Goal: Communication & Community: Answer question/provide support

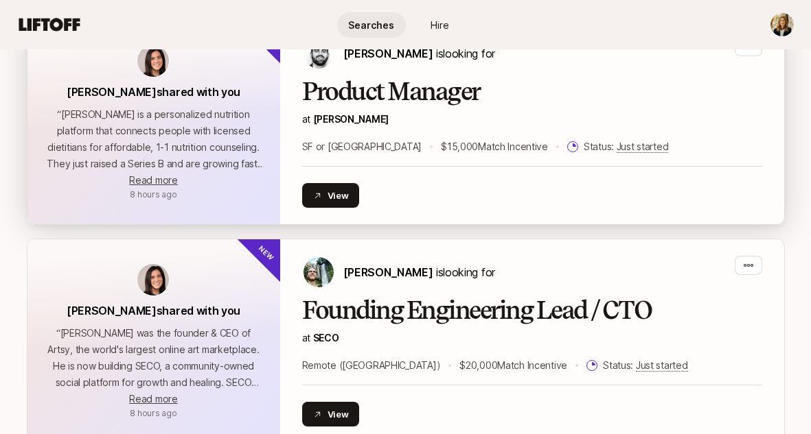
scroll to position [612, 0]
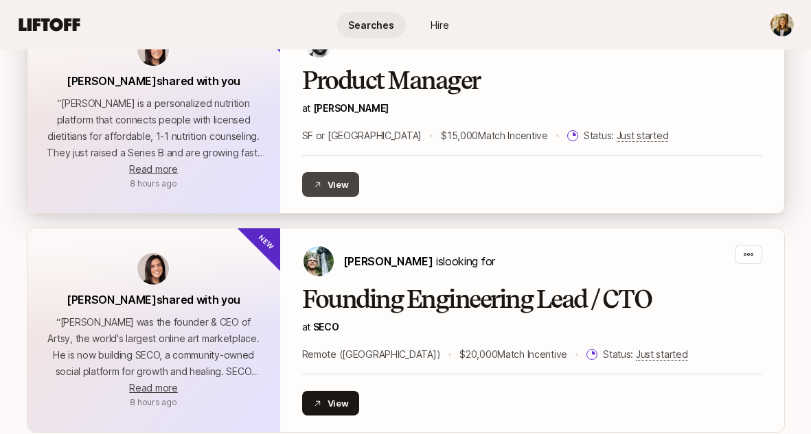
click at [345, 183] on button "View" at bounding box center [331, 184] width 58 height 25
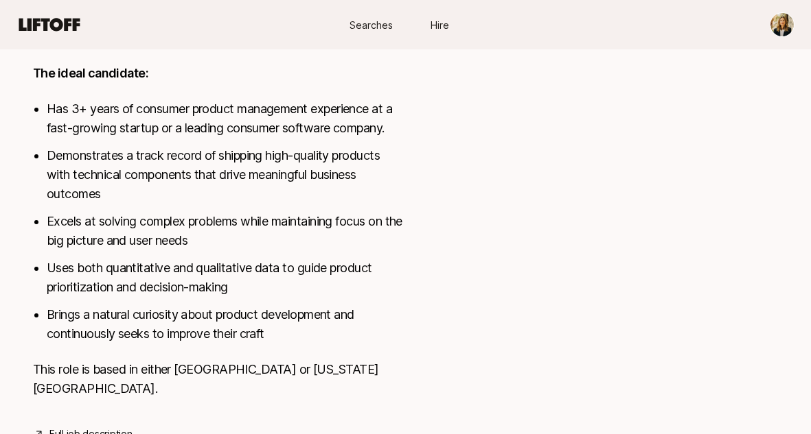
scroll to position [826, 0]
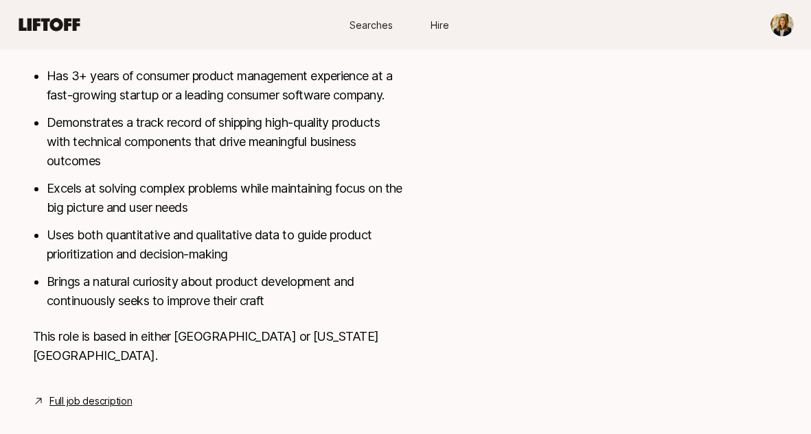
click at [82, 393] on link "Full job description" at bounding box center [90, 401] width 82 height 16
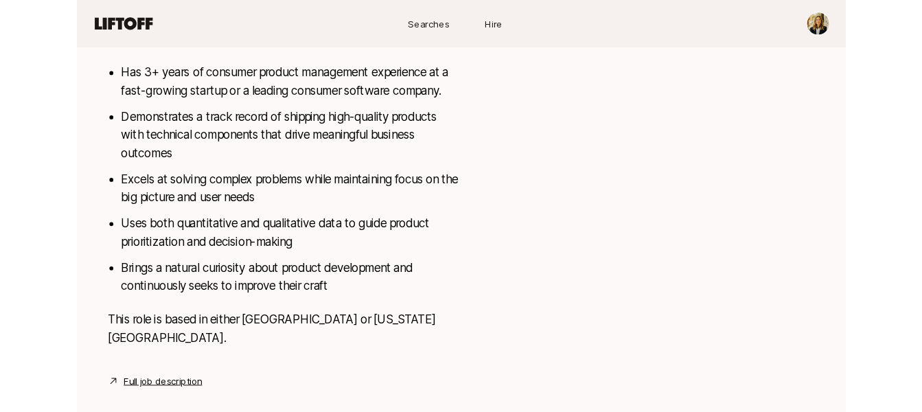
scroll to position [852, 0]
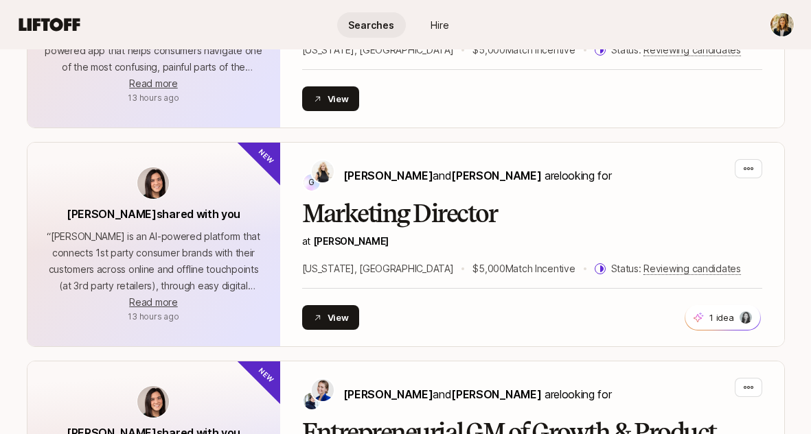
scroll to position [1157, 0]
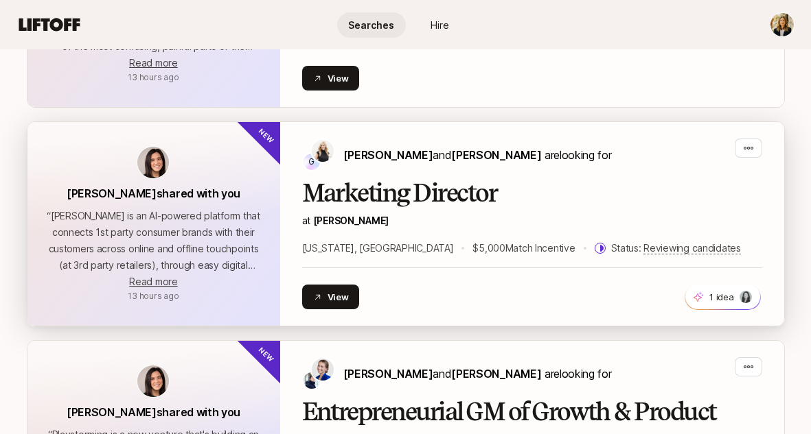
click at [321, 188] on h2 "Marketing Director" at bounding box center [532, 193] width 460 height 27
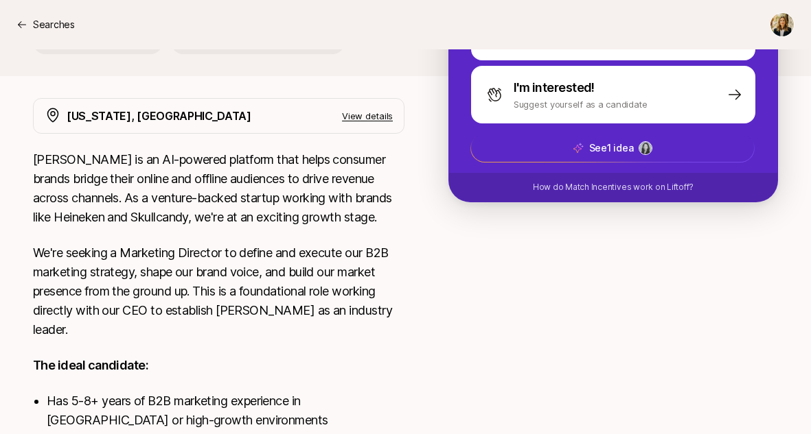
scroll to position [175, 0]
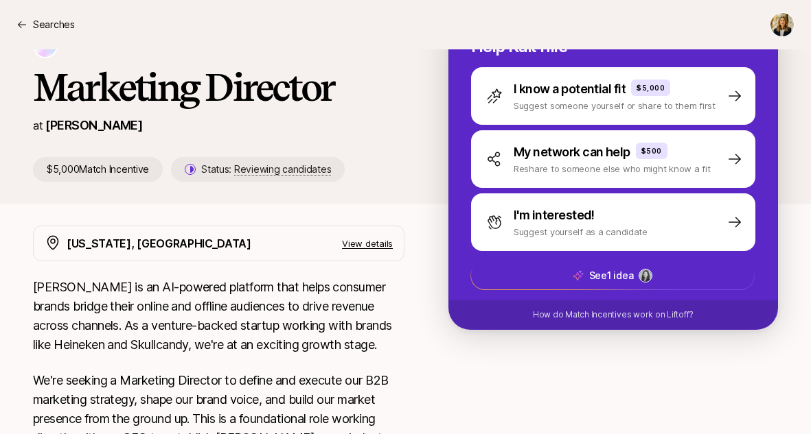
click at [353, 242] on p "View details" at bounding box center [367, 244] width 51 height 14
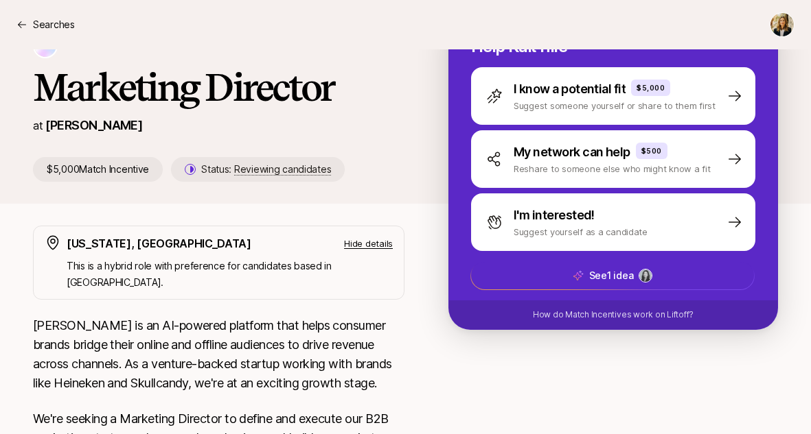
scroll to position [0, 0]
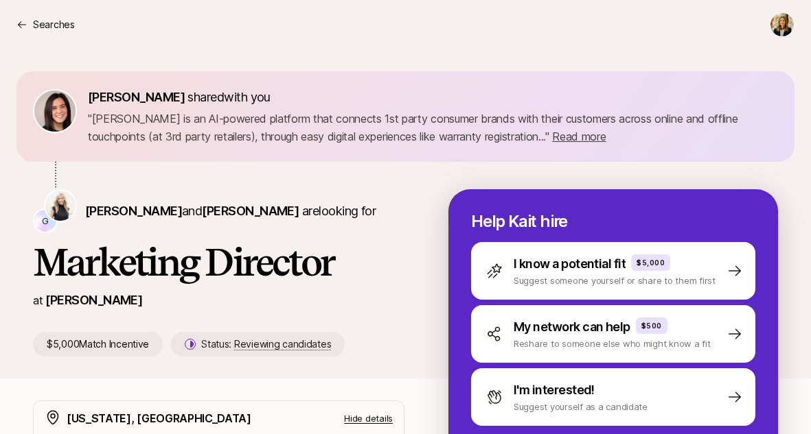
click at [102, 123] on p "" Brij is an AI-powered platform that connects 1st party consumer brands with t…" at bounding box center [433, 128] width 690 height 36
copy p "Brij"
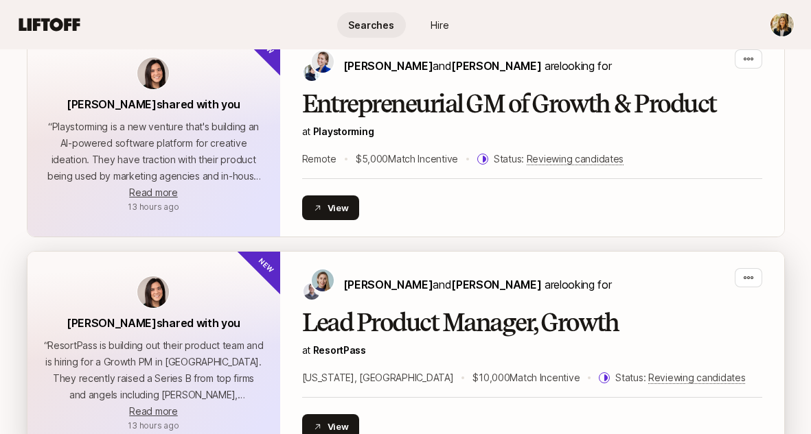
scroll to position [1596, 0]
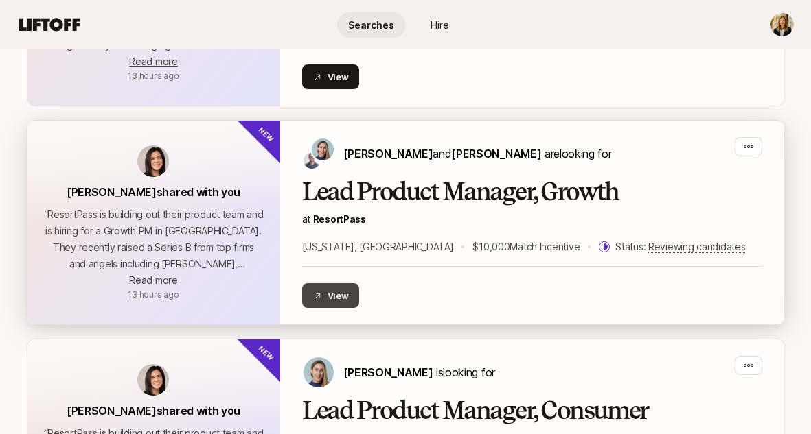
click at [329, 295] on button "View" at bounding box center [331, 295] width 58 height 25
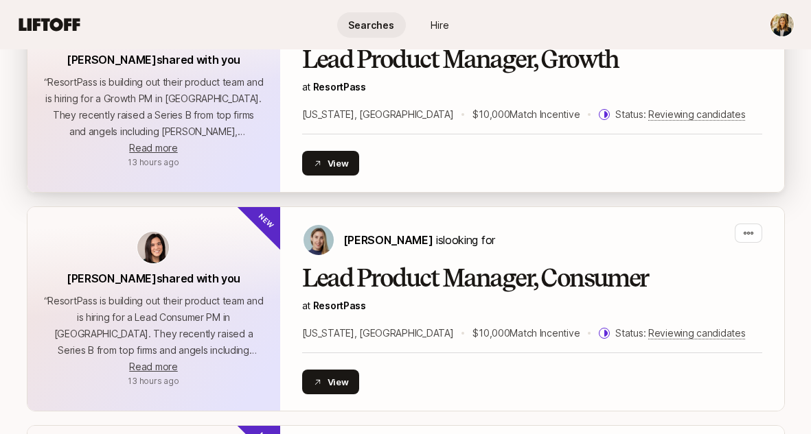
scroll to position [1741, 0]
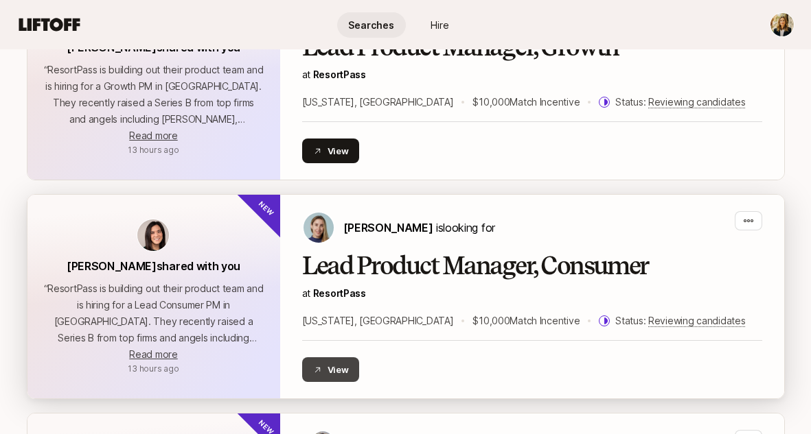
click at [353, 369] on button "View" at bounding box center [331, 370] width 58 height 25
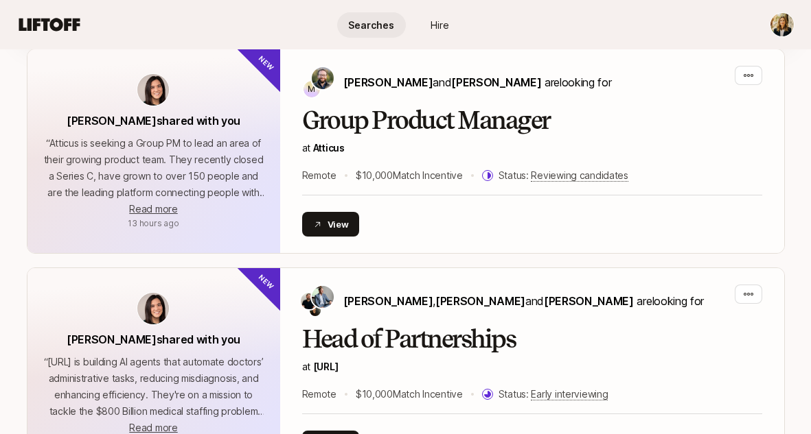
scroll to position [2059, 0]
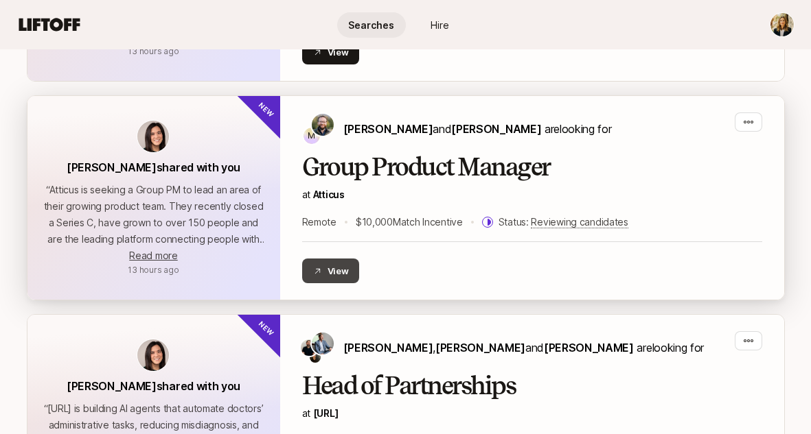
click at [340, 272] on button "View" at bounding box center [331, 271] width 58 height 25
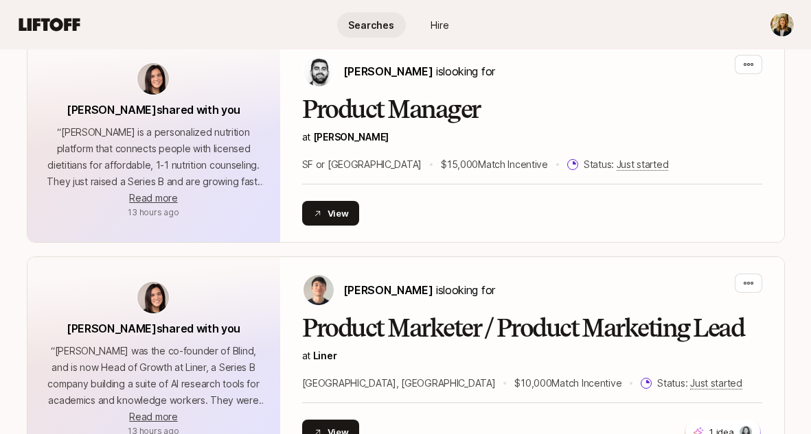
scroll to position [2749, 0]
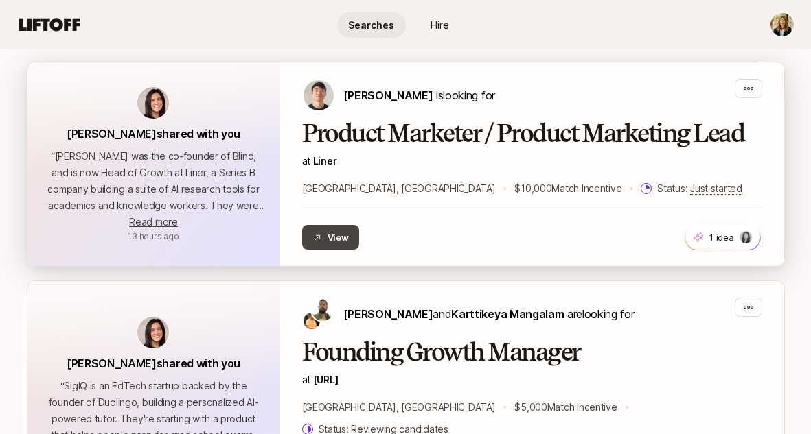
click at [333, 232] on button "View" at bounding box center [331, 237] width 58 height 25
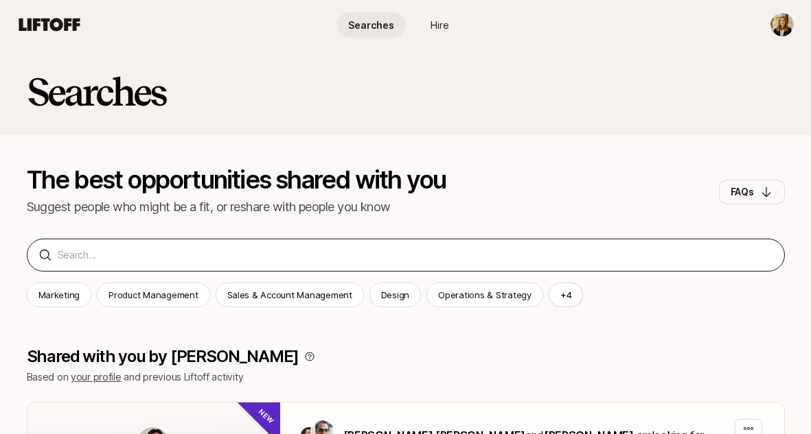
scroll to position [1, 0]
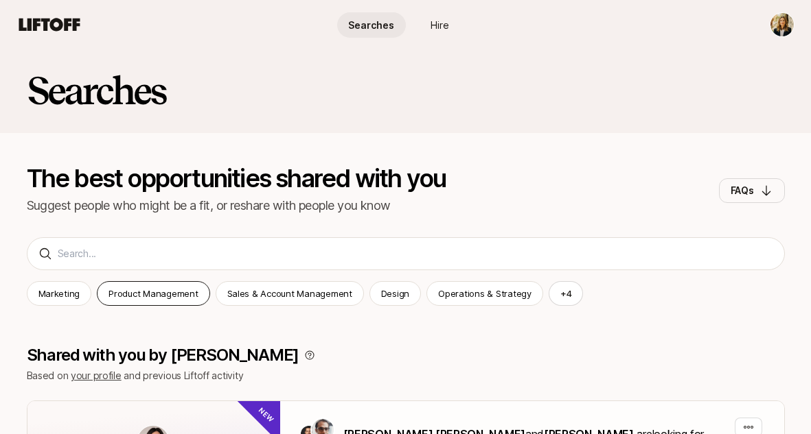
click at [165, 293] on p "Product Management" at bounding box center [152, 294] width 89 height 14
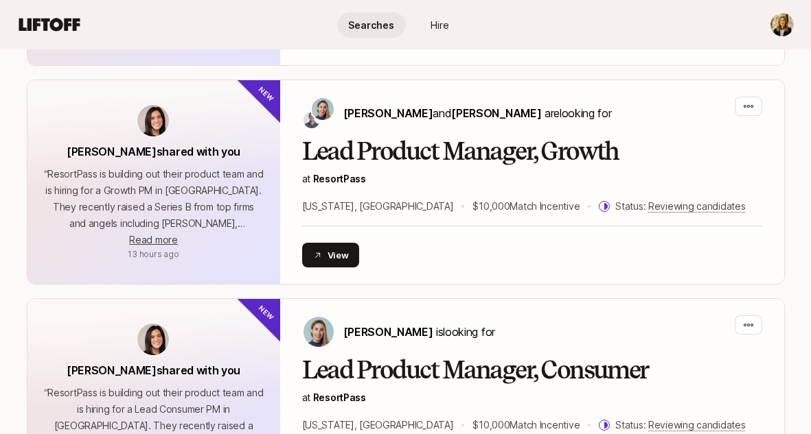
scroll to position [775, 0]
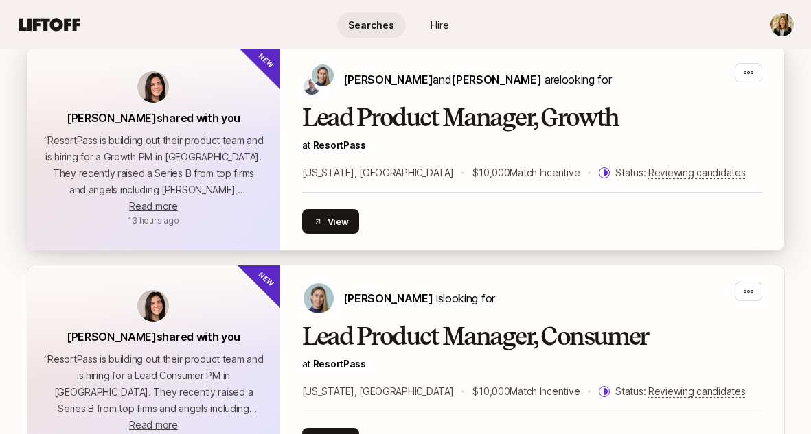
click at [384, 124] on h2 "Lead Product Manager, Growth" at bounding box center [532, 117] width 460 height 27
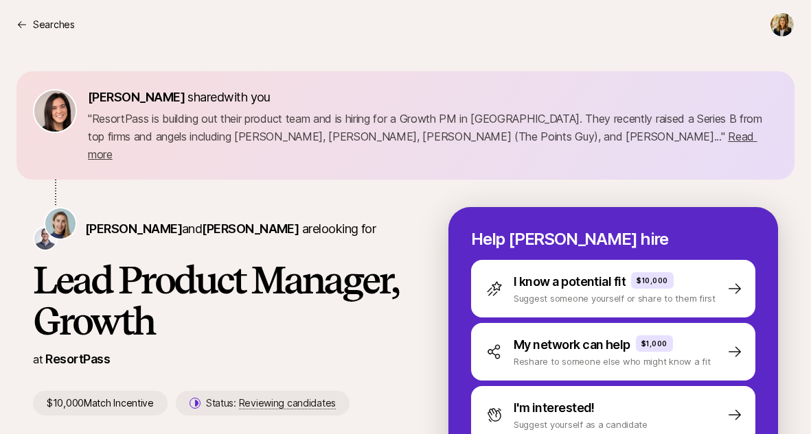
scroll to position [634, 0]
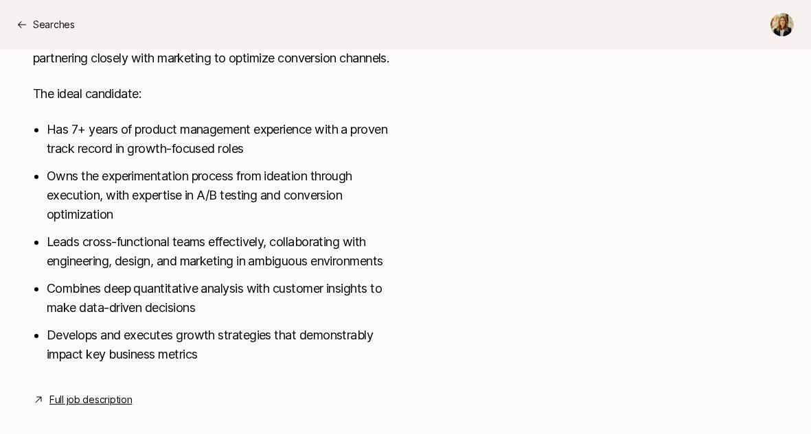
click at [105, 392] on link "Full job description" at bounding box center [90, 400] width 82 height 16
click at [54, 23] on p "Searches" at bounding box center [54, 24] width 42 height 16
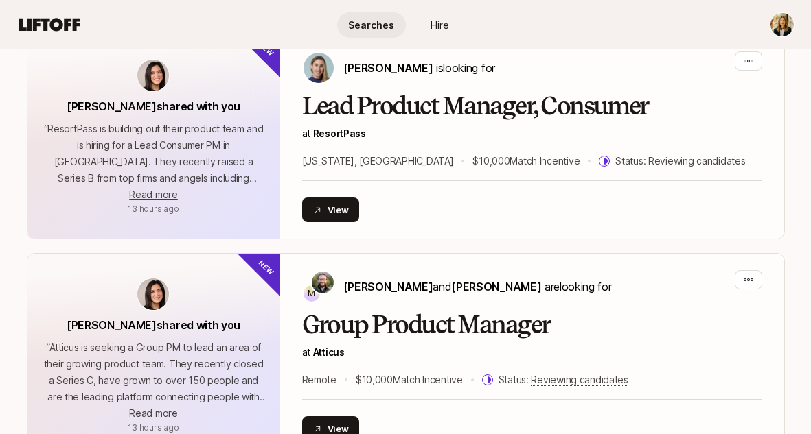
scroll to position [1117, 0]
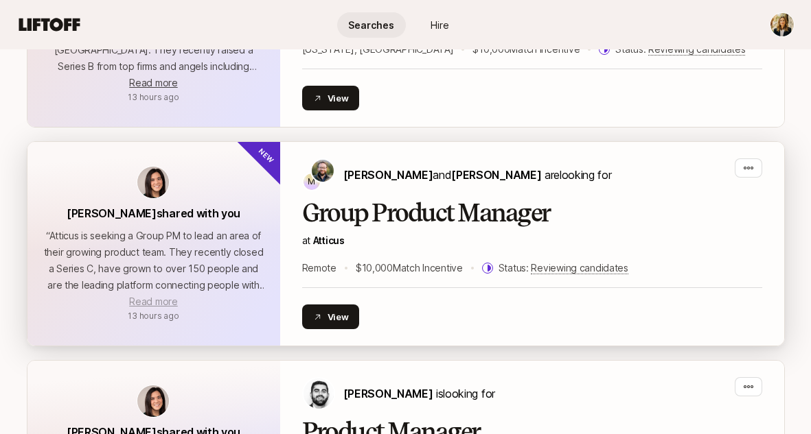
click at [170, 303] on span "Read more" at bounding box center [153, 302] width 48 height 12
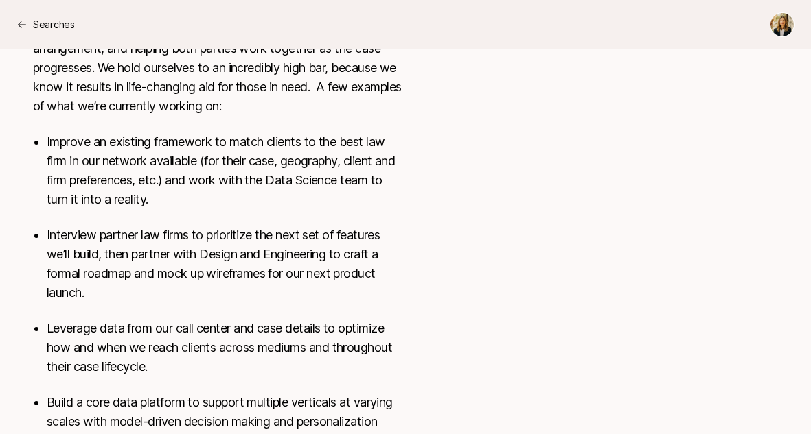
scroll to position [653, 0]
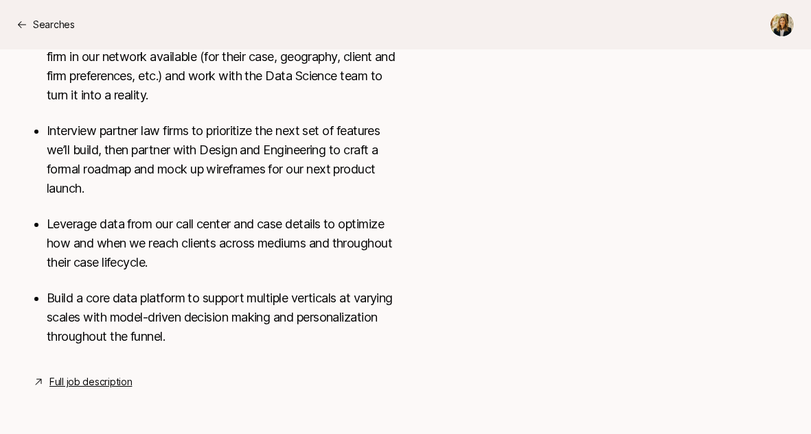
click at [102, 386] on link "Full job description" at bounding box center [90, 382] width 82 height 16
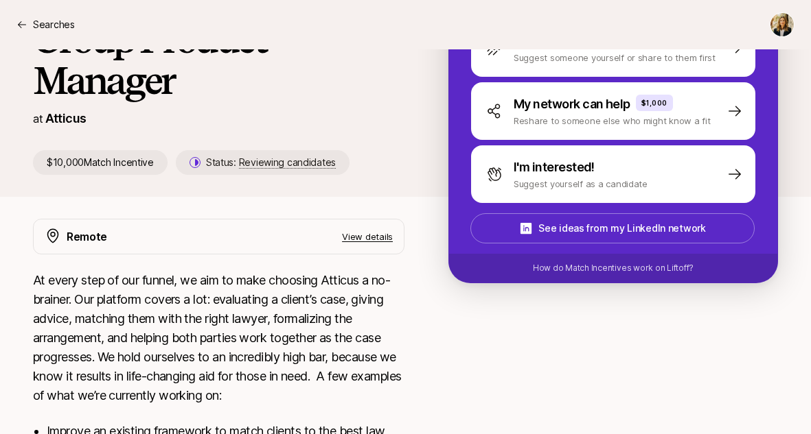
scroll to position [0, 0]
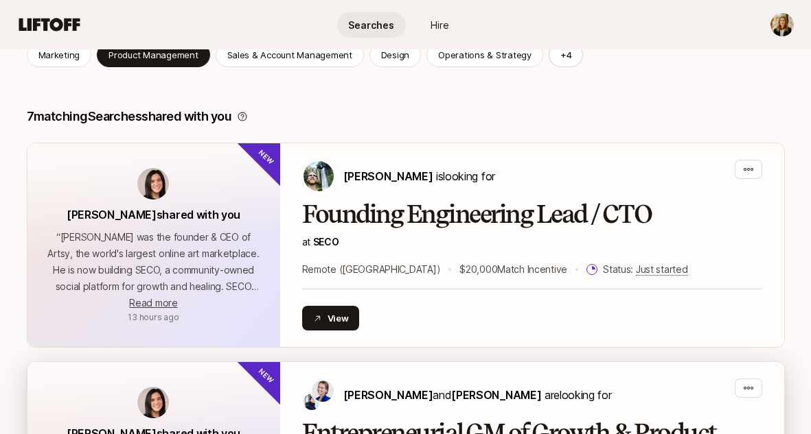
scroll to position [301, 0]
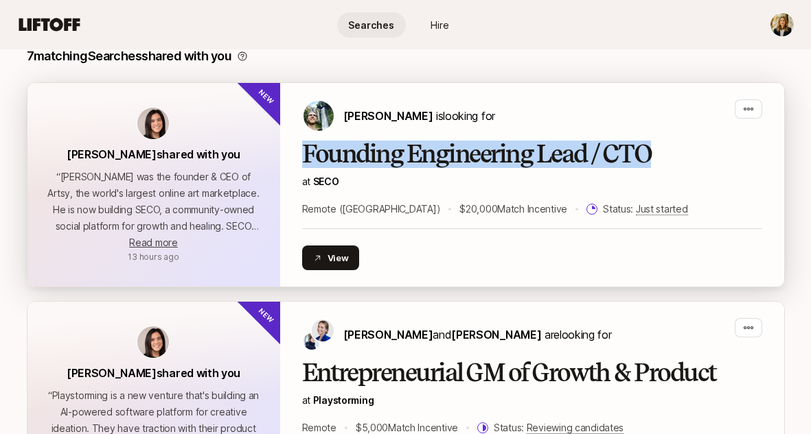
drag, startPoint x: 653, startPoint y: 150, endPoint x: 294, endPoint y: 150, distance: 359.0
click at [294, 150] on div "Carter Cleveland is looking for Founding Engineering Lead / CTO at SECO Remote …" at bounding box center [532, 185] width 504 height 204
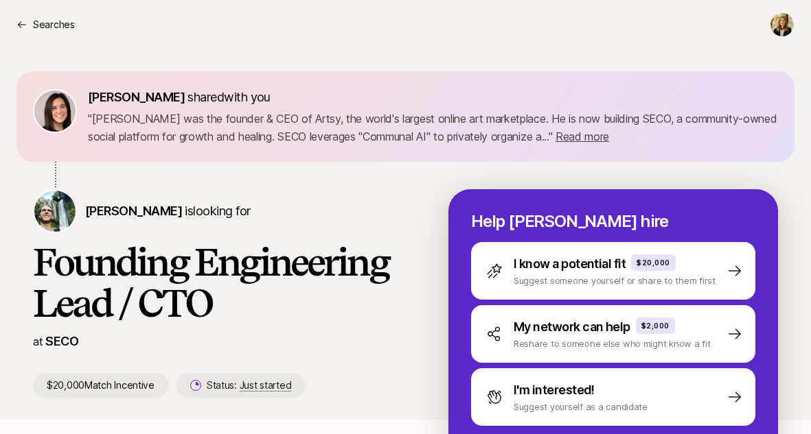
click at [255, 264] on h1 "Founding Engineering Lead / CTO" at bounding box center [218, 283] width 371 height 82
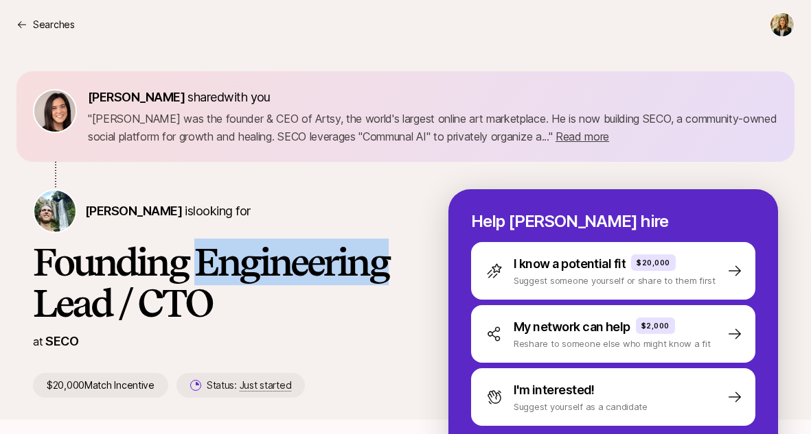
click at [255, 264] on h1 "Founding Engineering Lead / CTO" at bounding box center [218, 283] width 371 height 82
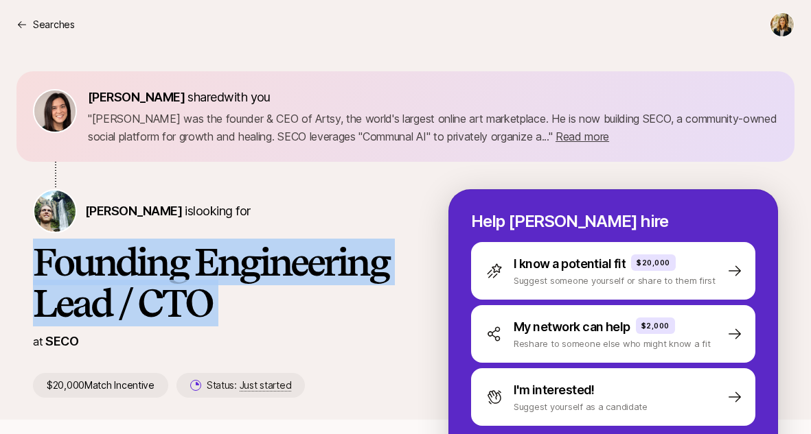
click at [255, 264] on h1 "Founding Engineering Lead / CTO" at bounding box center [218, 283] width 371 height 82
copy h1 "Founding Engineering Lead / CTO"
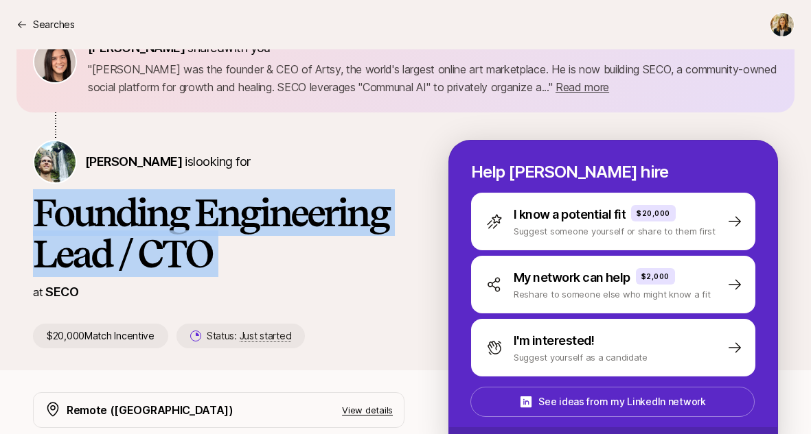
scroll to position [153, 0]
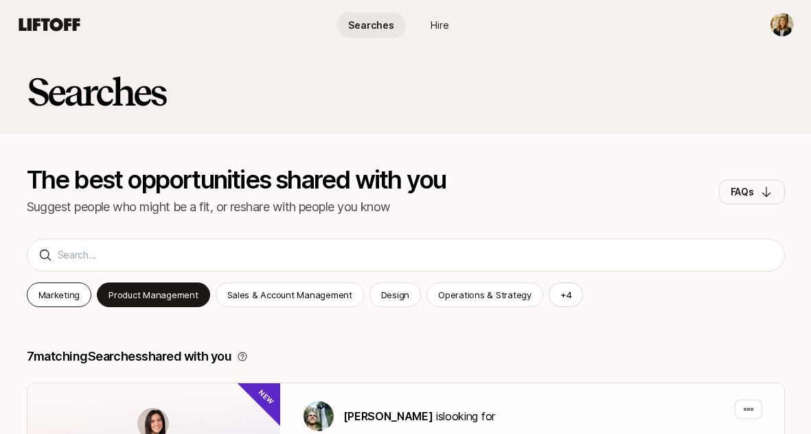
click at [62, 292] on p "Marketing" at bounding box center [59, 295] width 42 height 14
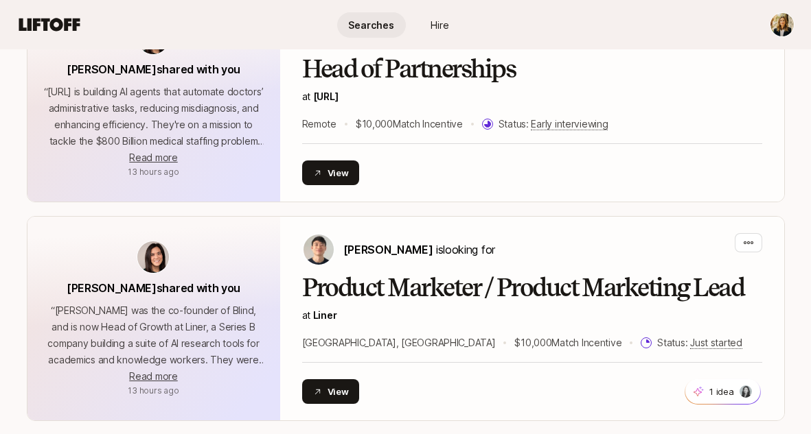
scroll to position [1169, 0]
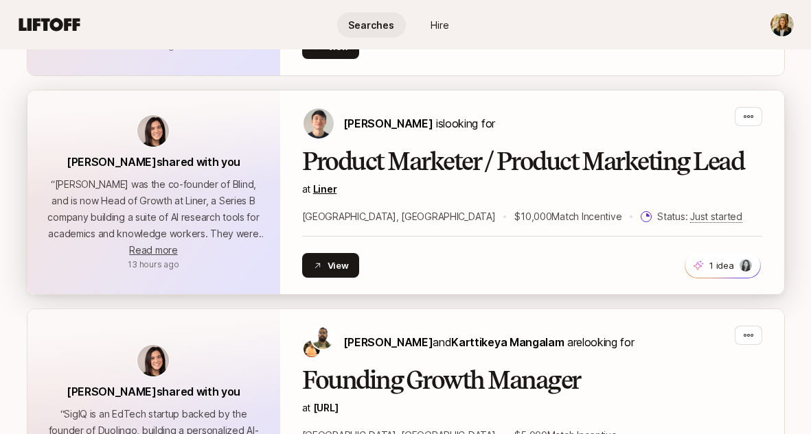
click at [329, 190] on link "Liner" at bounding box center [325, 189] width 24 height 12
click at [341, 172] on h2 "Product Marketer / Product Marketing Lead" at bounding box center [532, 161] width 460 height 27
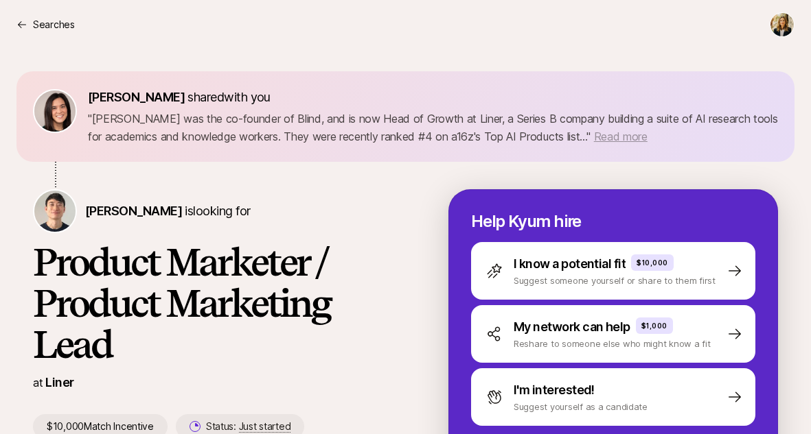
click at [594, 137] on span "Read more" at bounding box center [621, 137] width 54 height 14
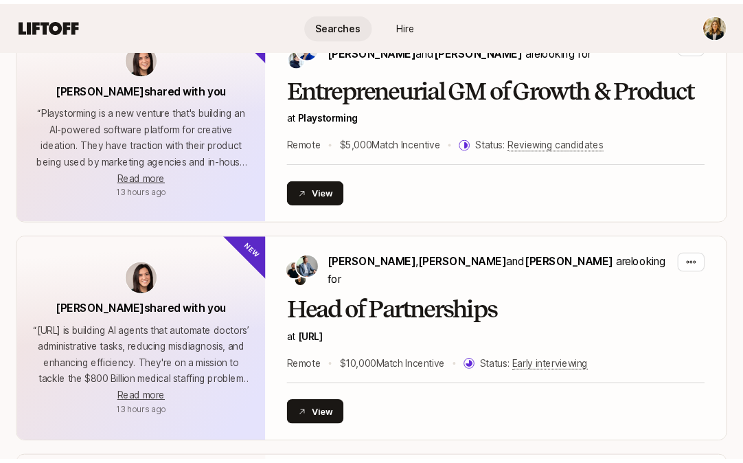
scroll to position [843, 0]
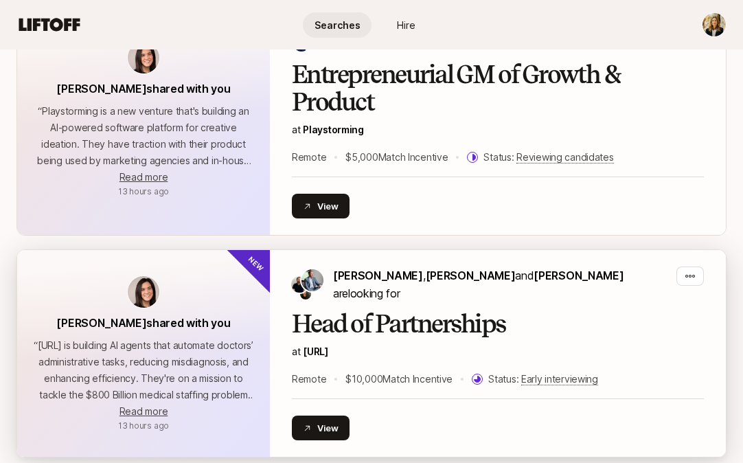
click at [430, 310] on h2 "Head of Partnerships" at bounding box center [498, 323] width 412 height 27
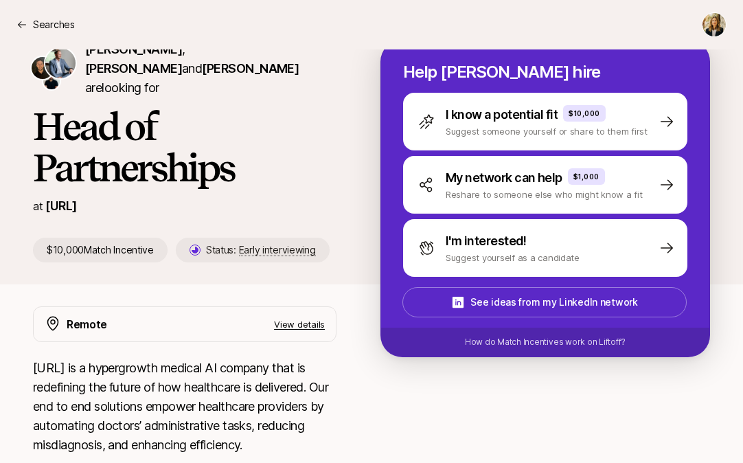
scroll to position [130, 0]
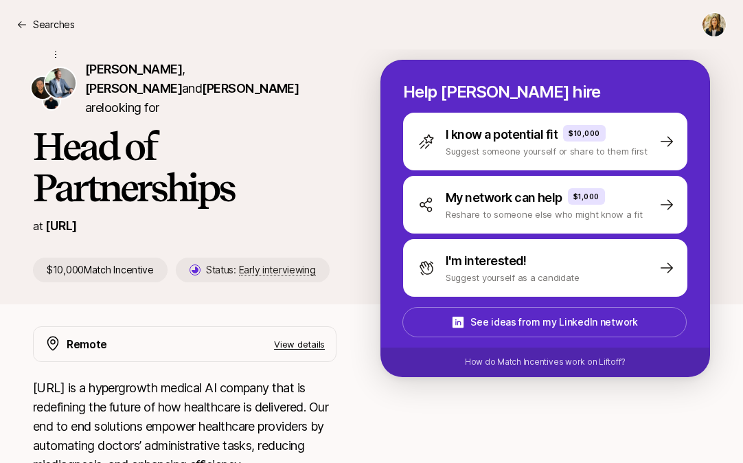
click at [65, 75] on img at bounding box center [60, 83] width 30 height 30
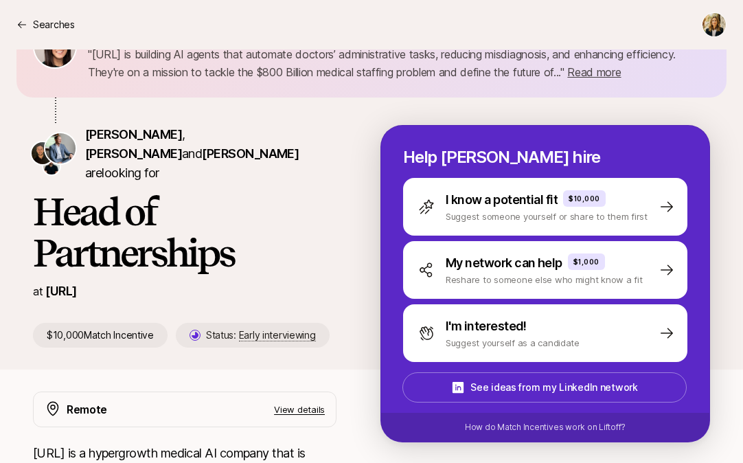
scroll to position [59, 0]
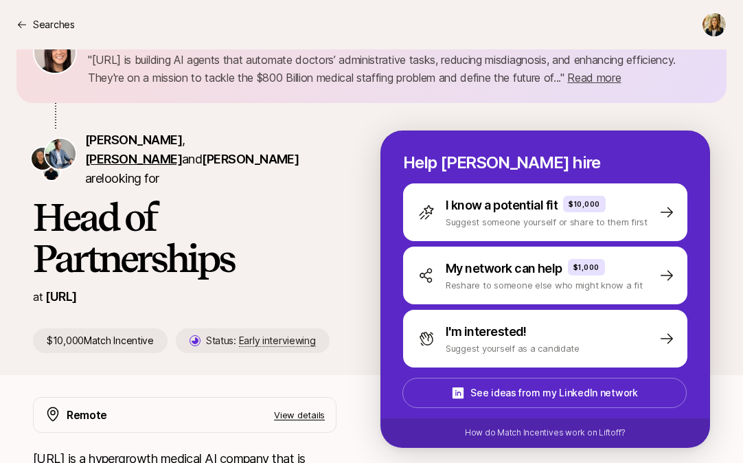
click at [182, 152] on span "[PERSON_NAME]" at bounding box center [133, 159] width 97 height 14
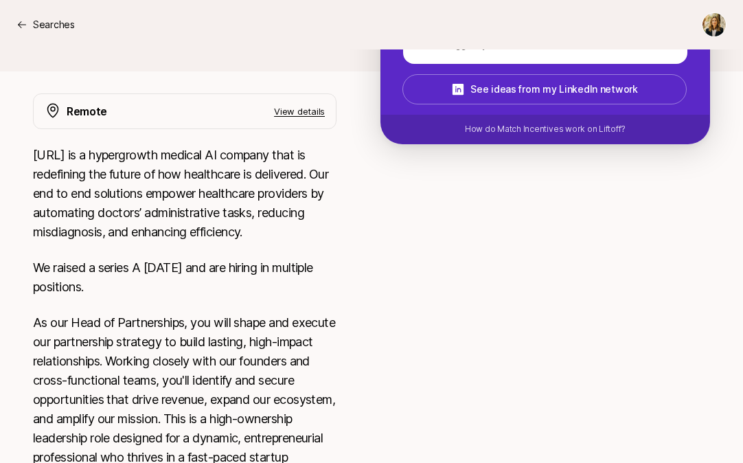
scroll to position [460, 0]
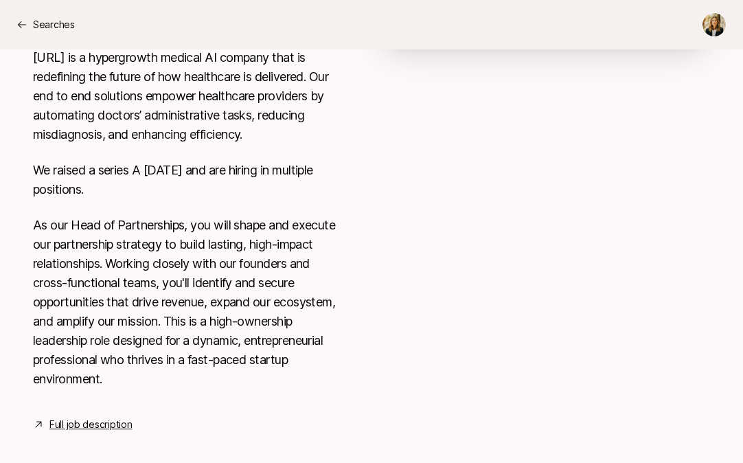
click at [92, 417] on link "Full job description" at bounding box center [90, 424] width 82 height 16
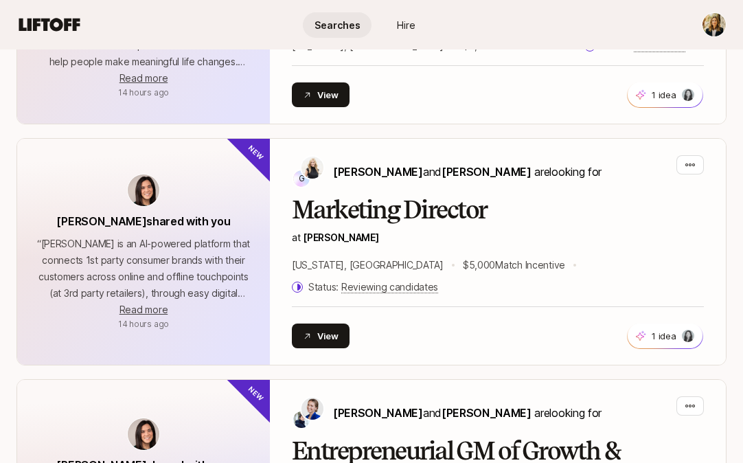
scroll to position [441, 0]
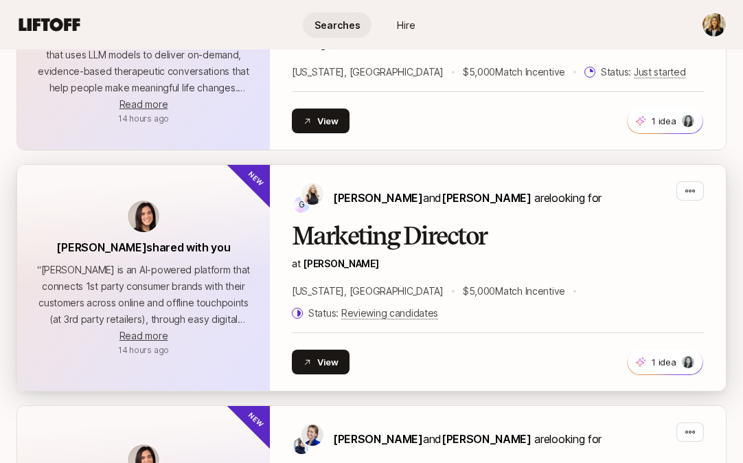
click at [358, 233] on h2 "Marketing Director" at bounding box center [498, 235] width 412 height 27
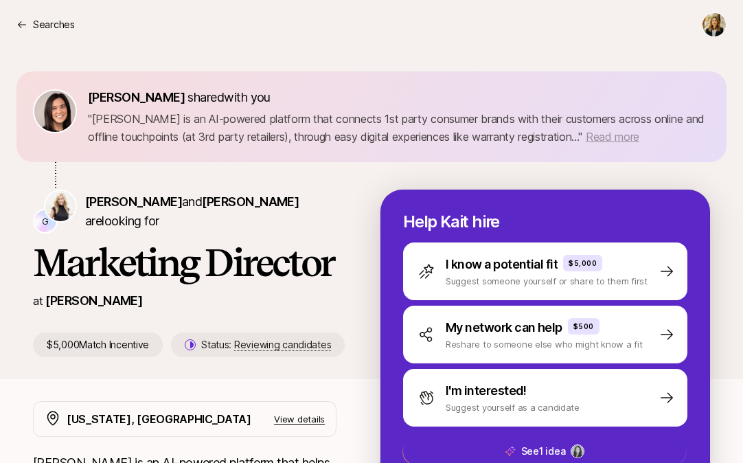
click at [603, 135] on span "Read more" at bounding box center [613, 137] width 54 height 14
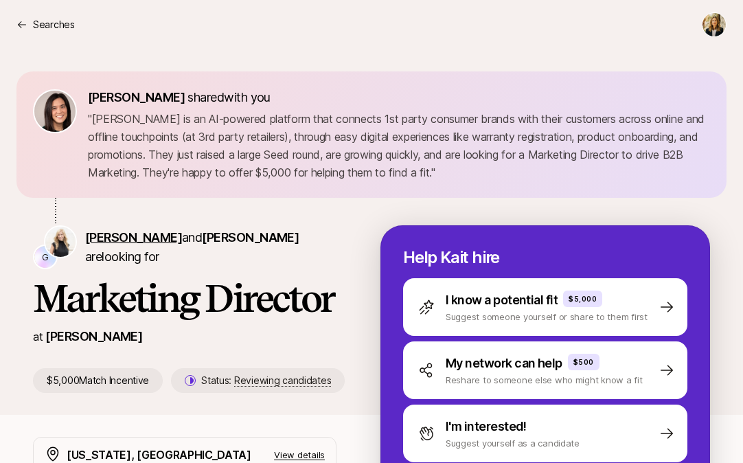
click at [143, 236] on span "[PERSON_NAME]" at bounding box center [133, 237] width 97 height 14
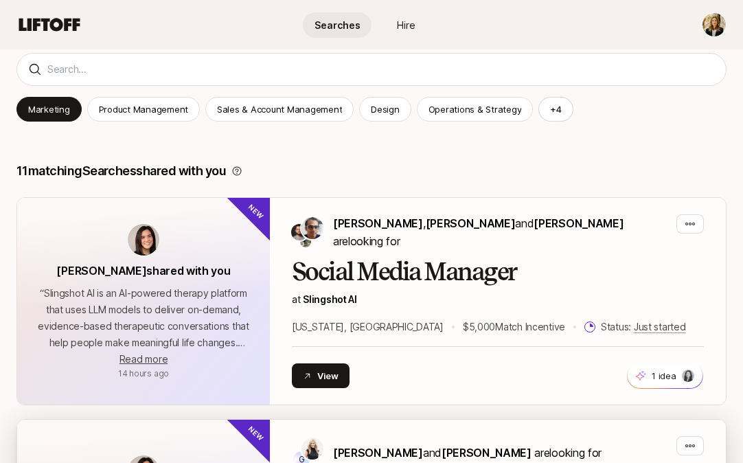
scroll to position [187, 0]
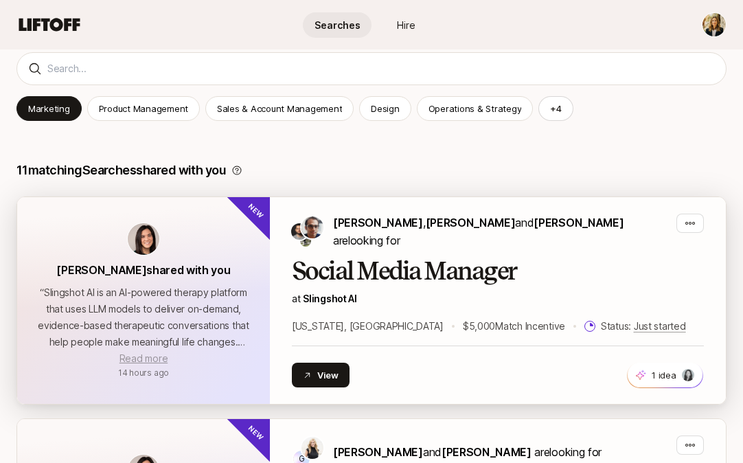
click at [146, 352] on span "Read more" at bounding box center [143, 358] width 48 height 12
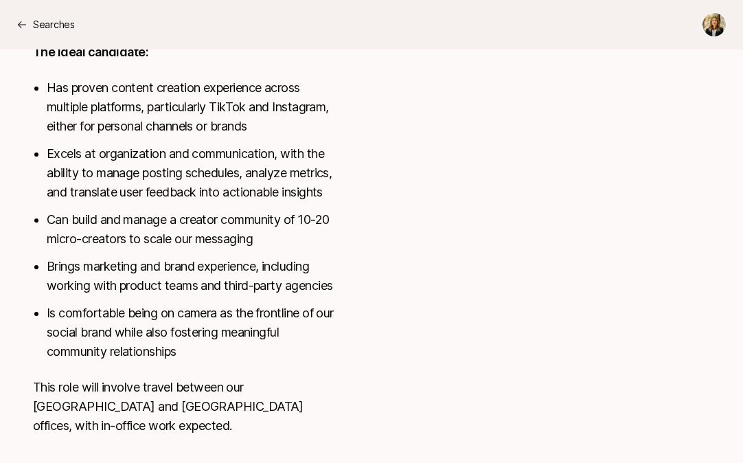
scroll to position [792, 0]
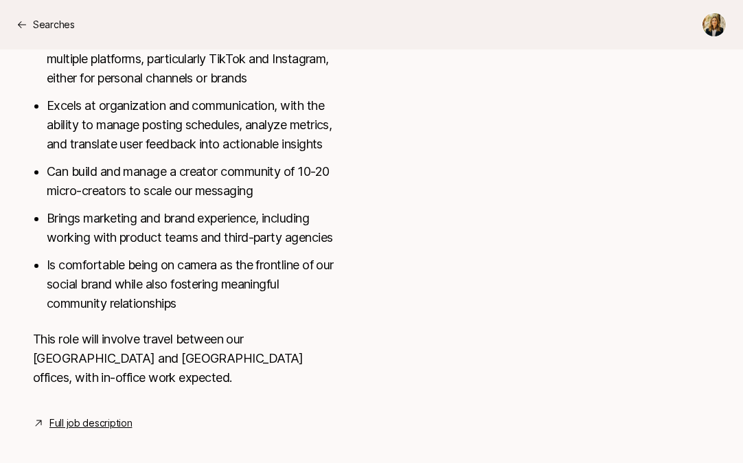
click at [104, 415] on link "Full job description" at bounding box center [90, 423] width 82 height 16
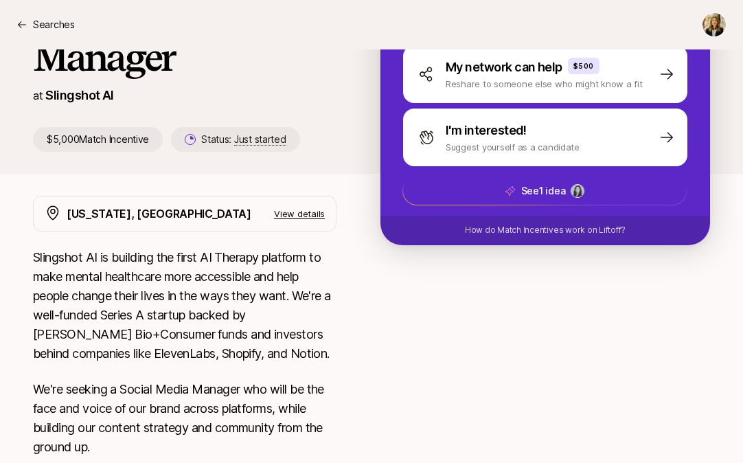
scroll to position [289, 0]
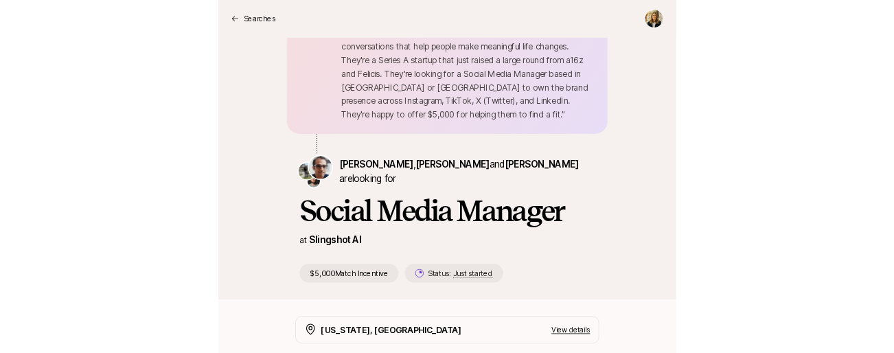
scroll to position [0, 0]
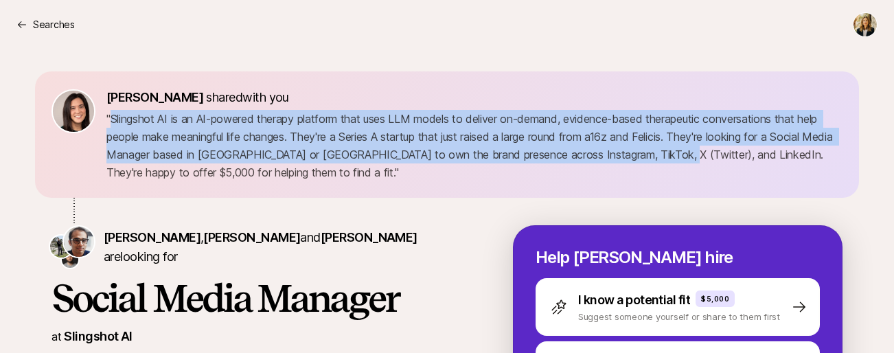
drag, startPoint x: 126, startPoint y: 121, endPoint x: 695, endPoint y: 156, distance: 570.8
click at [695, 156] on p "" Slingshot AI is an AI-powered therapy platform that uses LLM models to delive…" at bounding box center [474, 145] width 736 height 71
copy p "Slingshot AI is an AI-powered therapy platform that uses LLM models to deliver …"
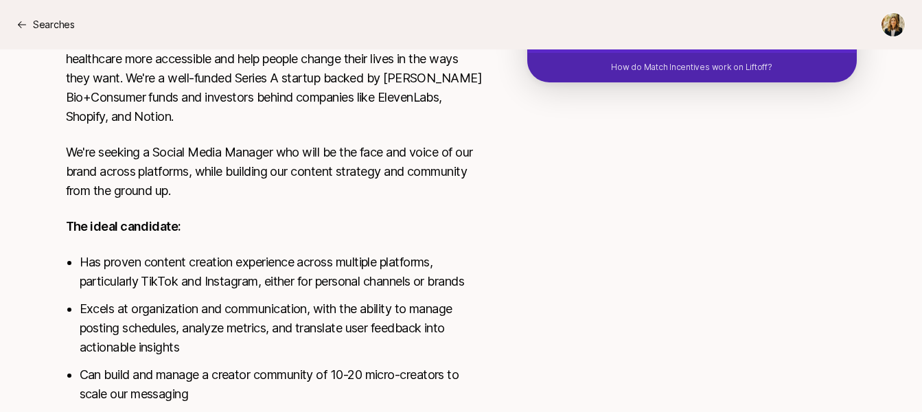
scroll to position [491, 0]
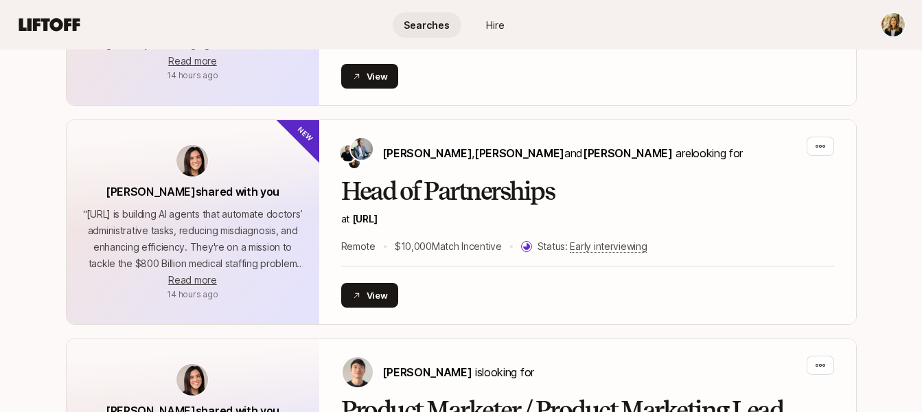
scroll to position [986, 0]
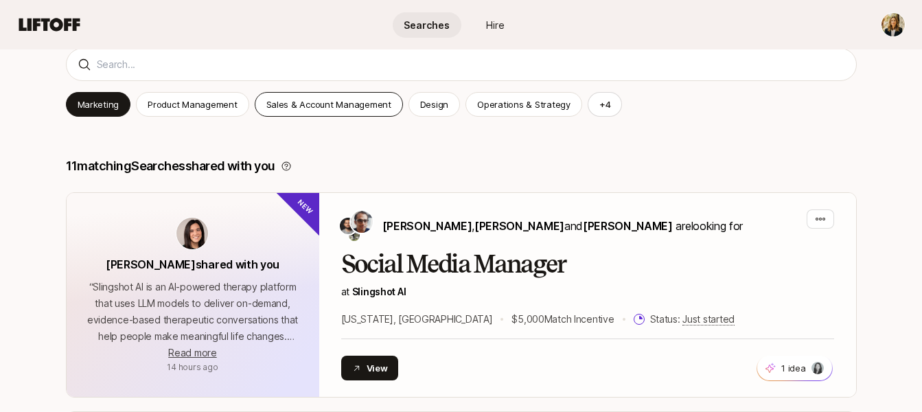
click at [259, 287] on p "“ Slingshot AI is an AI-powered therapy platform that uses LLM models to delive…" at bounding box center [193, 312] width 220 height 66
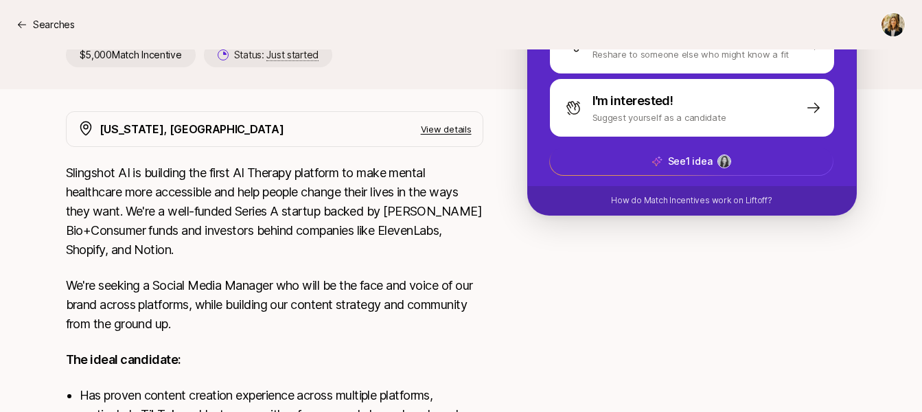
scroll to position [651, 0]
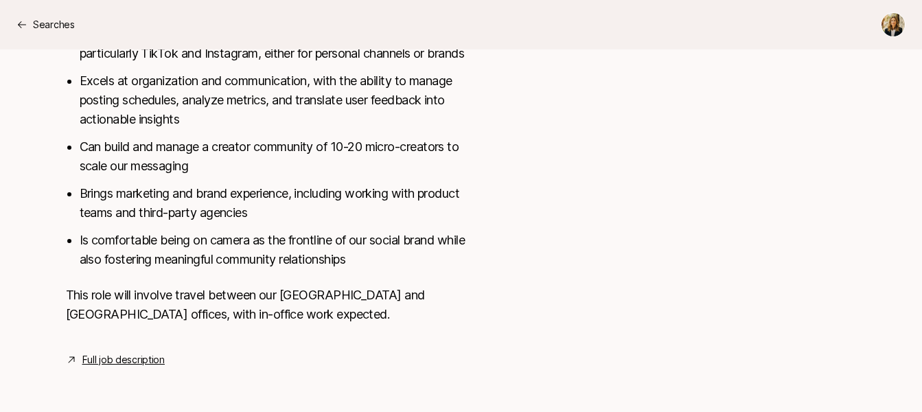
click at [159, 308] on p "This role will involve travel between our NYC and London offices, with in-offic…" at bounding box center [274, 305] width 417 height 38
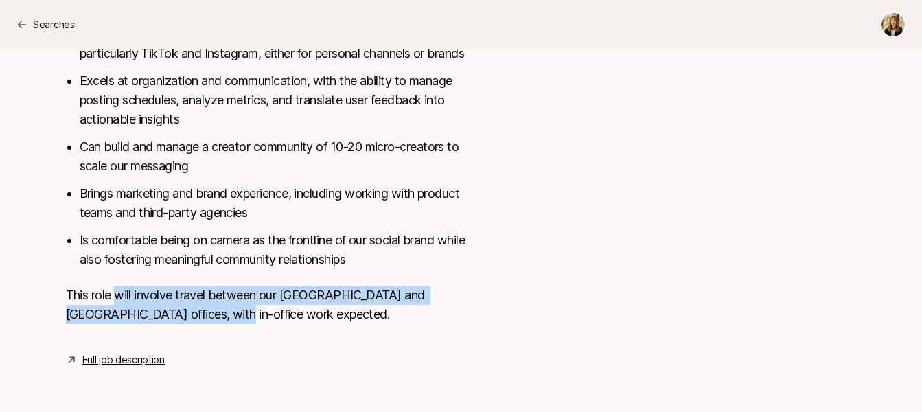
drag, startPoint x: 115, startPoint y: 296, endPoint x: 213, endPoint y: 308, distance: 98.8
click at [213, 308] on p "This role will involve travel between our NYC and London offices, with in-offic…" at bounding box center [274, 305] width 417 height 38
copy p "will involve travel between our NYC and London offices, with in-office work exp…"
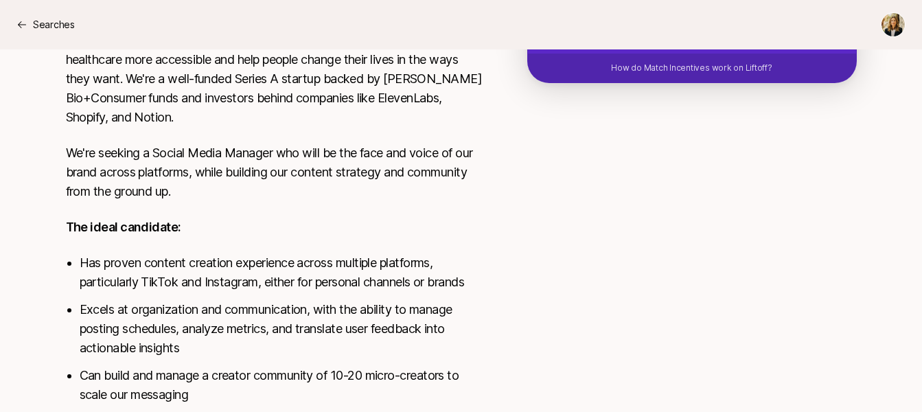
scroll to position [304, 0]
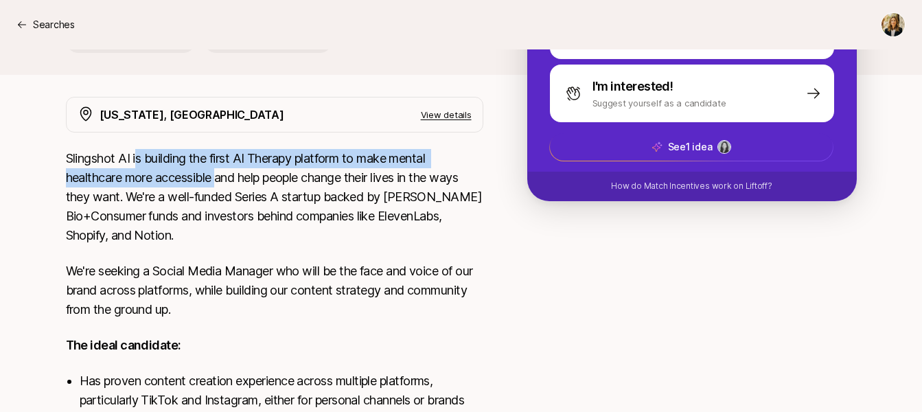
drag, startPoint x: 135, startPoint y: 158, endPoint x: 218, endPoint y: 181, distance: 86.3
click at [218, 181] on p "Slingshot AI is building the first AI Therapy platform to make mental healthcar…" at bounding box center [274, 197] width 417 height 96
copy p "s building the first AI Therapy platform to make mental healthcare more accessi…"
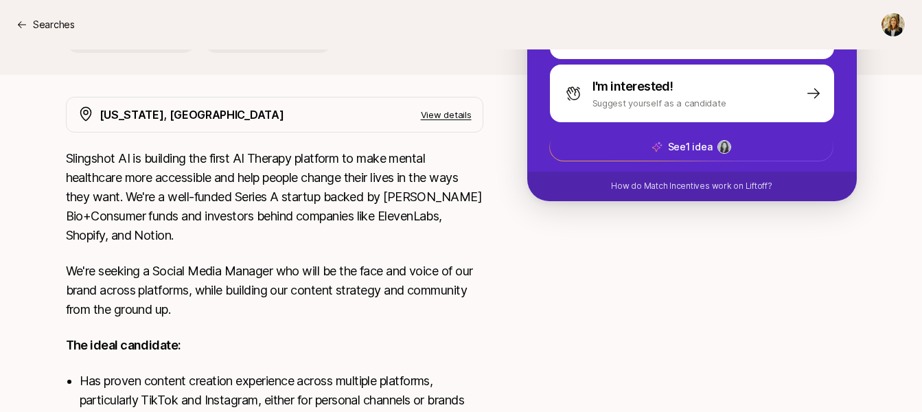
click at [321, 203] on p "Slingshot AI is building the first AI Therapy platform to make mental healthcar…" at bounding box center [274, 197] width 417 height 96
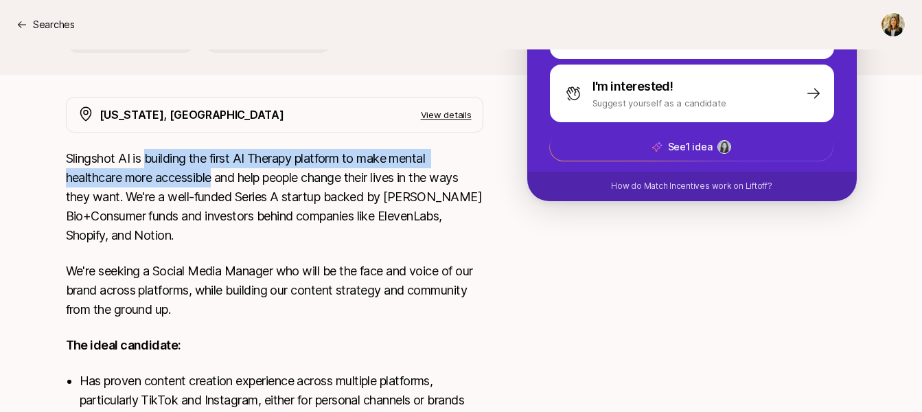
drag, startPoint x: 180, startPoint y: 159, endPoint x: 214, endPoint y: 176, distance: 38.1
click at [214, 176] on p "Slingshot AI is building the first AI Therapy platform to make mental healthcar…" at bounding box center [274, 197] width 417 height 96
copy p "building the first AI Therapy platform to make mental healthcare more accessible"
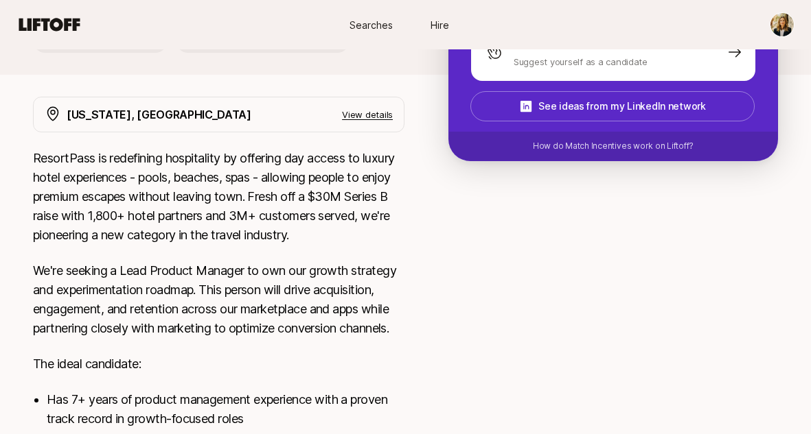
scroll to position [634, 0]
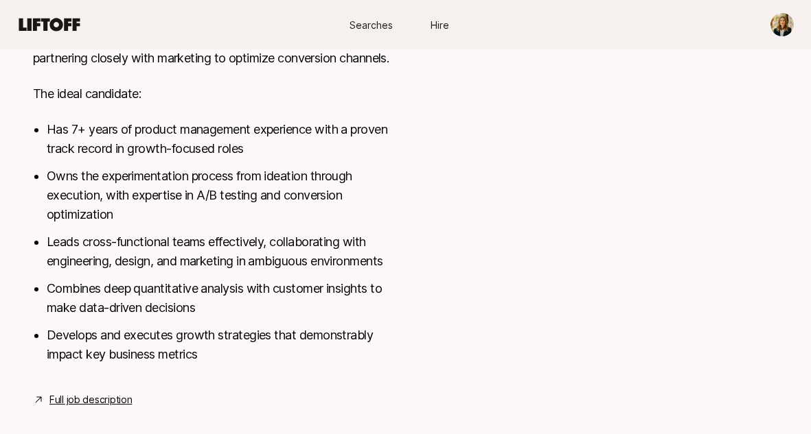
click at [109, 392] on link "Full job description" at bounding box center [90, 400] width 82 height 16
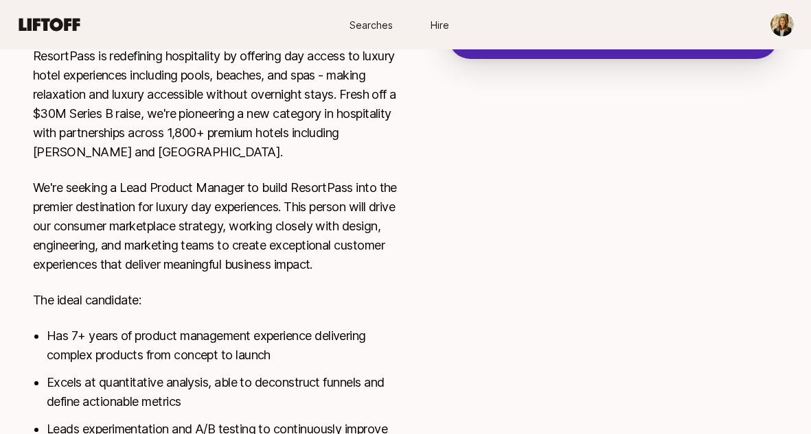
scroll to position [653, 0]
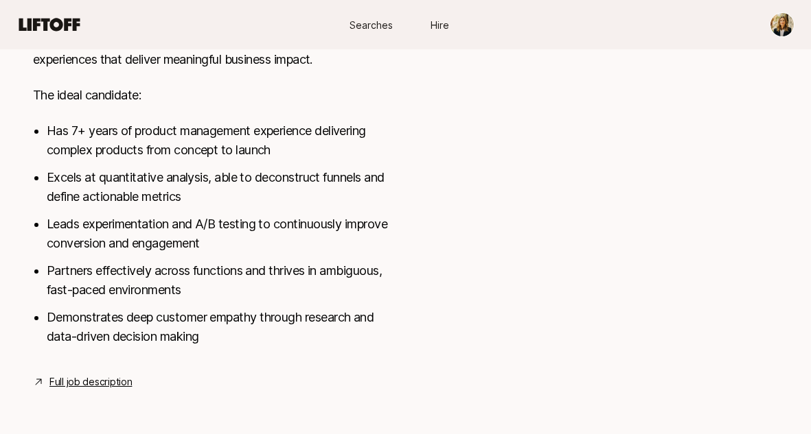
click at [111, 383] on link "Full job description" at bounding box center [90, 382] width 82 height 16
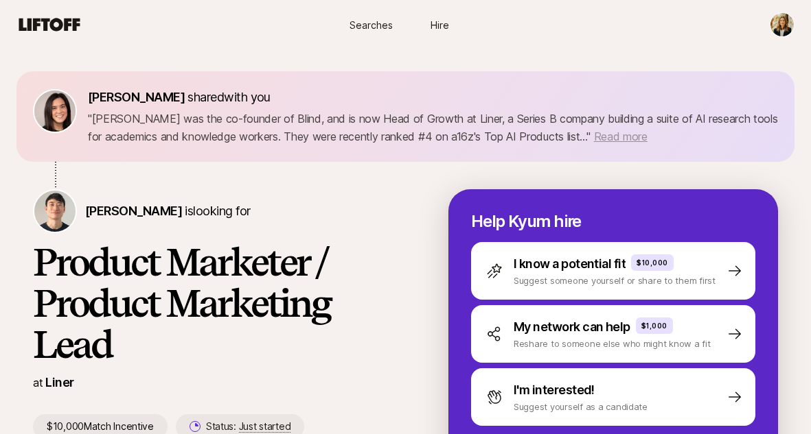
click at [594, 139] on span "Read more" at bounding box center [621, 137] width 54 height 14
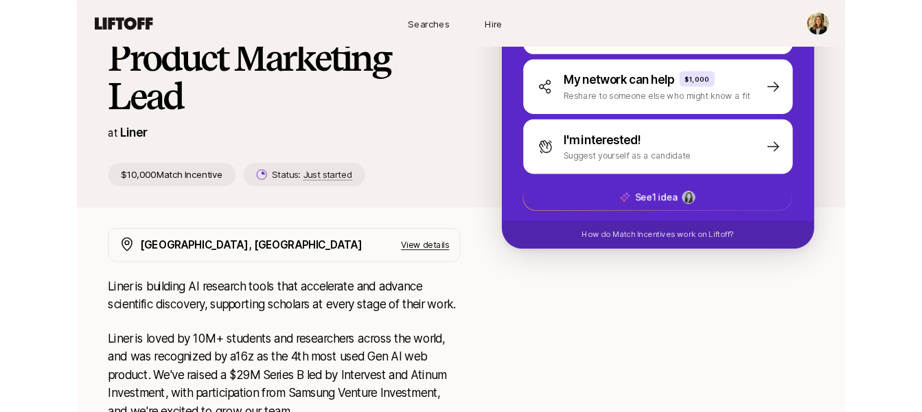
scroll to position [144, 0]
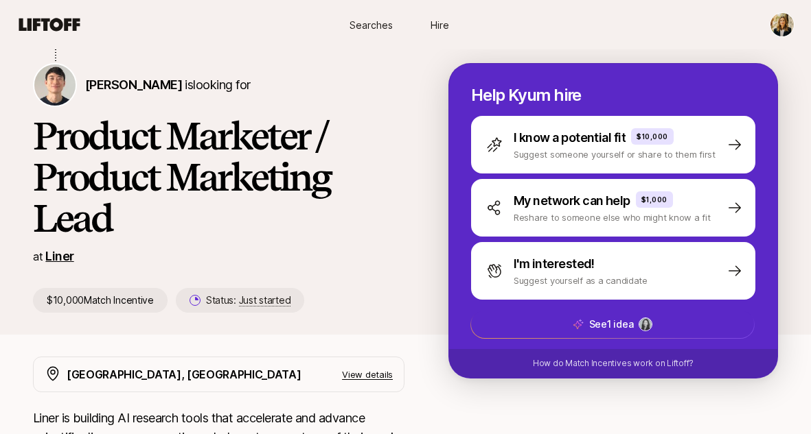
click at [58, 256] on link "Liner" at bounding box center [59, 256] width 28 height 14
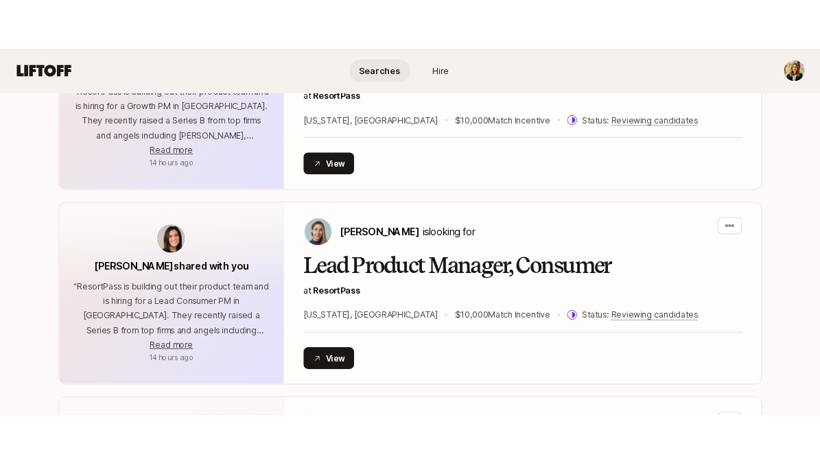
scroll to position [1765, 0]
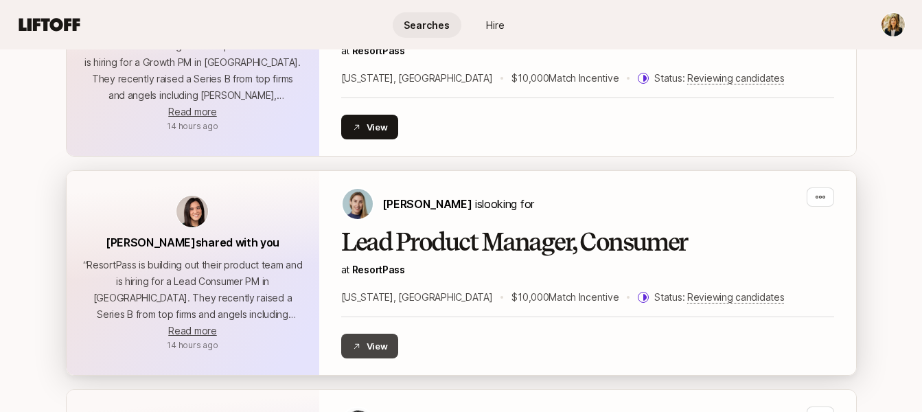
click at [380, 343] on button "View" at bounding box center [370, 346] width 58 height 25
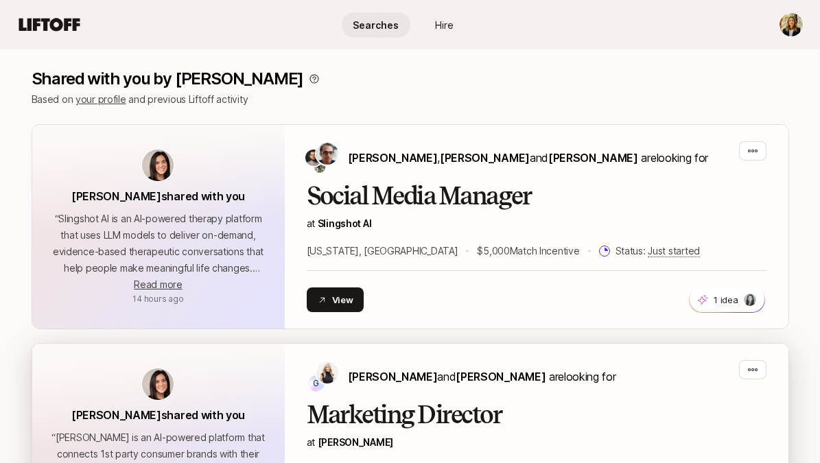
scroll to position [0, 0]
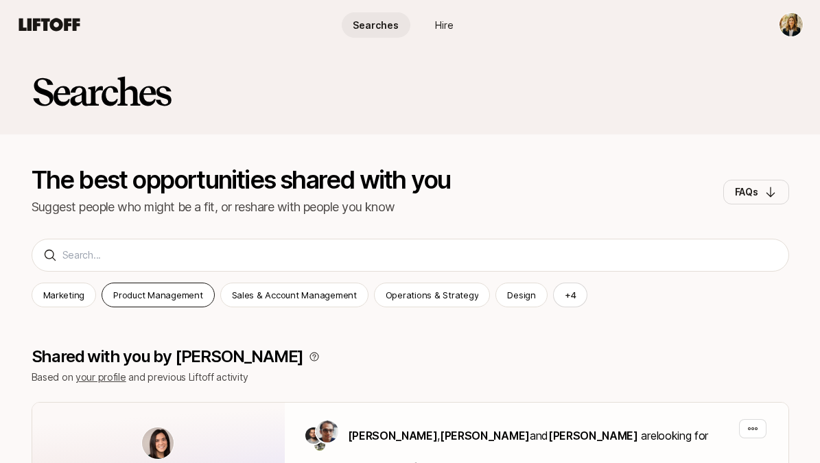
click at [179, 301] on p "Product Management" at bounding box center [157, 295] width 89 height 14
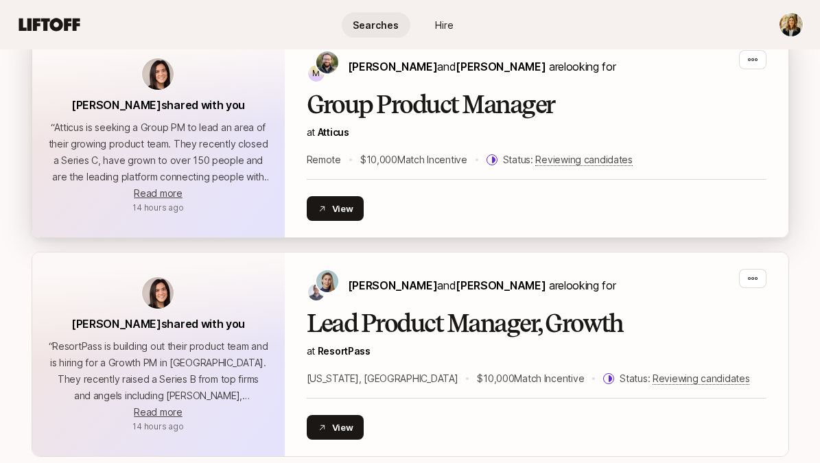
scroll to position [570, 0]
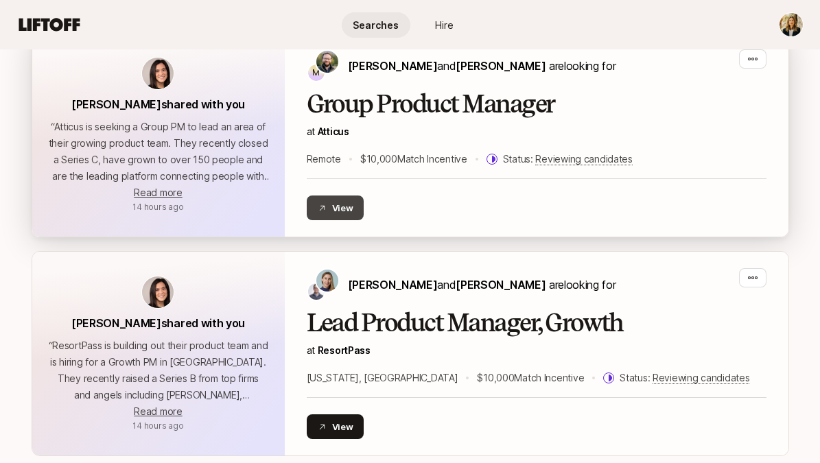
click at [322, 206] on icon at bounding box center [321, 207] width 5 height 5
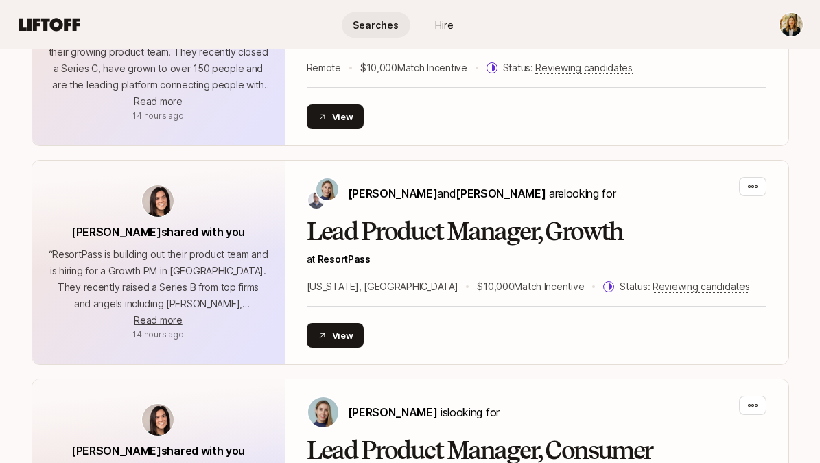
scroll to position [0, 0]
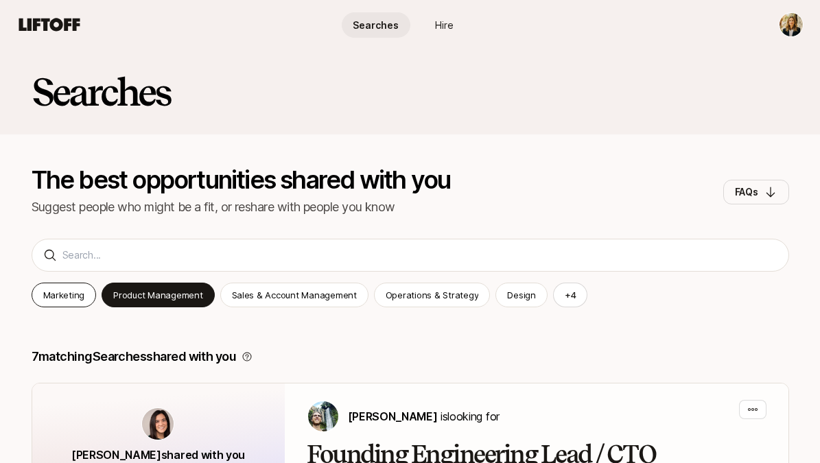
click at [69, 290] on p "Marketing" at bounding box center [64, 295] width 42 height 14
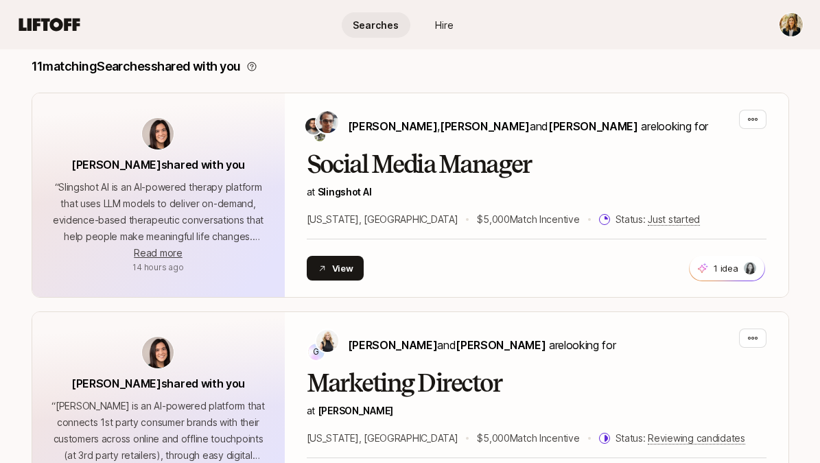
scroll to position [413, 0]
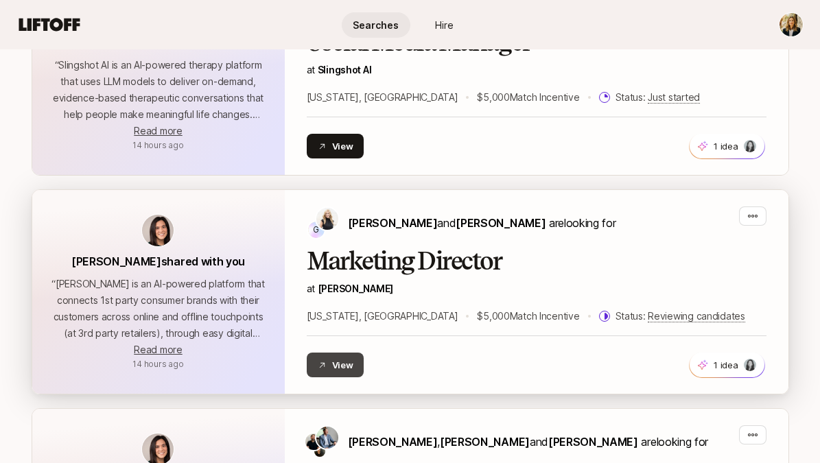
click at [346, 364] on button "View" at bounding box center [336, 365] width 58 height 25
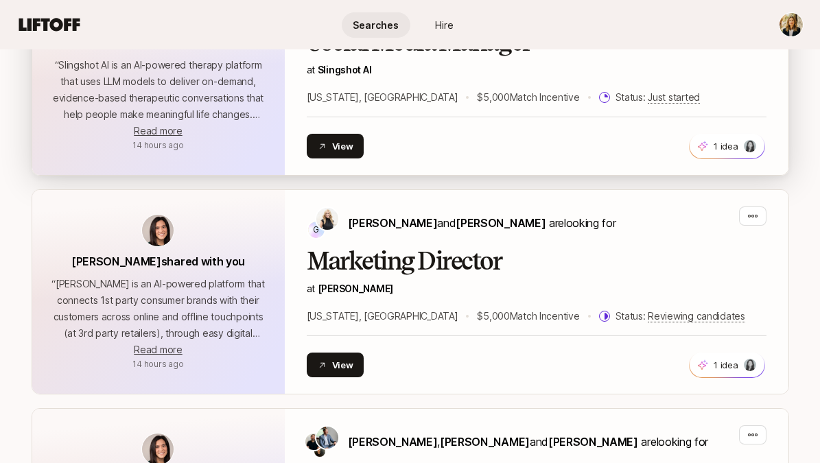
scroll to position [726, 0]
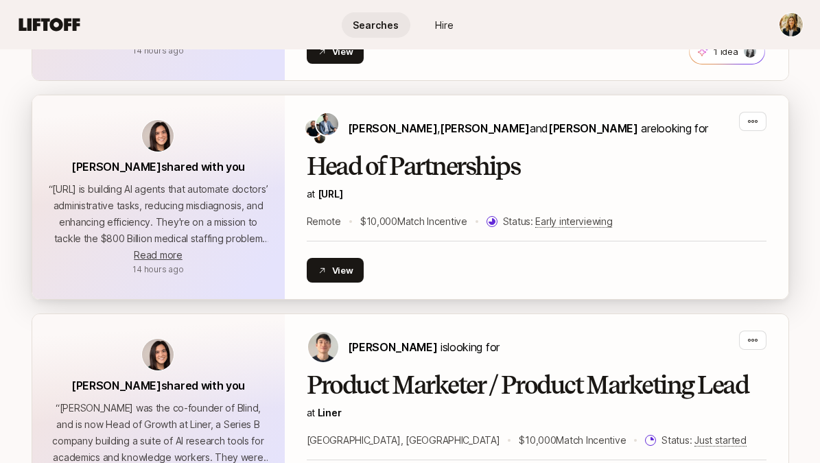
click at [380, 172] on h2 "Head of Partnerships" at bounding box center [537, 166] width 460 height 27
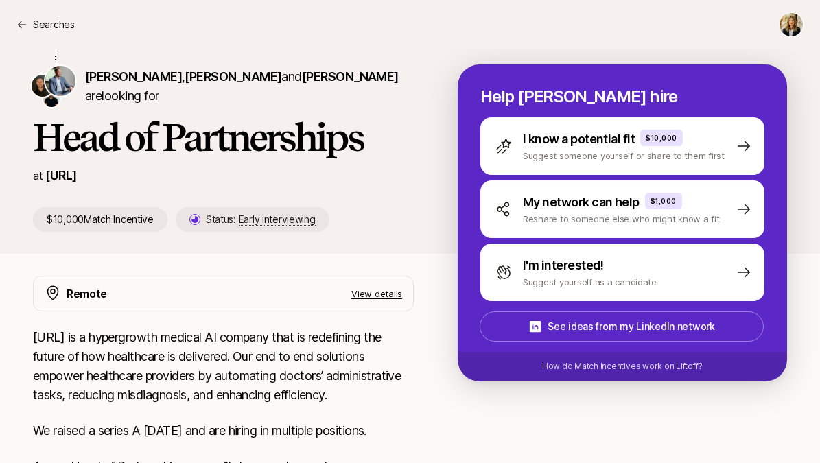
scroll to position [360, 0]
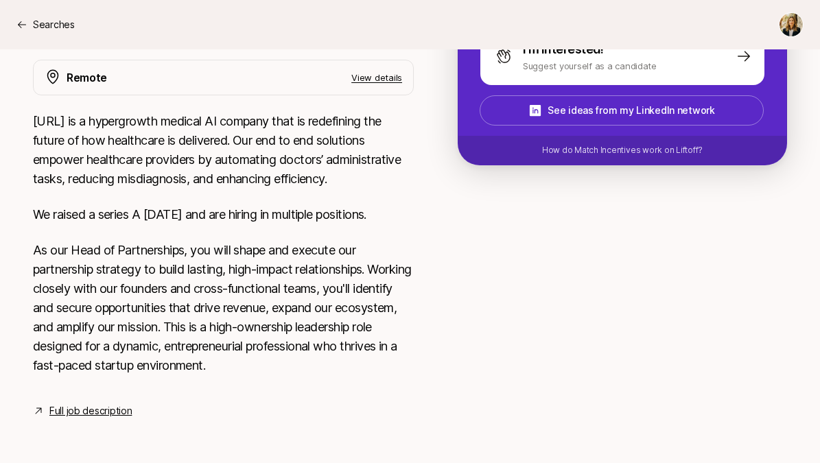
click at [75, 398] on div "Remote View details [URL] is a hypergrowth medical AI company that is redefinin…" at bounding box center [223, 240] width 381 height 360
click at [76, 409] on link "Full job description" at bounding box center [90, 411] width 82 height 16
click at [23, 22] on icon at bounding box center [21, 24] width 11 height 11
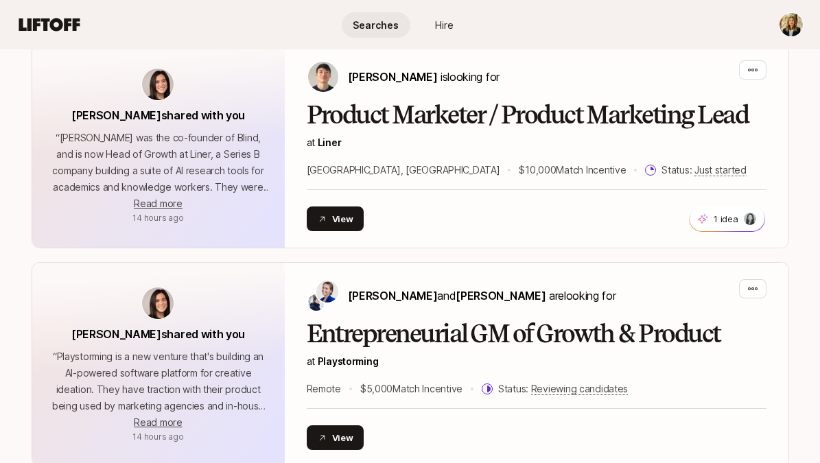
scroll to position [956, 0]
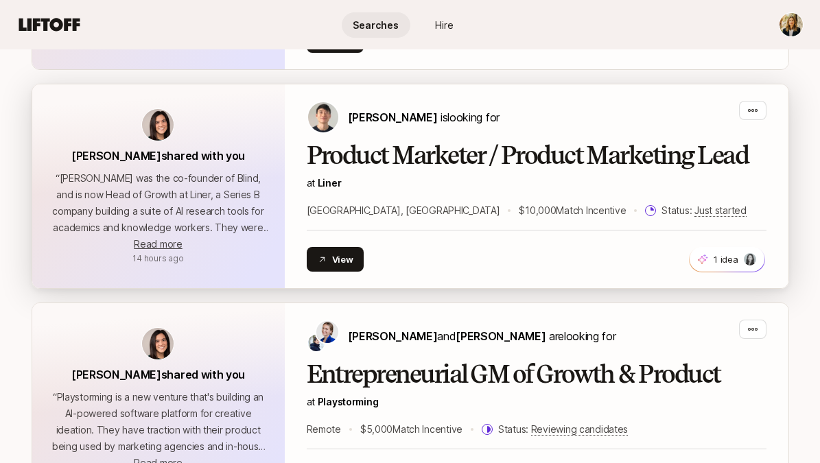
click at [359, 151] on h2 "Product Marketer / Product Marketing Lead" at bounding box center [537, 155] width 460 height 27
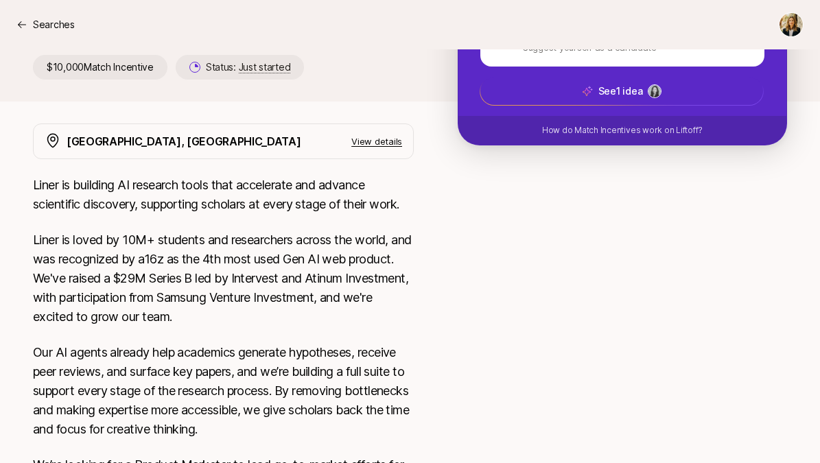
scroll to position [339, 0]
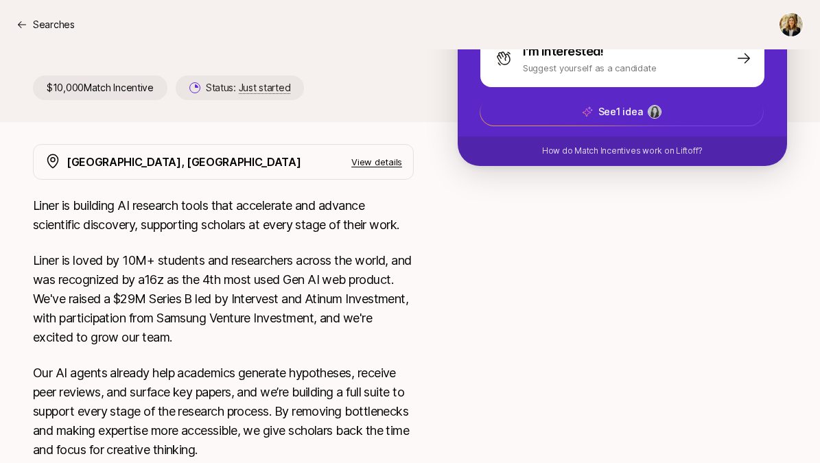
click at [364, 160] on p "View details" at bounding box center [376, 162] width 51 height 14
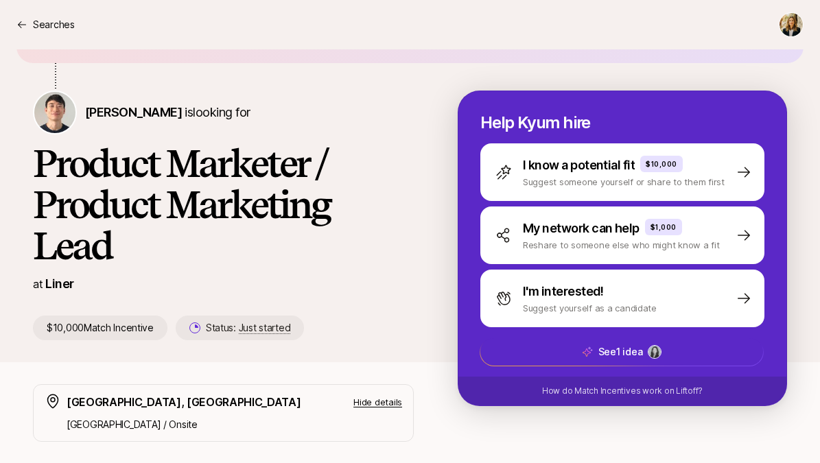
scroll to position [8, 0]
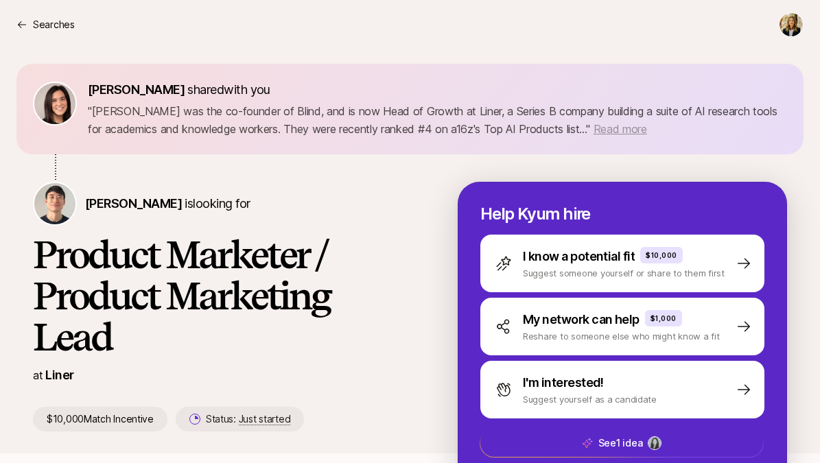
click at [603, 125] on span "Read more" at bounding box center [621, 129] width 54 height 14
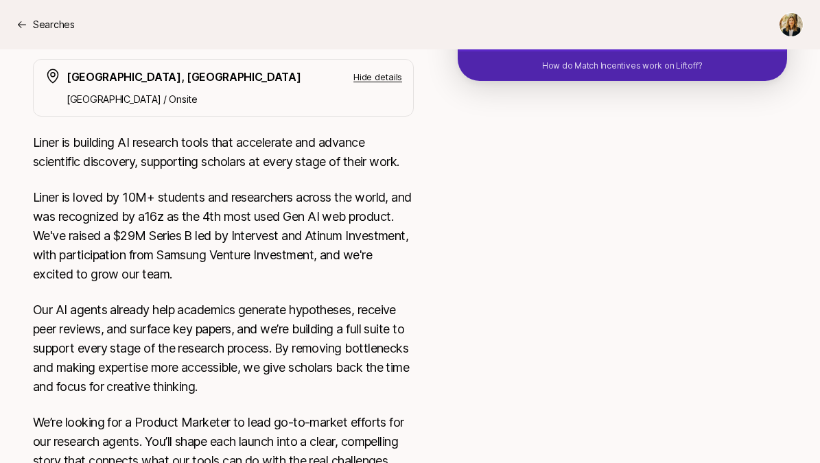
scroll to position [330, 0]
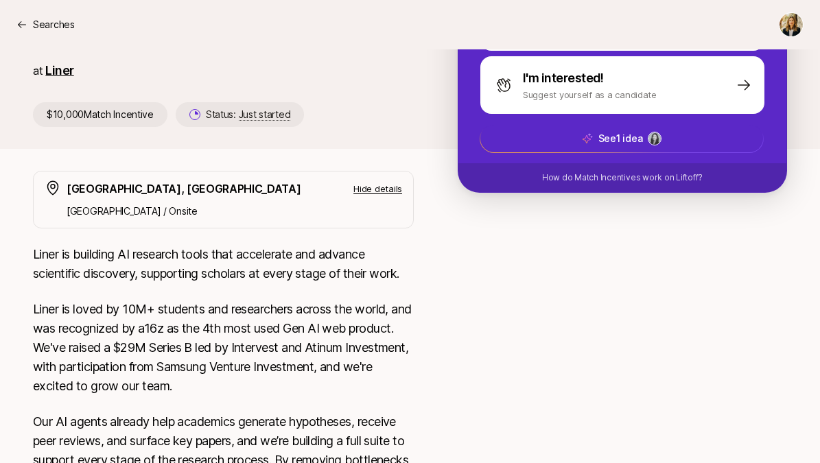
click at [60, 67] on link "Liner" at bounding box center [59, 70] width 28 height 14
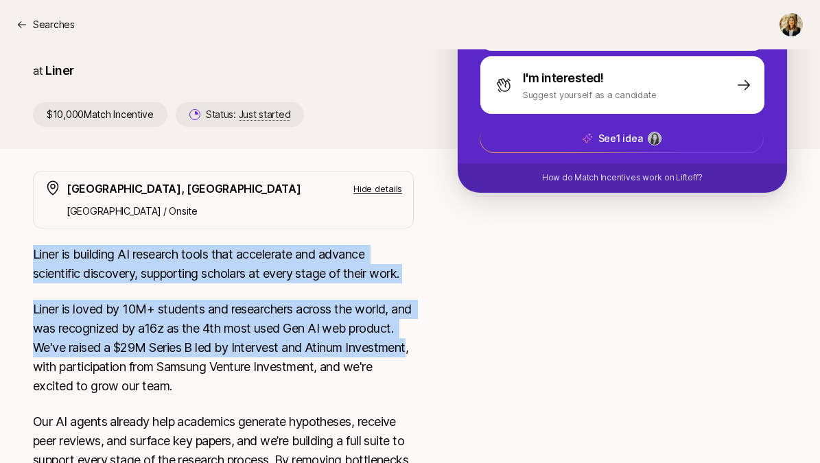
drag, startPoint x: 32, startPoint y: 251, endPoint x: 95, endPoint y: 367, distance: 132.7
copy div "Liner is building AI research tools that accelerate and advance scientific disc…"
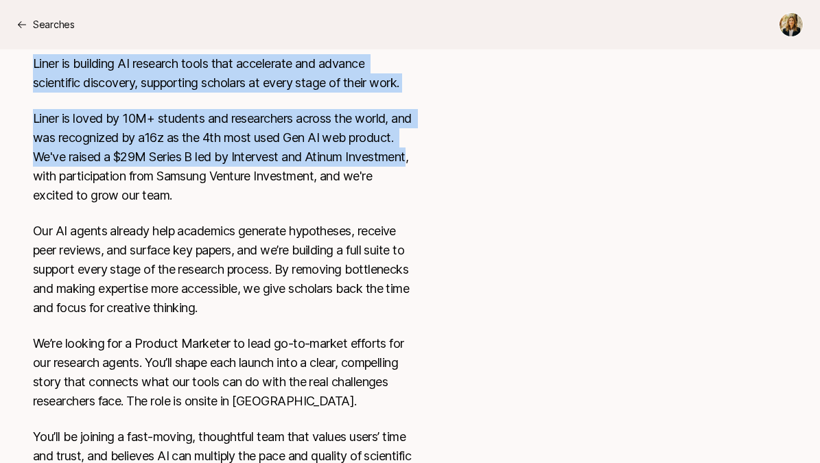
scroll to position [510, 0]
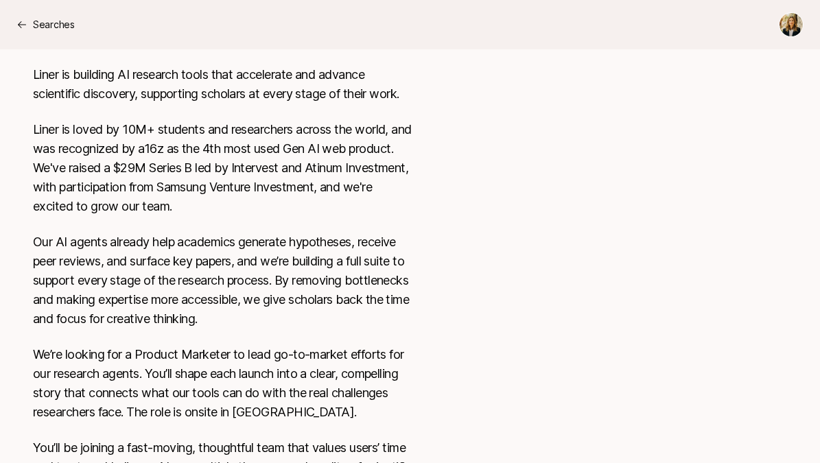
click at [130, 222] on div "Liner is building AI research tools that accelerate and advance scientific disc…" at bounding box center [223, 427] width 381 height 725
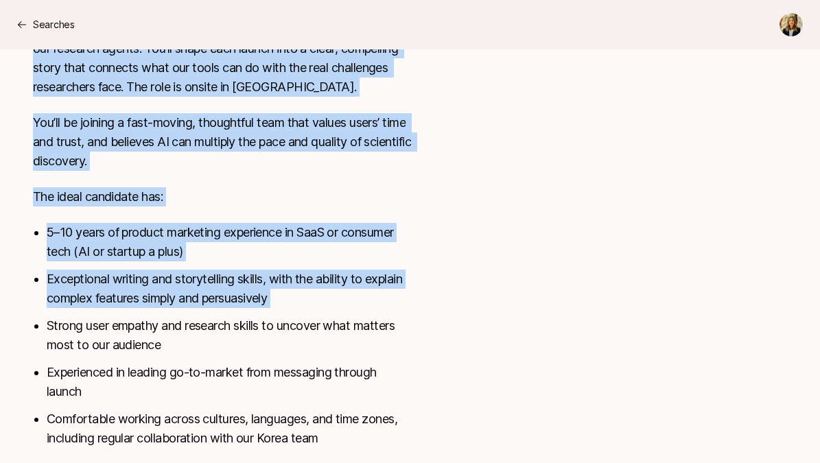
scroll to position [881, 0]
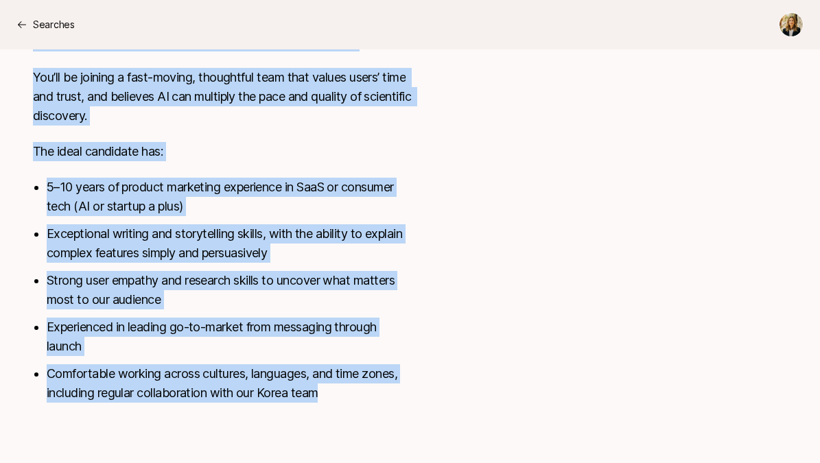
drag, startPoint x: 30, startPoint y: 181, endPoint x: 329, endPoint y: 414, distance: 380.1
click at [329, 411] on div "[GEOGRAPHIC_DATA], [GEOGRAPHIC_DATA] Hide details [GEOGRAPHIC_DATA] / Onsite Li…" at bounding box center [409, 19] width 787 height 799
copy div "Lorem ip dolorsit AM consecte adipi elit seddoeiusm tem incidid utlaboreet dolo…"
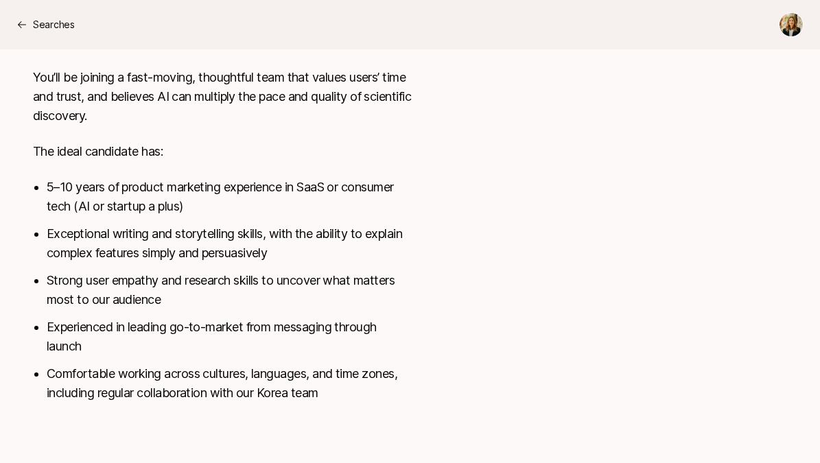
click at [282, 223] on ul "5–10 years of product marketing experience in SaaS or consumer tech (AI or star…" at bounding box center [230, 290] width 367 height 225
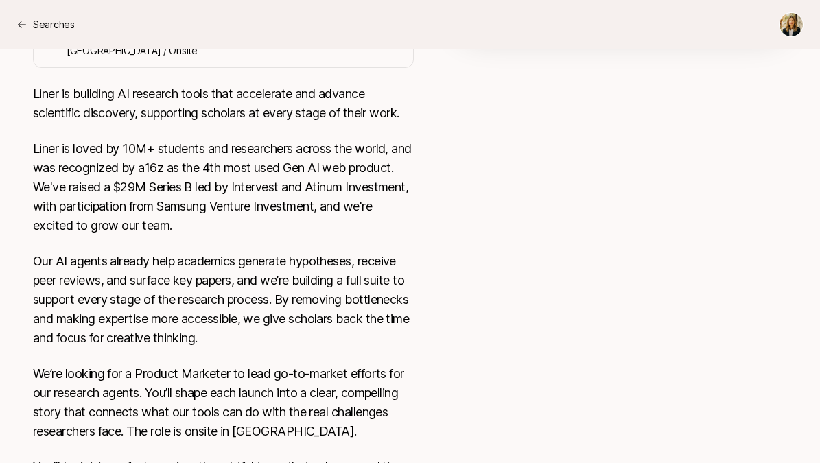
scroll to position [0, 0]
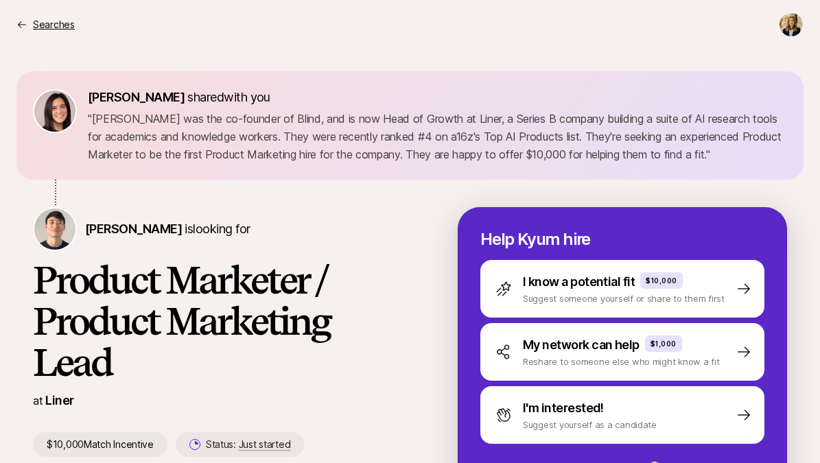
click at [25, 25] on icon at bounding box center [22, 24] width 8 height 7
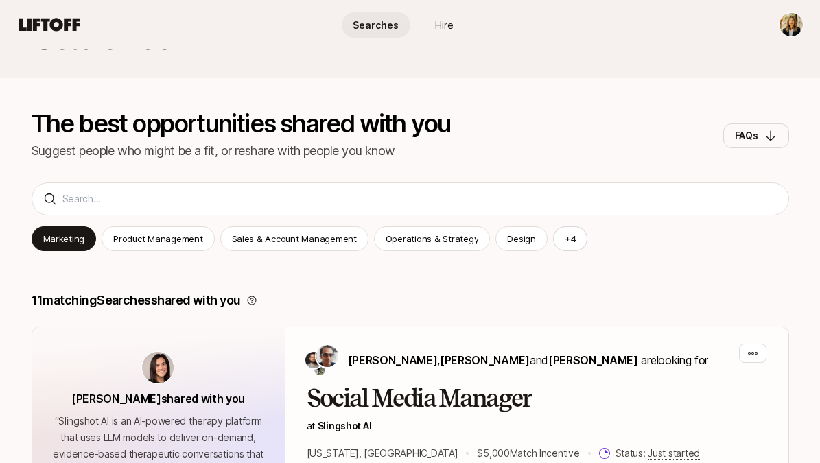
scroll to position [85, 0]
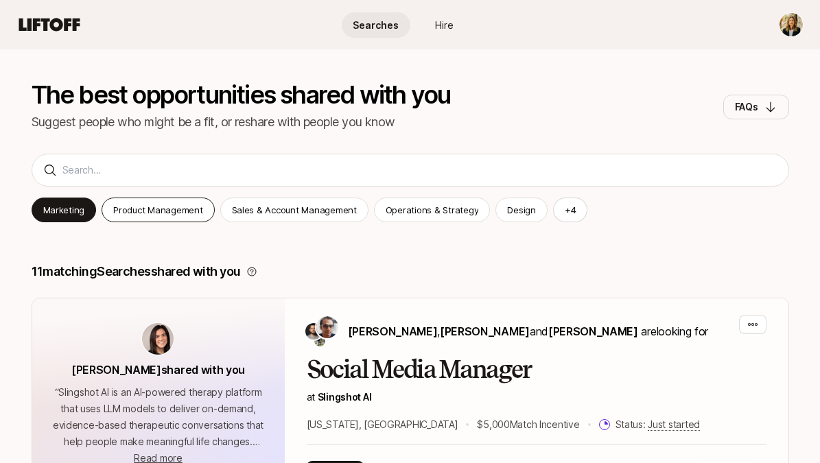
click at [171, 218] on div "Product Management" at bounding box center [158, 210] width 113 height 25
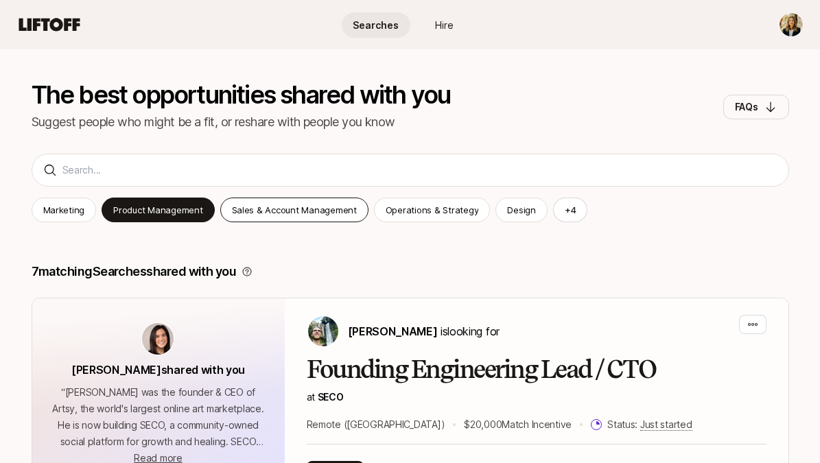
click at [292, 213] on p "Sales & Account Management" at bounding box center [294, 210] width 125 height 14
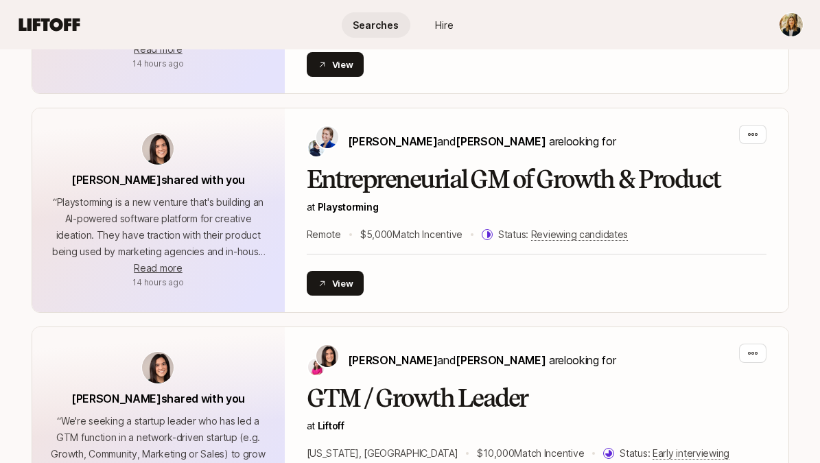
scroll to position [502, 0]
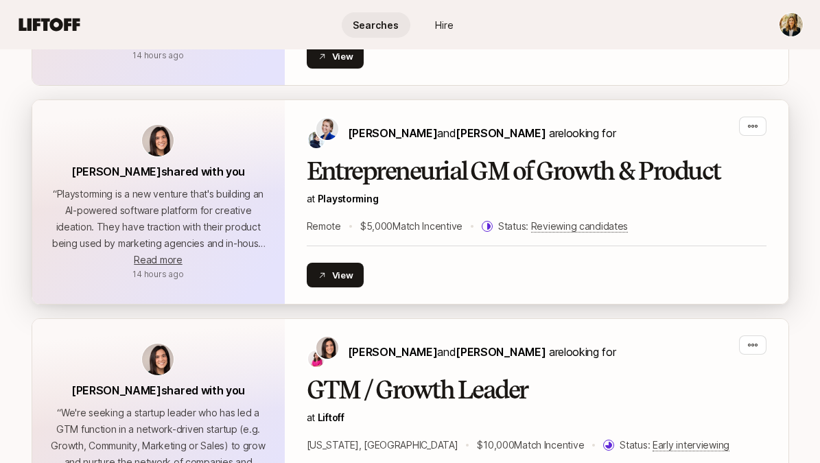
click at [382, 171] on h2 "Entrepreneurial GM of Growth & Product" at bounding box center [537, 171] width 460 height 27
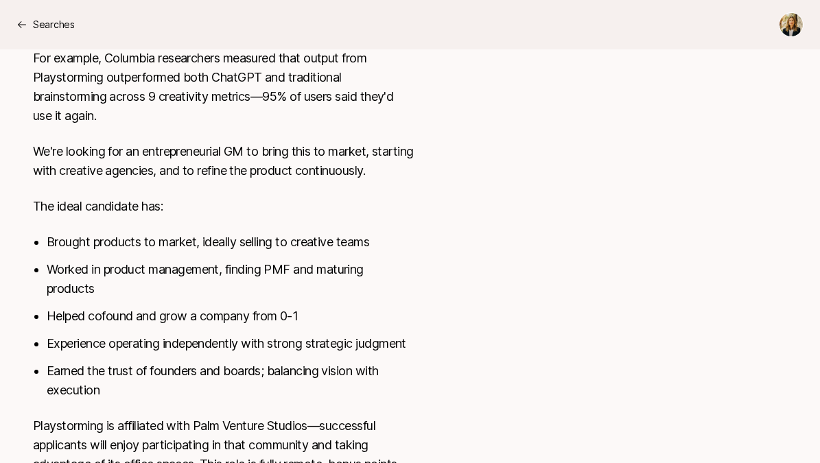
scroll to position [640, 0]
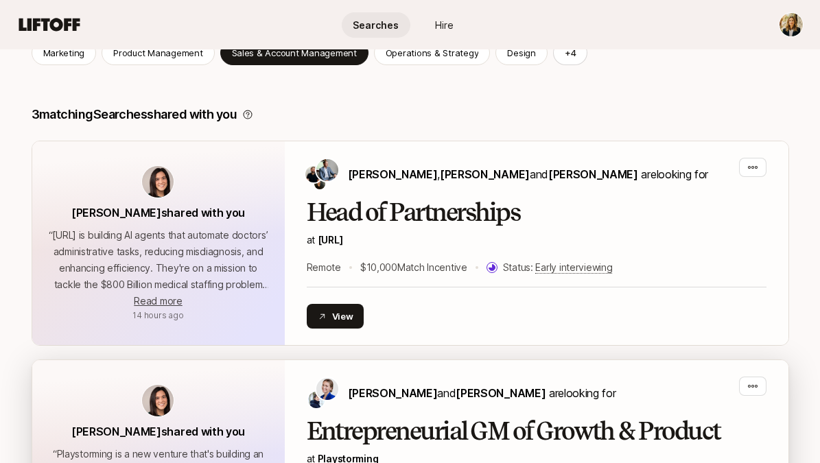
scroll to position [240, 0]
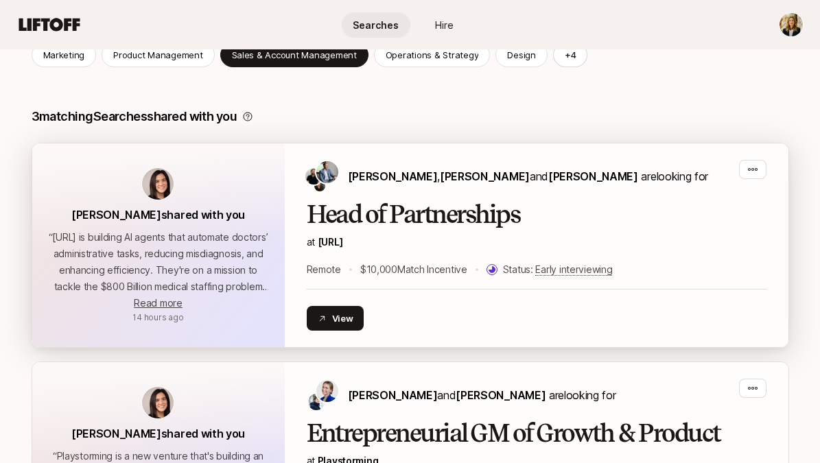
click at [380, 218] on h2 "Head of Partnerships" at bounding box center [537, 214] width 460 height 27
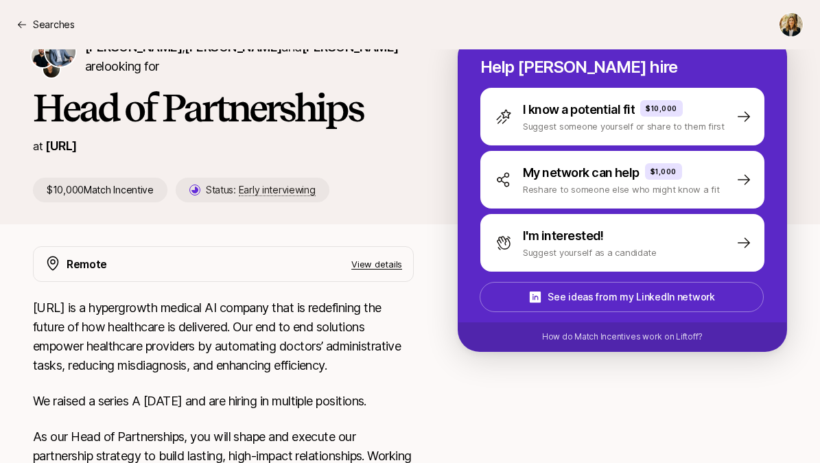
scroll to position [171, 0]
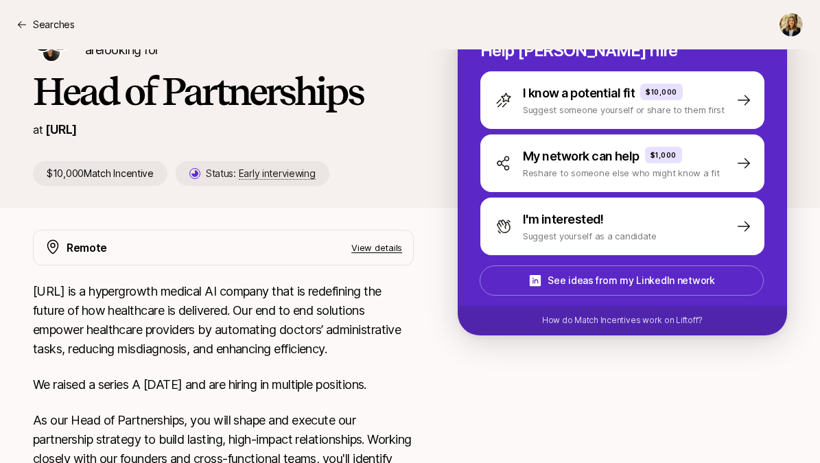
click at [367, 251] on p "View details" at bounding box center [376, 248] width 51 height 14
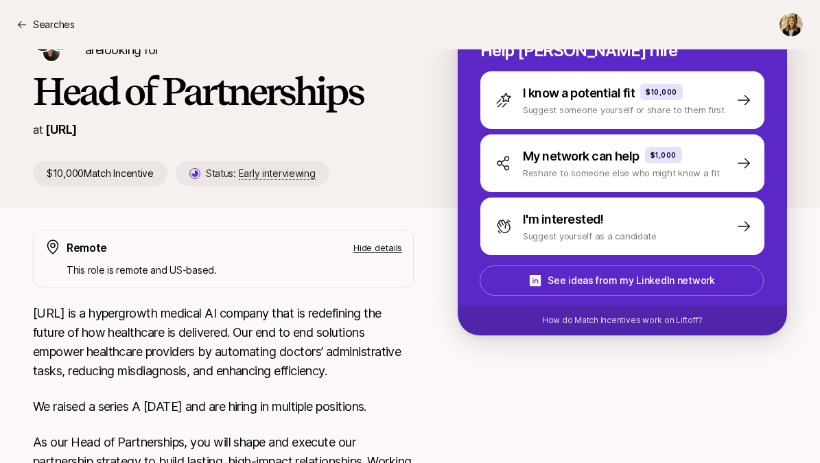
scroll to position [382, 0]
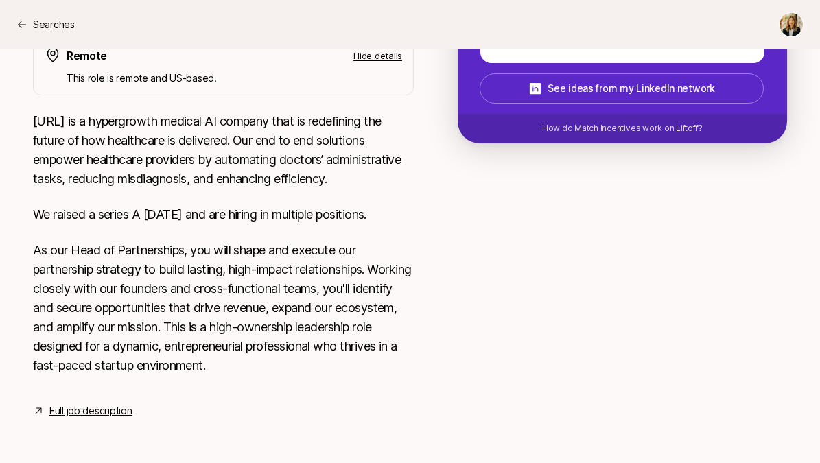
click at [69, 410] on link "Full job description" at bounding box center [90, 411] width 82 height 16
click at [23, 20] on icon at bounding box center [21, 24] width 11 height 11
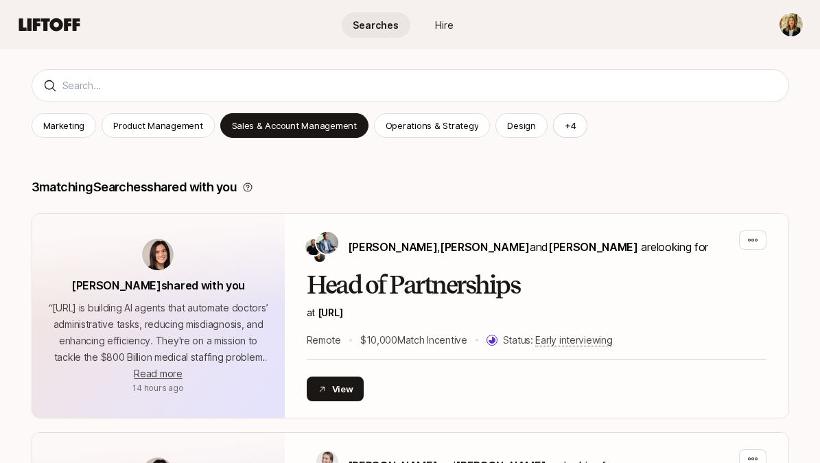
scroll to position [113, 0]
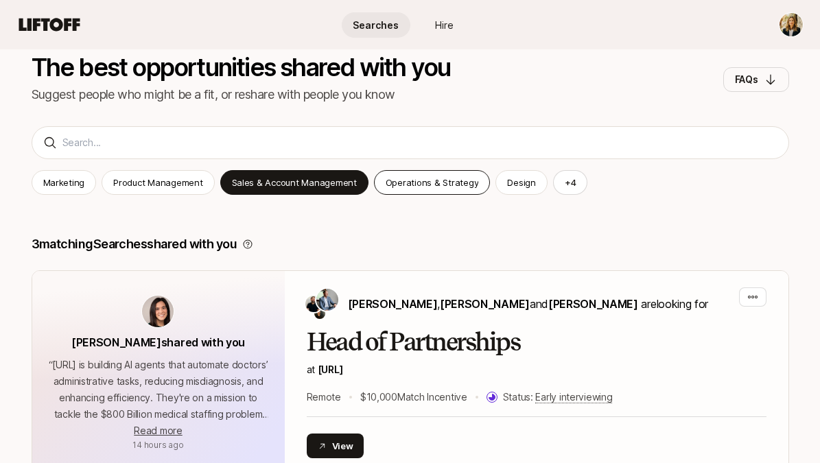
click at [422, 186] on p "Operations & Strategy" at bounding box center [432, 183] width 93 height 14
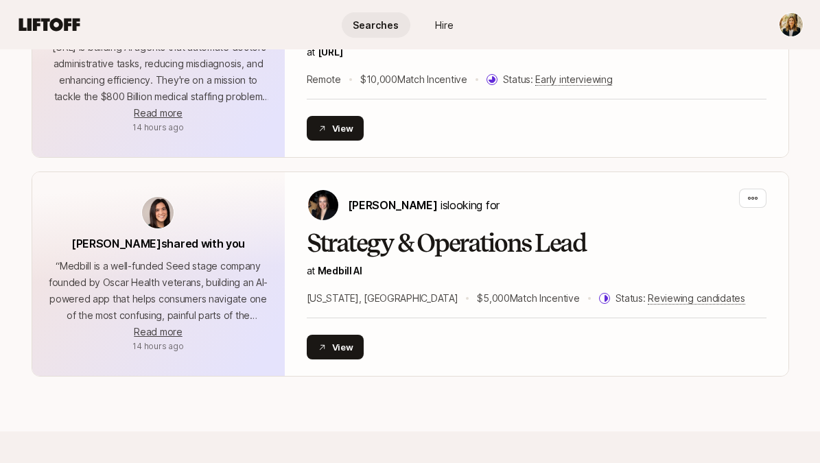
scroll to position [508, 0]
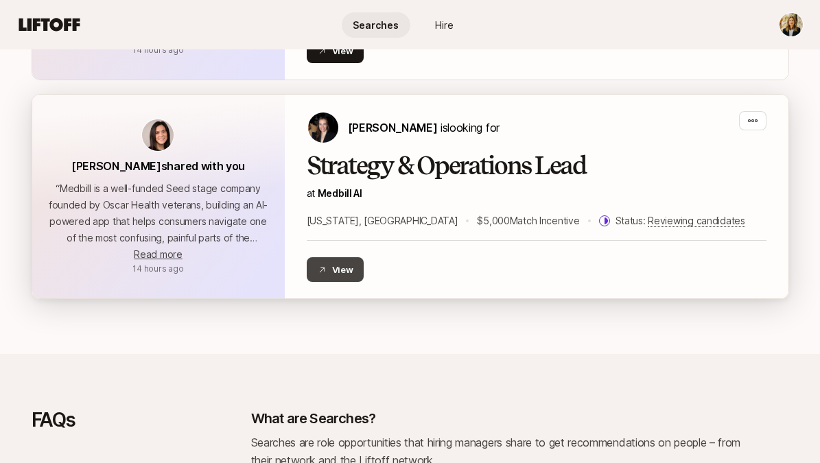
click at [346, 268] on button "View" at bounding box center [336, 269] width 58 height 25
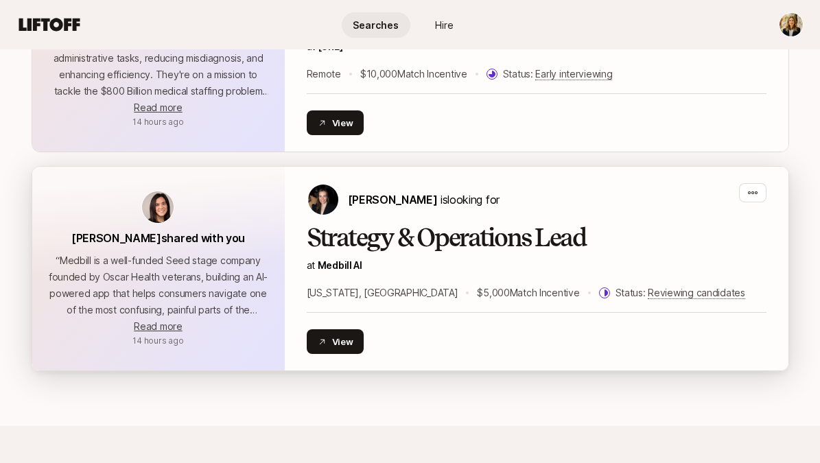
scroll to position [445, 0]
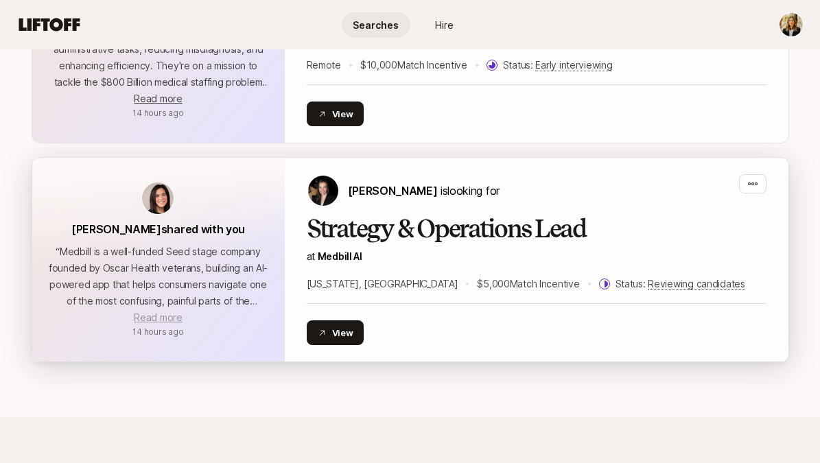
click at [169, 320] on span "Read more" at bounding box center [158, 318] width 48 height 12
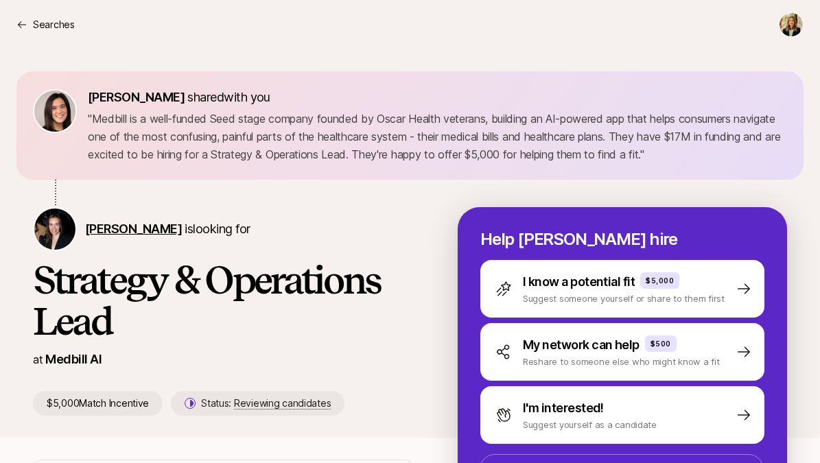
click at [104, 227] on span "[PERSON_NAME]" at bounding box center [133, 229] width 97 height 14
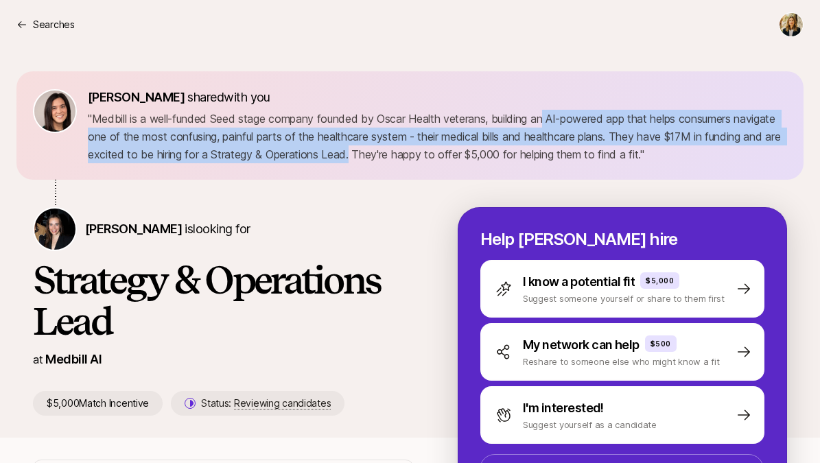
drag, startPoint x: 550, startPoint y: 121, endPoint x: 432, endPoint y: 154, distance: 122.6
click at [432, 154] on p "" Medbill is a well-funded Seed stage company founded by Oscar Health veterans,…" at bounding box center [437, 137] width 699 height 54
copy p "AI-powered app that helps consumers navigate one of the most confusing, painful…"
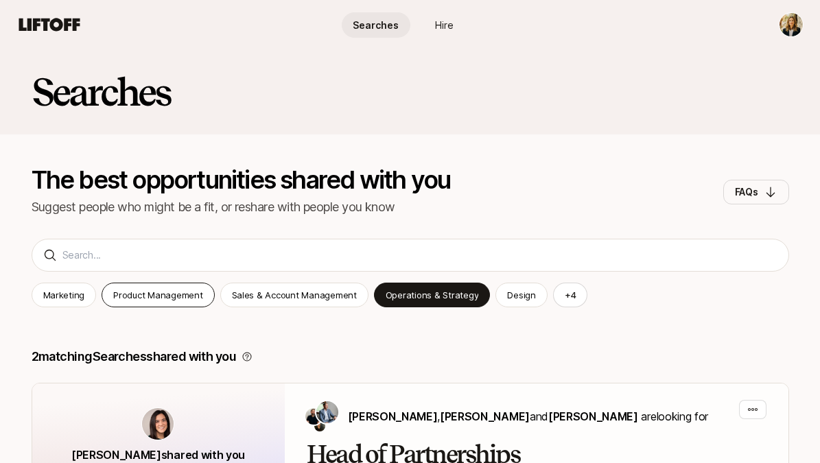
click at [186, 295] on p "Product Management" at bounding box center [157, 295] width 89 height 14
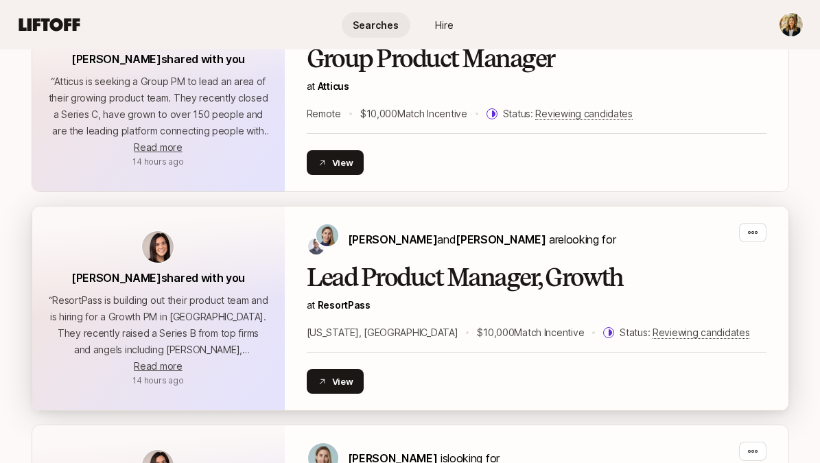
scroll to position [438, 0]
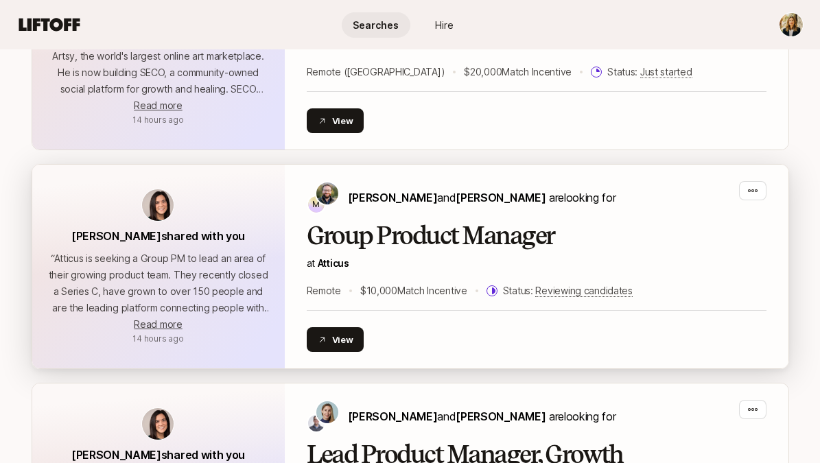
click at [360, 237] on h2 "Group Product Manager" at bounding box center [537, 235] width 460 height 27
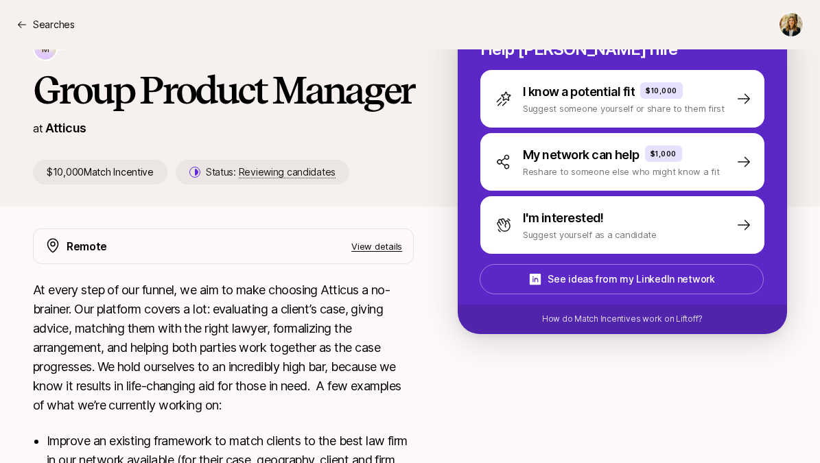
scroll to position [588, 0]
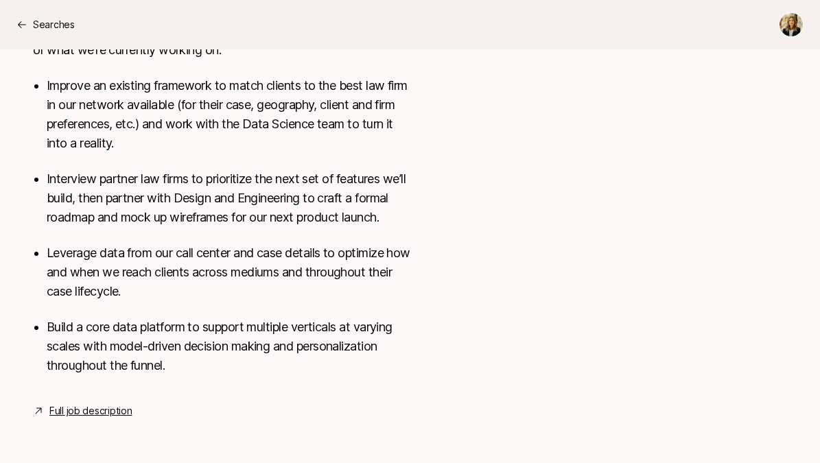
click at [71, 411] on link "Full job description" at bounding box center [90, 411] width 82 height 16
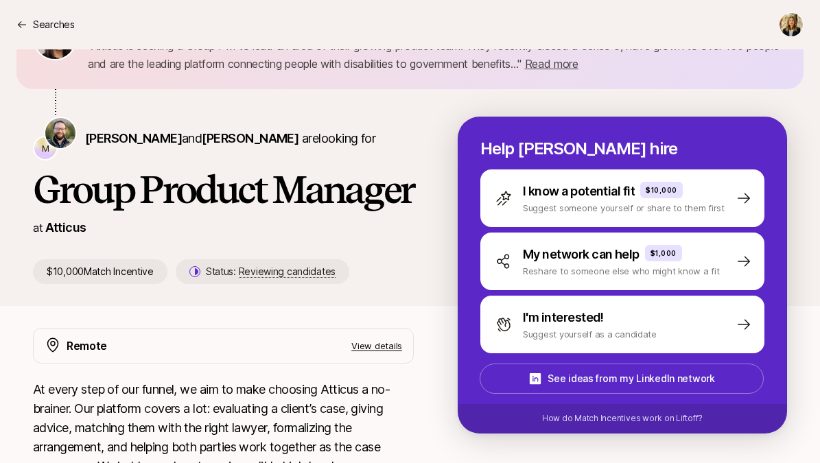
scroll to position [0, 0]
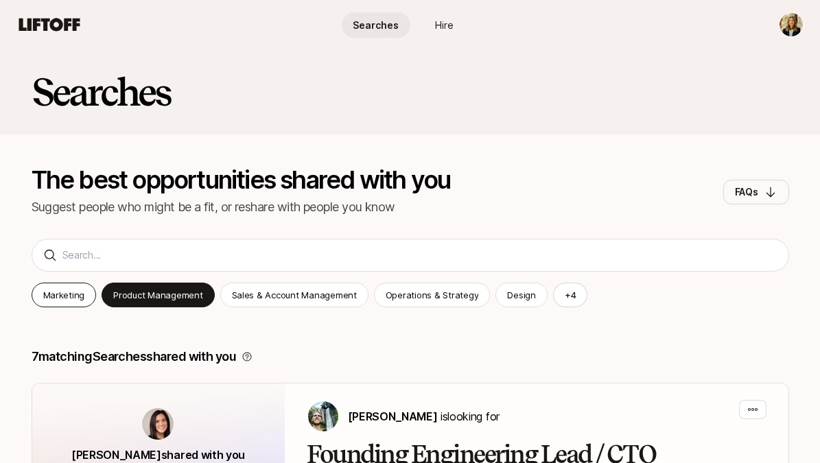
click at [58, 292] on p "Marketing" at bounding box center [64, 295] width 42 height 14
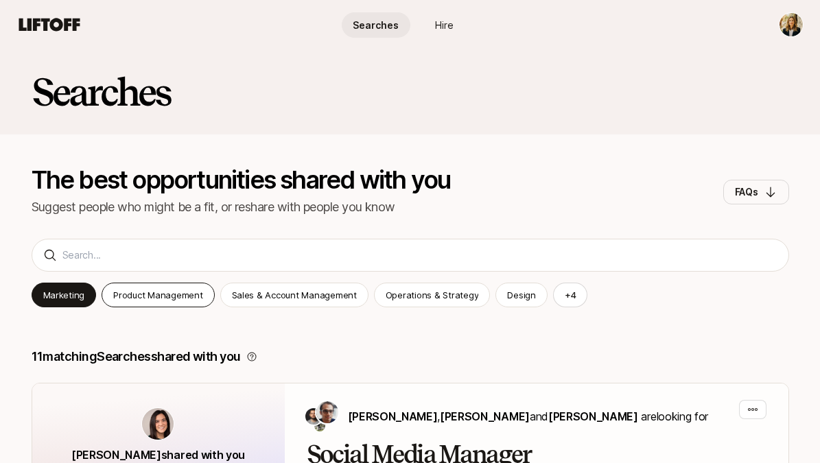
click at [177, 294] on p "Product Management" at bounding box center [157, 295] width 89 height 14
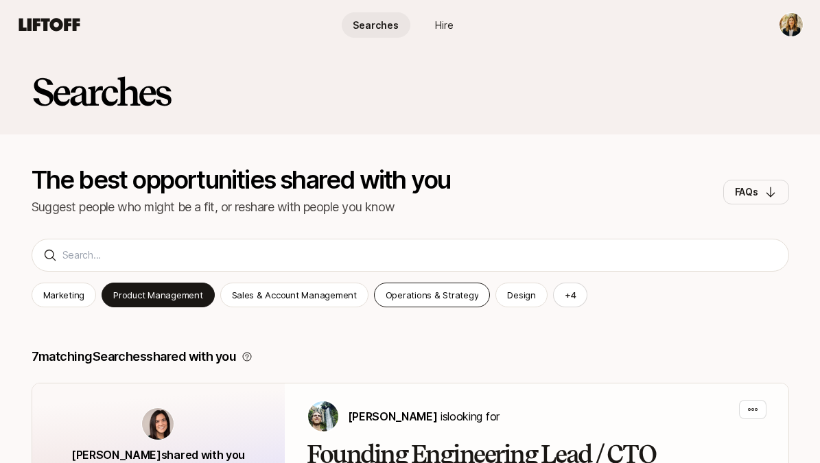
click at [400, 283] on div "Operations & Strategy" at bounding box center [432, 295] width 117 height 25
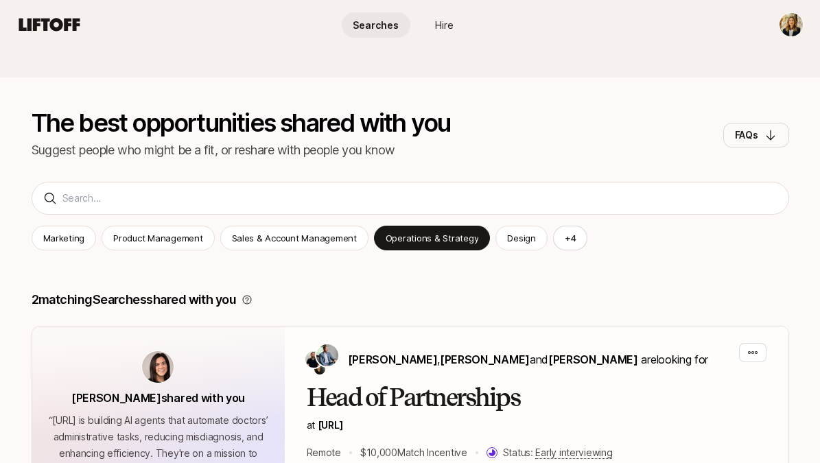
scroll to position [55, 0]
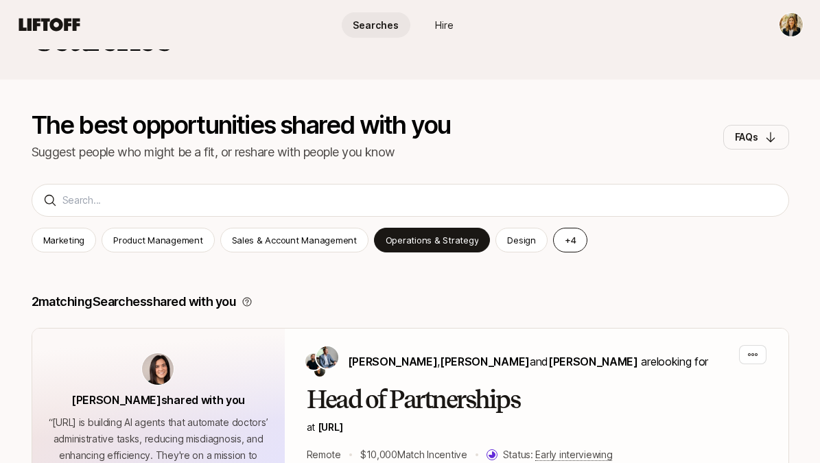
click at [563, 237] on button "+ 4" at bounding box center [570, 240] width 35 height 25
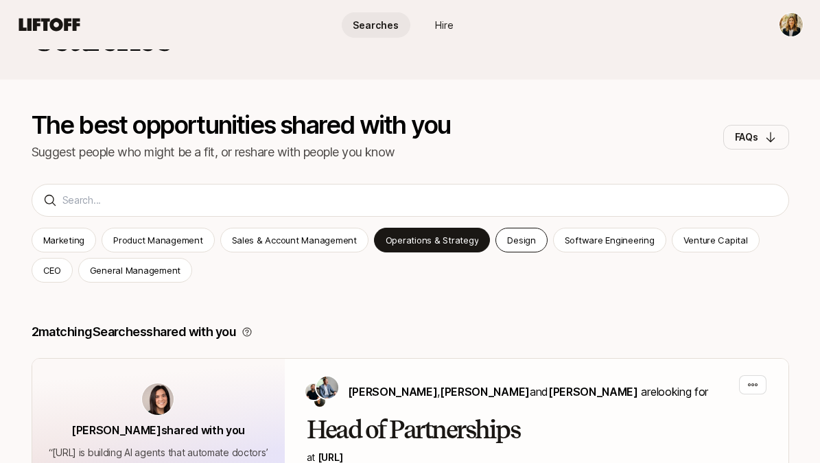
click at [515, 237] on p "Design" at bounding box center [521, 240] width 28 height 14
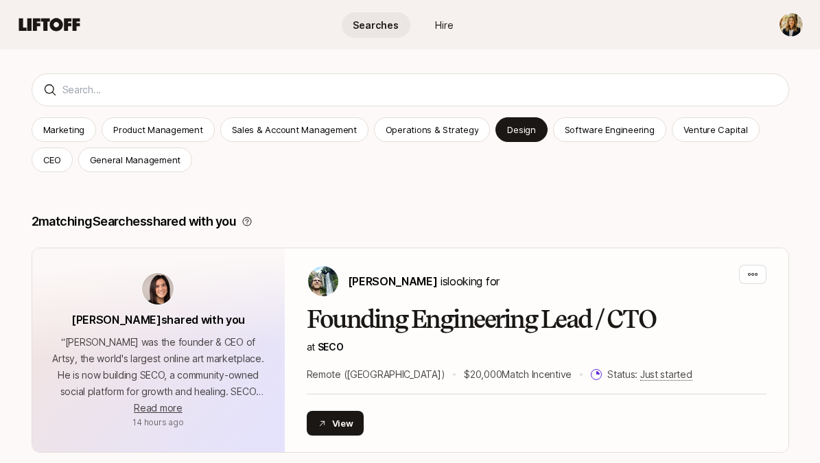
scroll to position [134, 0]
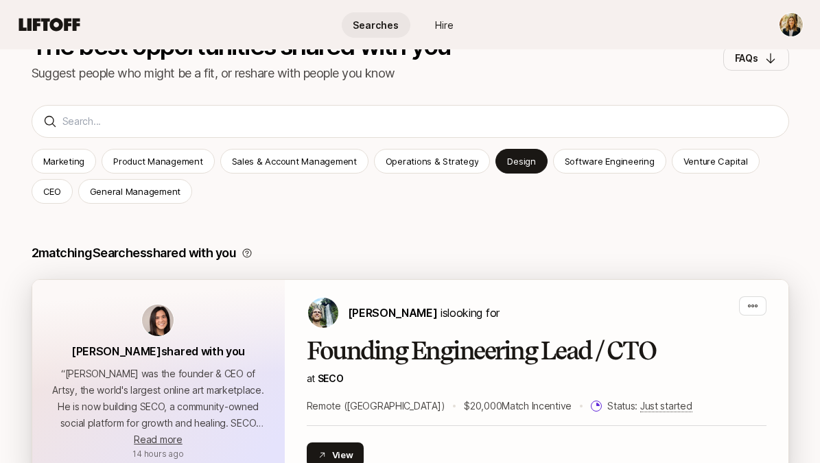
click at [540, 347] on h2 "Founding Engineering Lead / CTO" at bounding box center [537, 351] width 460 height 27
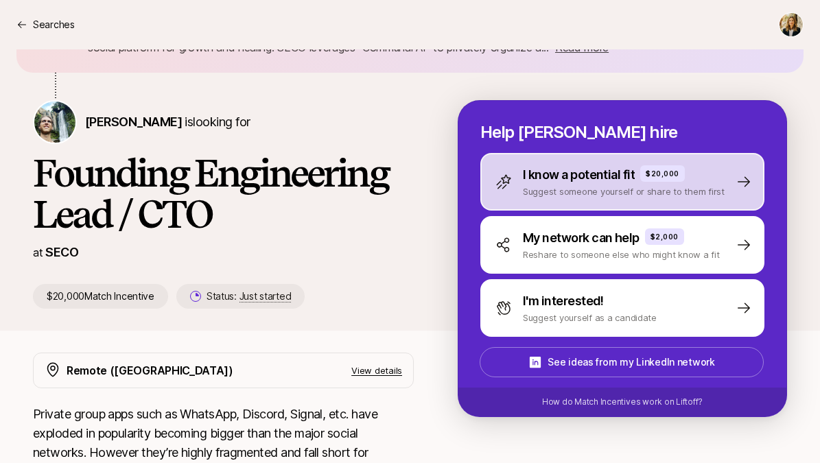
scroll to position [188, 0]
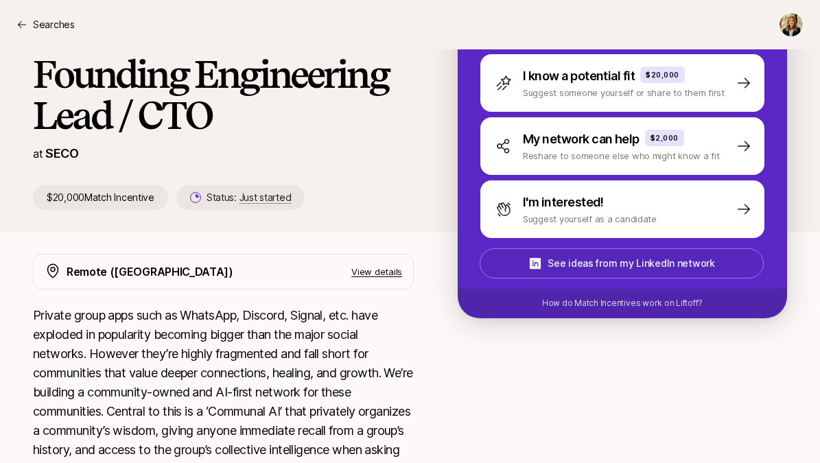
click at [677, 267] on p "See ideas from my LinkedIn network" at bounding box center [631, 263] width 167 height 16
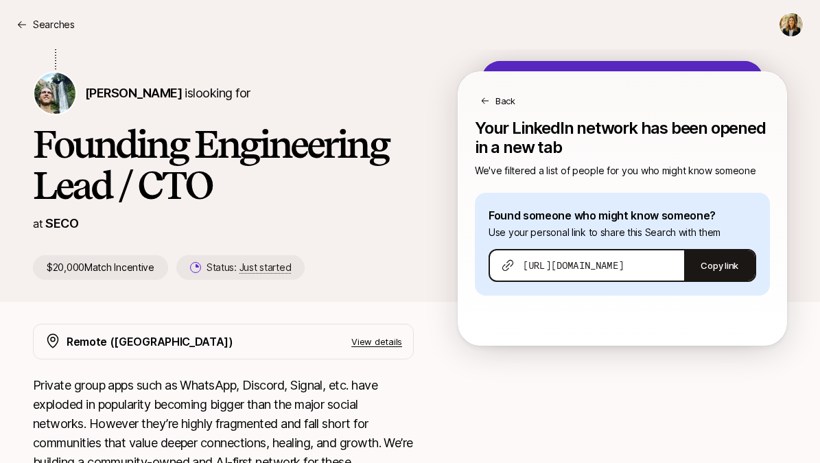
scroll to position [0, 0]
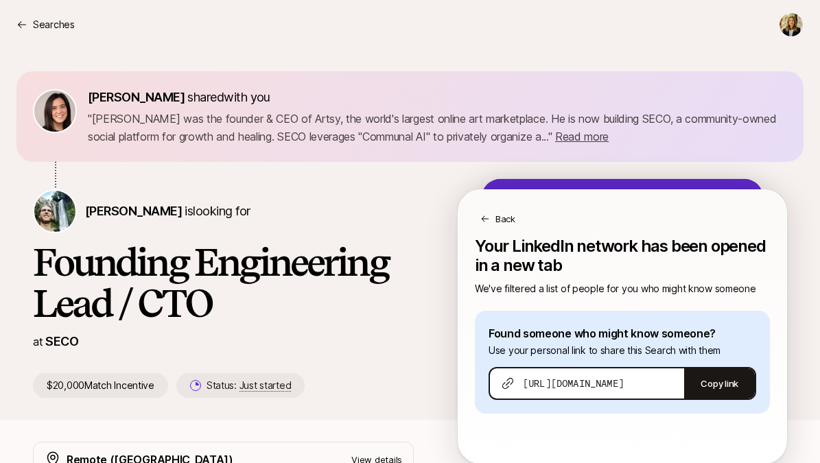
click at [487, 218] on icon at bounding box center [486, 219] width 8 height 6
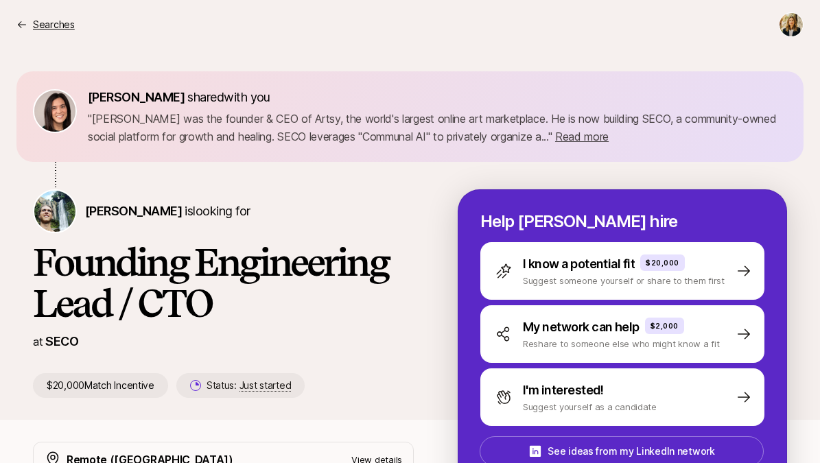
click at [39, 24] on p "Searches" at bounding box center [54, 24] width 42 height 16
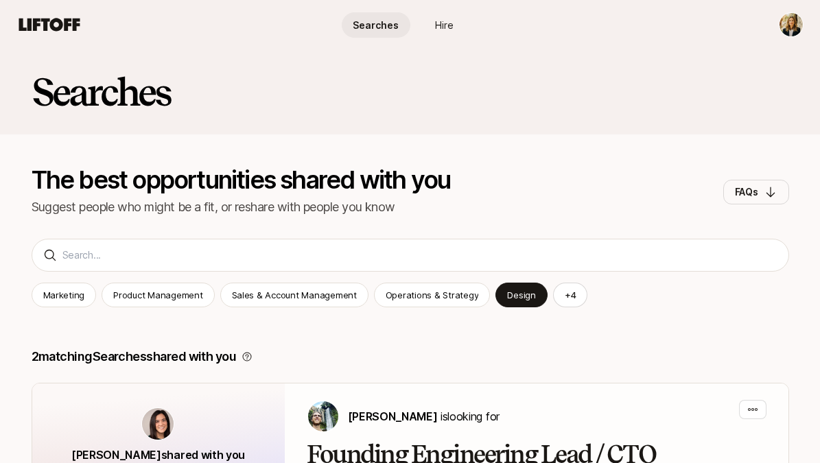
scroll to position [134, 0]
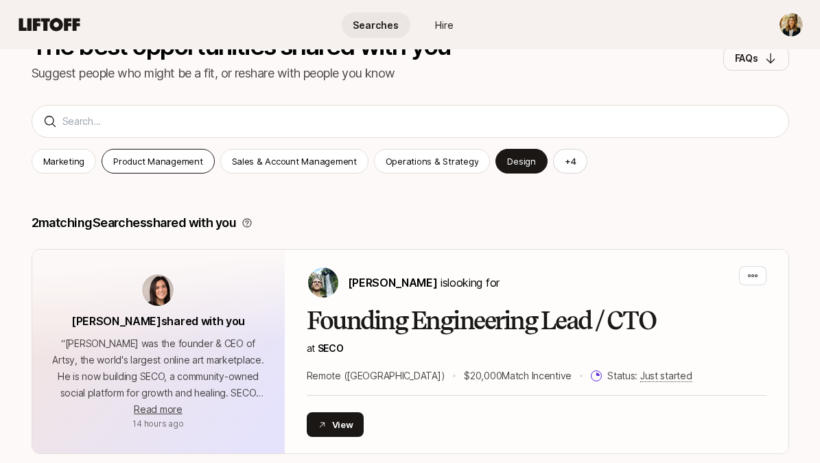
click at [137, 170] on div "Product Management" at bounding box center [158, 161] width 113 height 25
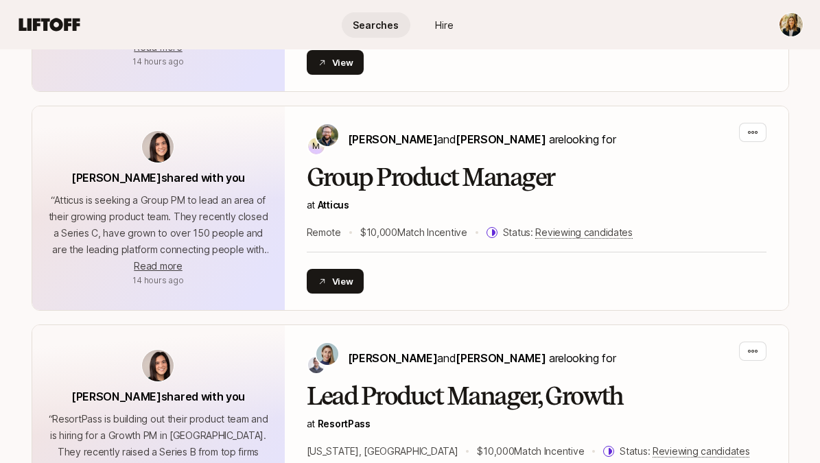
scroll to position [497, 0]
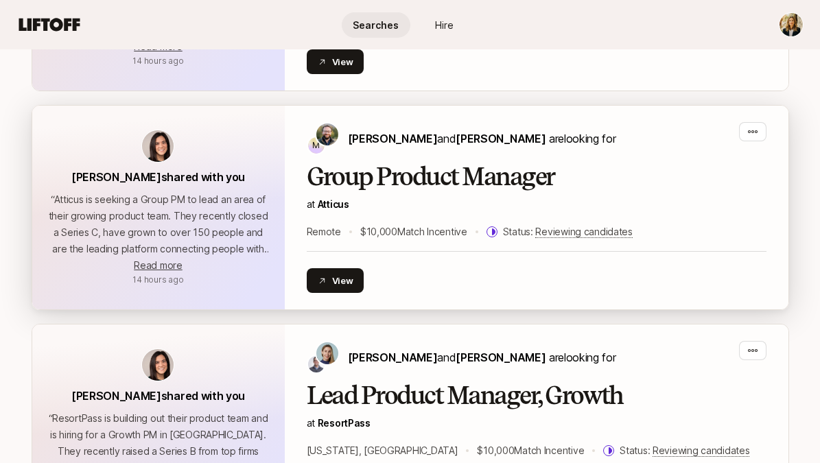
click at [550, 177] on h2 "Group Product Manager" at bounding box center [537, 176] width 460 height 27
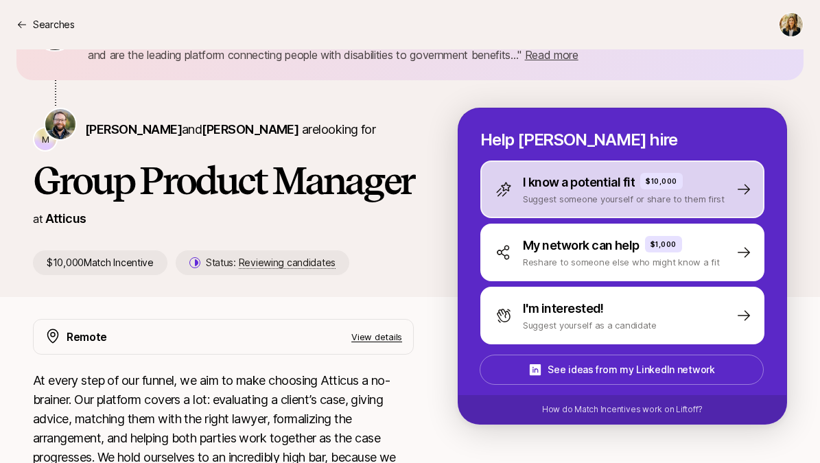
scroll to position [189, 0]
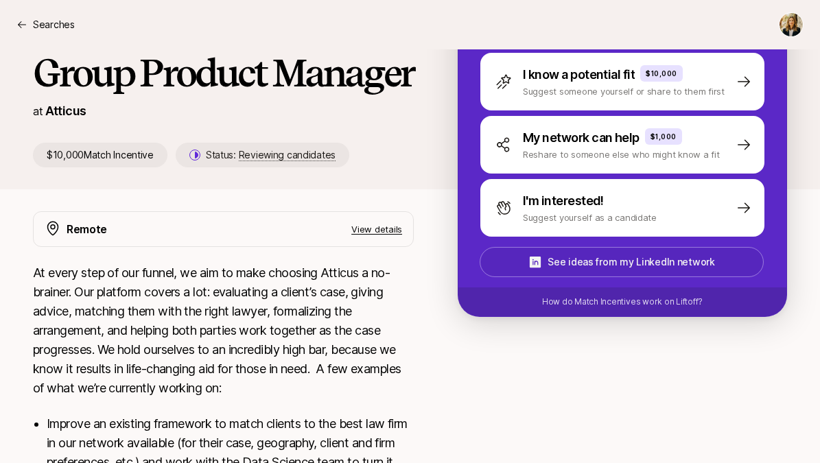
click at [634, 260] on p "See ideas from my LinkedIn network" at bounding box center [631, 262] width 167 height 16
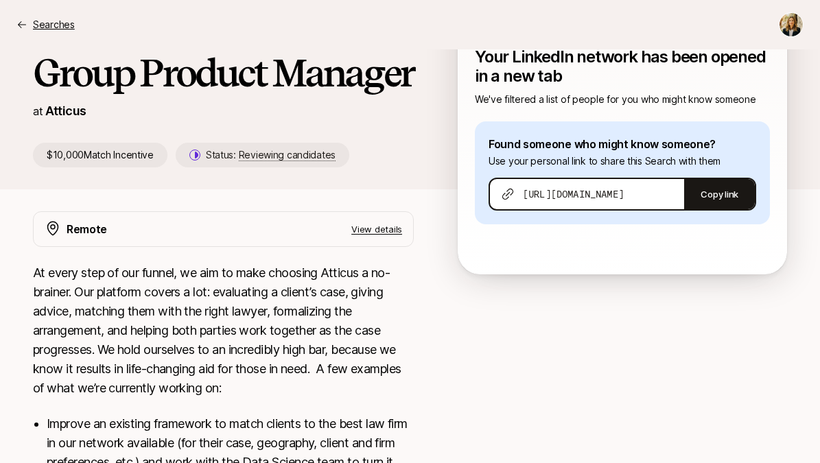
click at [52, 25] on p "Searches" at bounding box center [54, 24] width 42 height 16
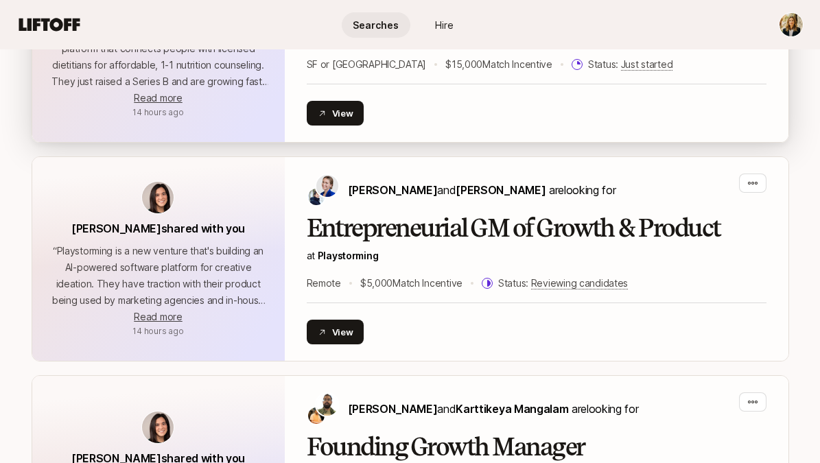
scroll to position [1133, 0]
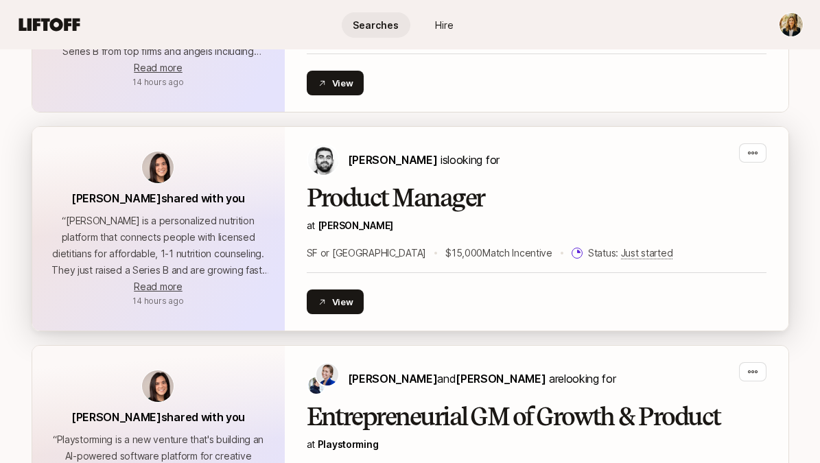
click at [368, 197] on h2 "Product Manager" at bounding box center [537, 198] width 460 height 27
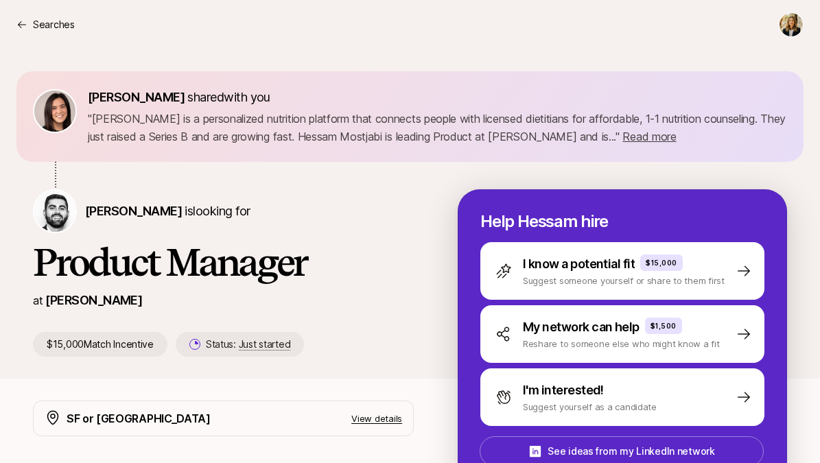
scroll to position [802, 0]
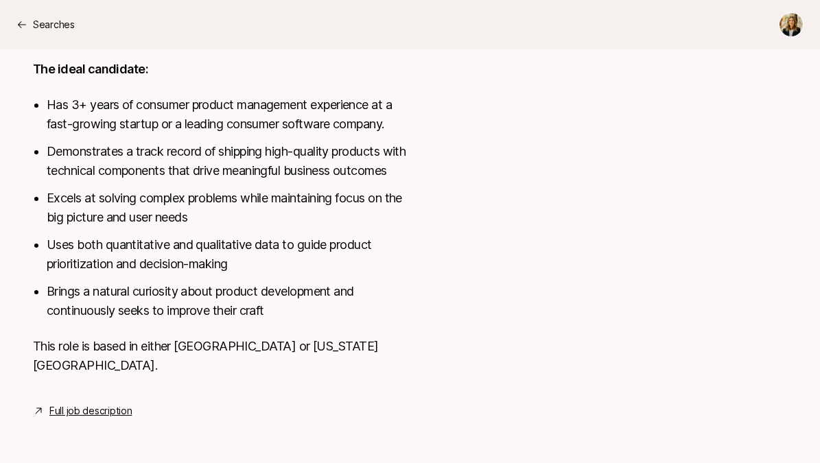
click at [104, 411] on link "Full job description" at bounding box center [90, 411] width 82 height 16
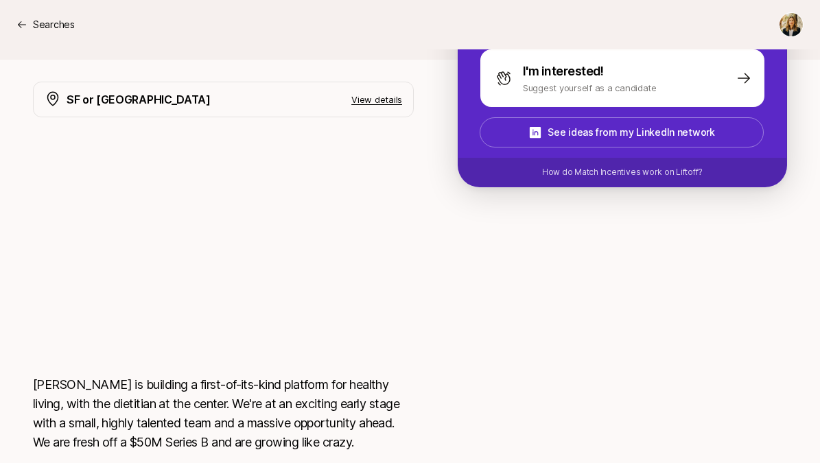
scroll to position [304, 0]
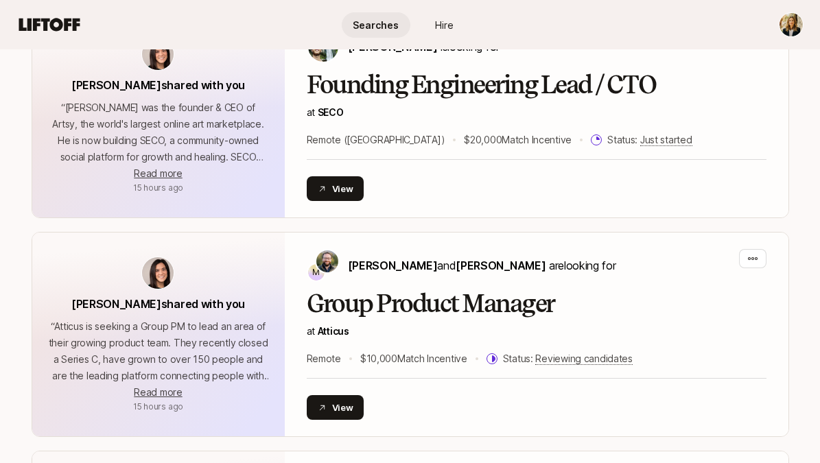
scroll to position [3, 0]
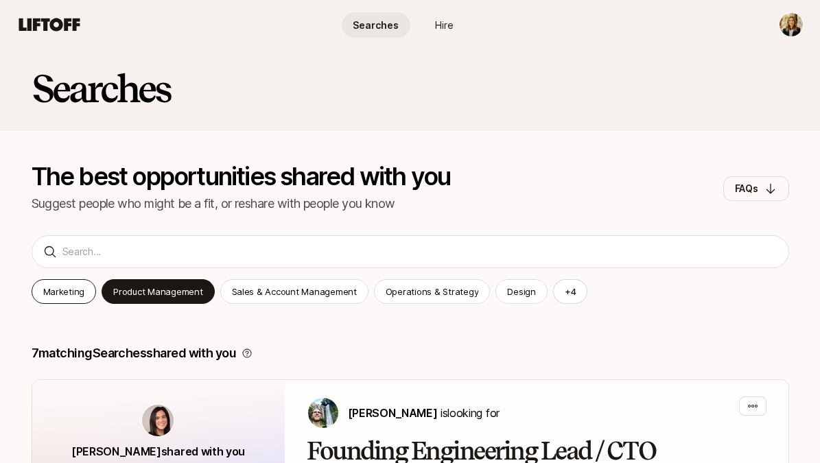
click at [83, 296] on div "Marketing" at bounding box center [64, 291] width 65 height 25
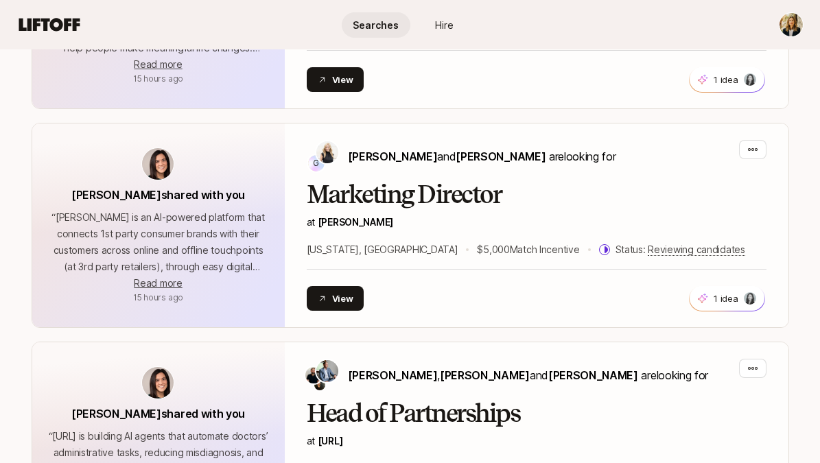
scroll to position [159, 0]
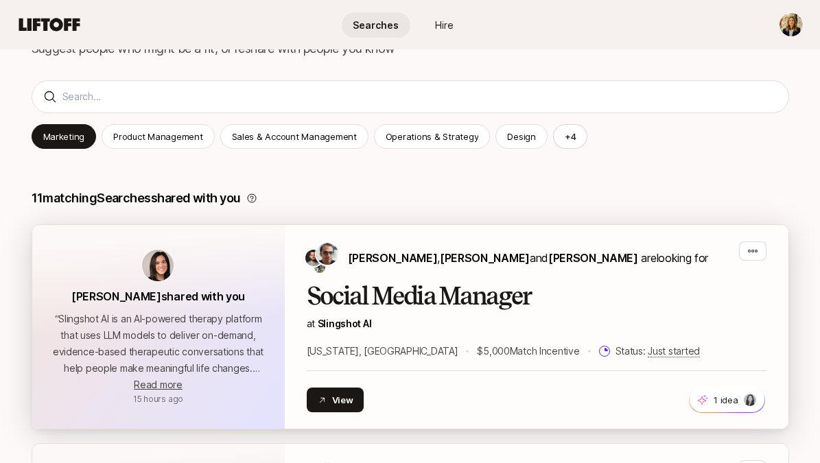
click at [433, 280] on div "[PERSON_NAME] , [PERSON_NAME] and [PERSON_NAME] are looking for Social Media Ma…" at bounding box center [537, 327] width 460 height 171
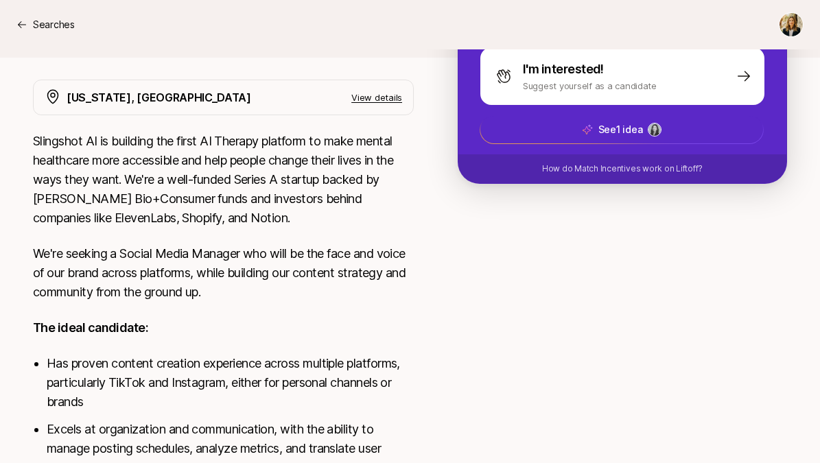
scroll to position [263, 0]
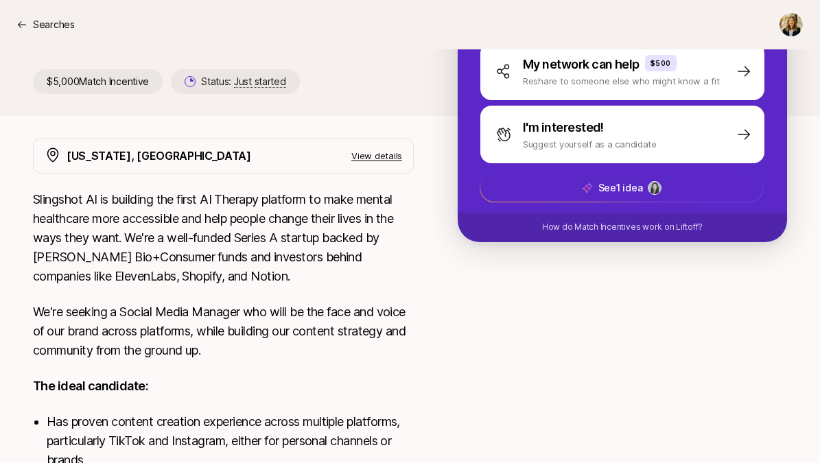
click at [378, 157] on p "View details" at bounding box center [376, 156] width 51 height 14
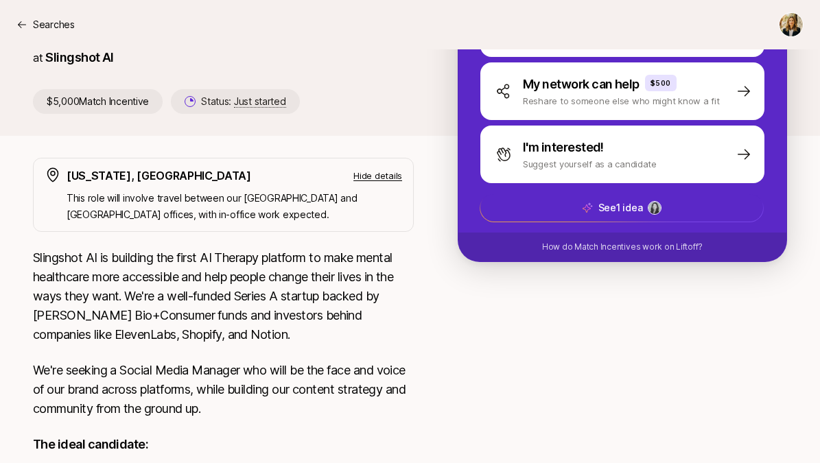
scroll to position [0, 0]
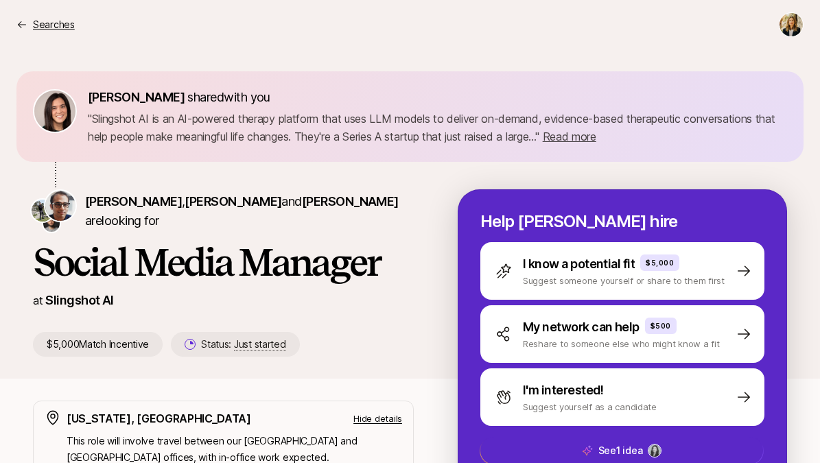
click at [21, 21] on icon at bounding box center [21, 24] width 11 height 11
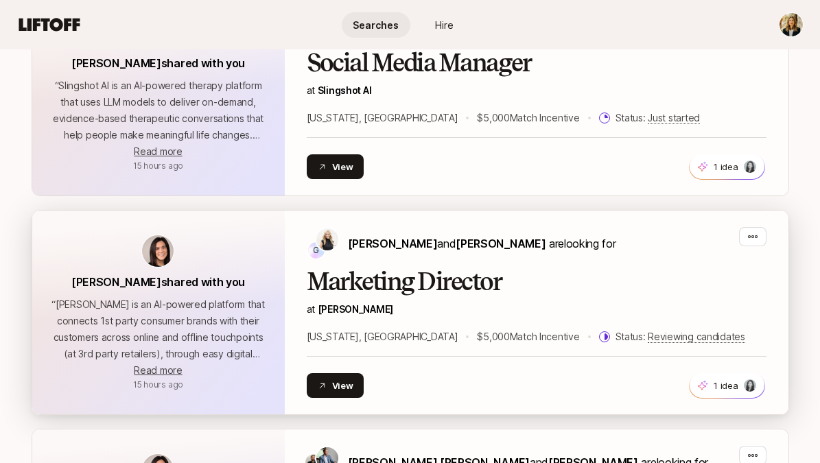
scroll to position [379, 0]
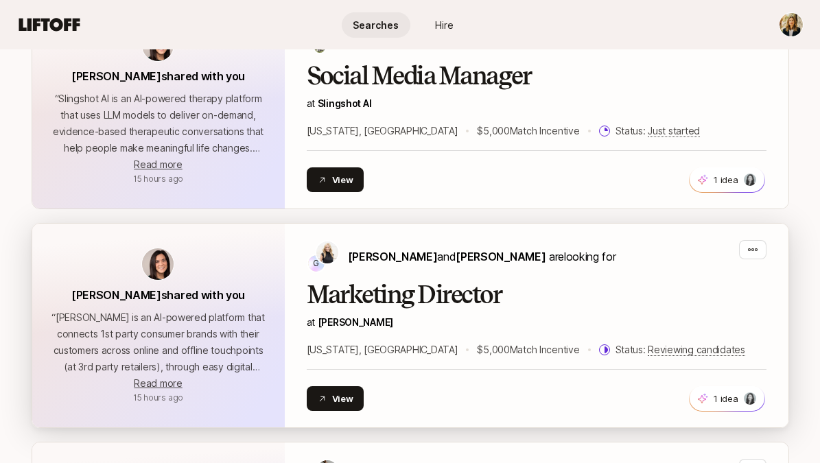
click at [364, 294] on h2 "Marketing Director" at bounding box center [537, 294] width 460 height 27
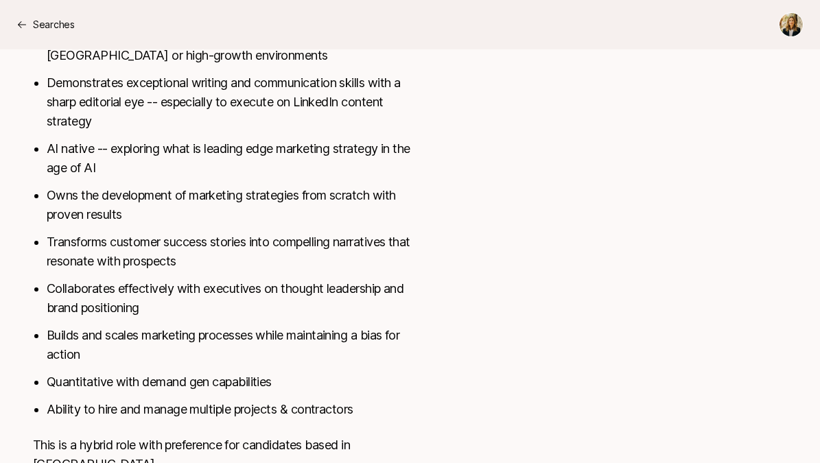
scroll to position [701, 0]
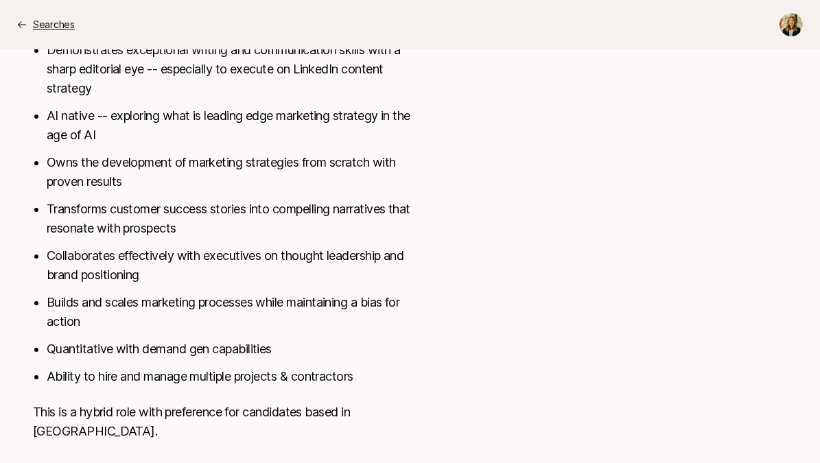
click at [24, 23] on icon at bounding box center [21, 24] width 11 height 11
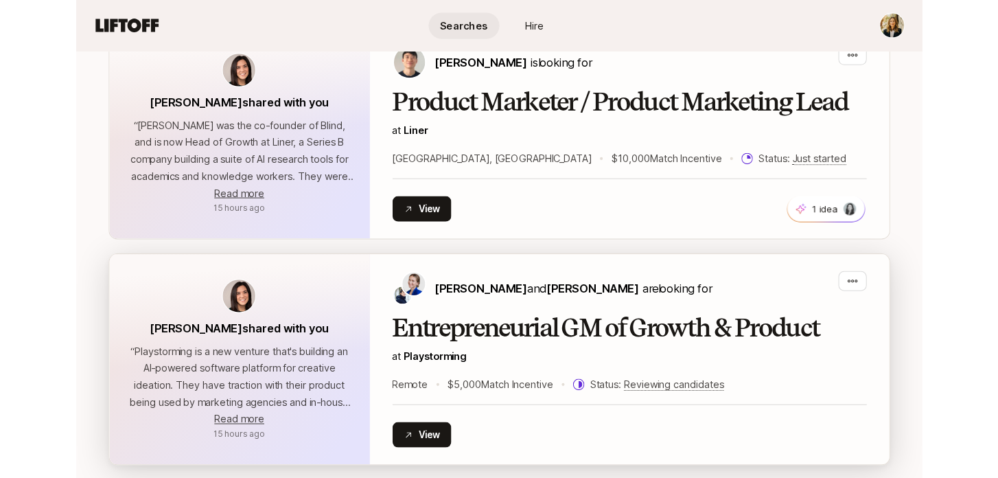
scroll to position [1095, 0]
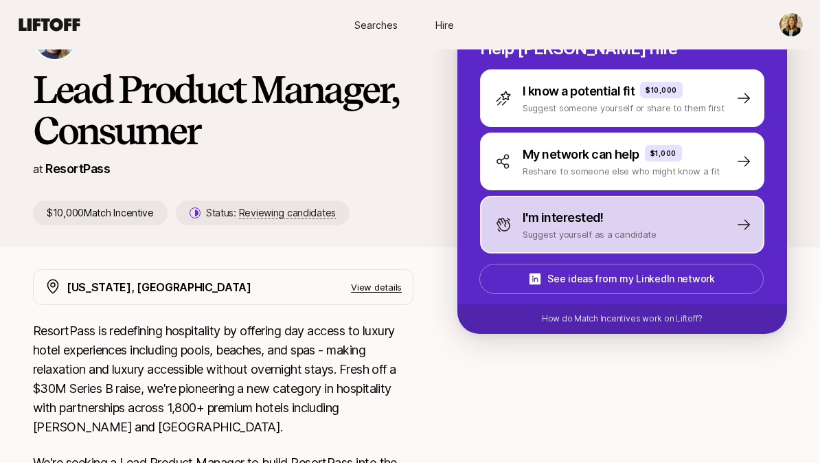
scroll to position [110, 0]
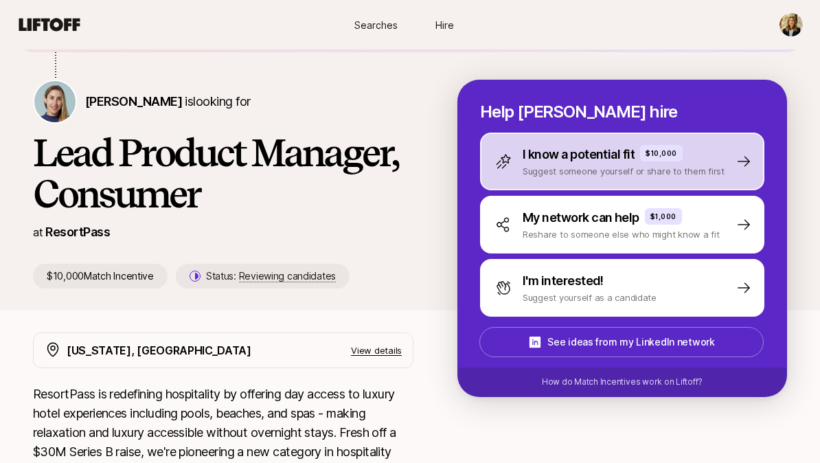
click at [578, 180] on div "I know a potential fit $10,000 Suggest someone yourself or share to them first" at bounding box center [622, 161] width 284 height 58
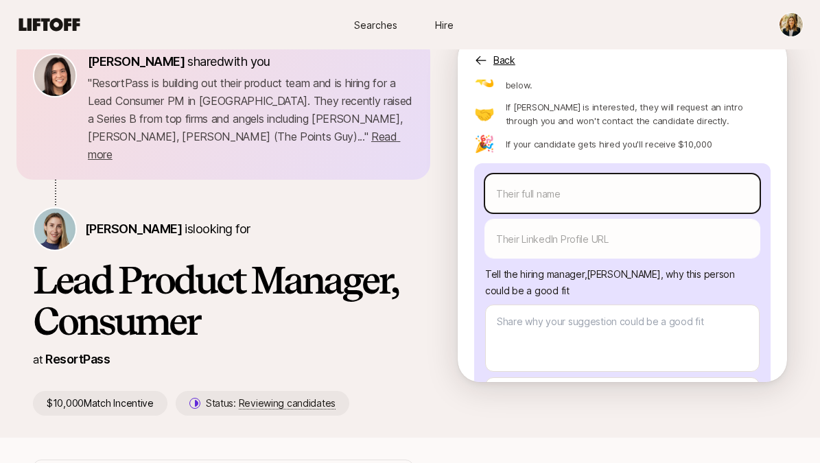
scroll to position [82, 0]
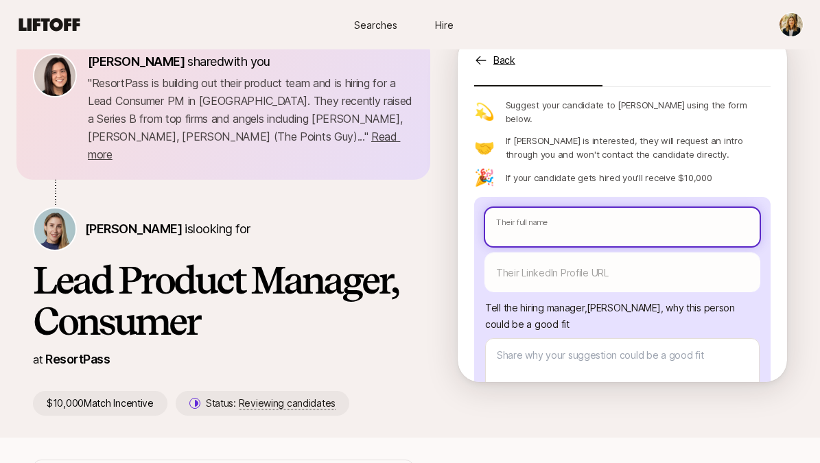
click at [524, 208] on input "text" at bounding box center [622, 227] width 275 height 38
paste input "[PERSON_NAME]"
type textarea "x"
type input "[PERSON_NAME]"
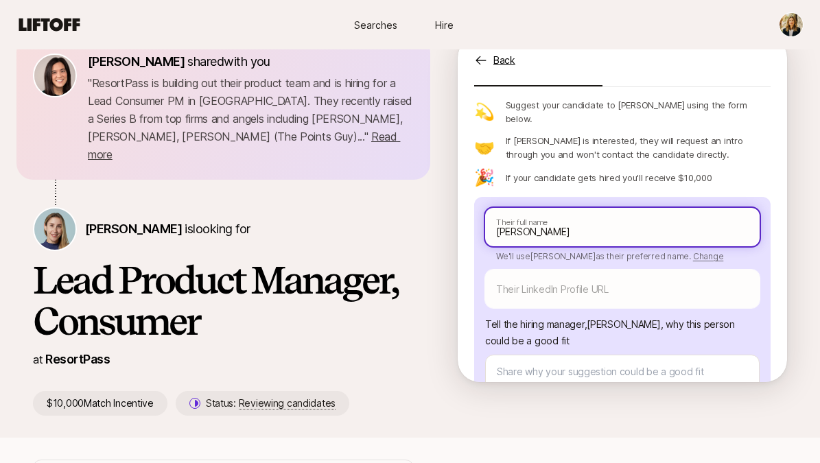
type textarea "x"
type input "[PERSON_NAME]"
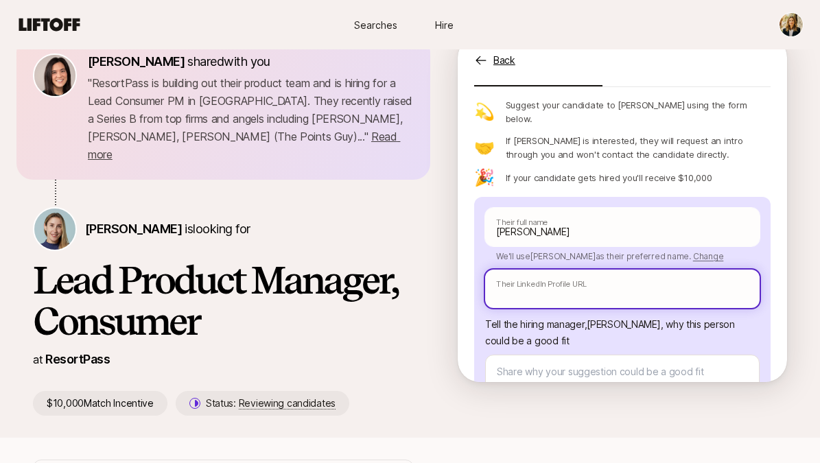
click at [528, 270] on input "text" at bounding box center [622, 289] width 275 height 38
paste input "[URL][DOMAIN_NAME]"
type textarea "x"
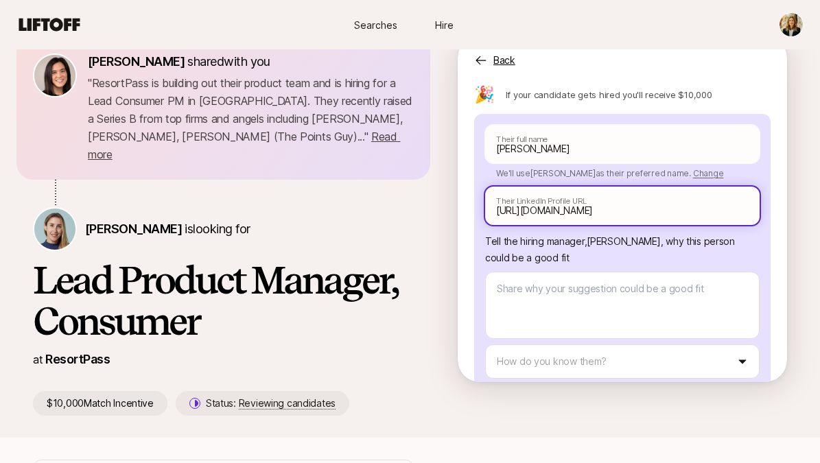
scroll to position [197, 0]
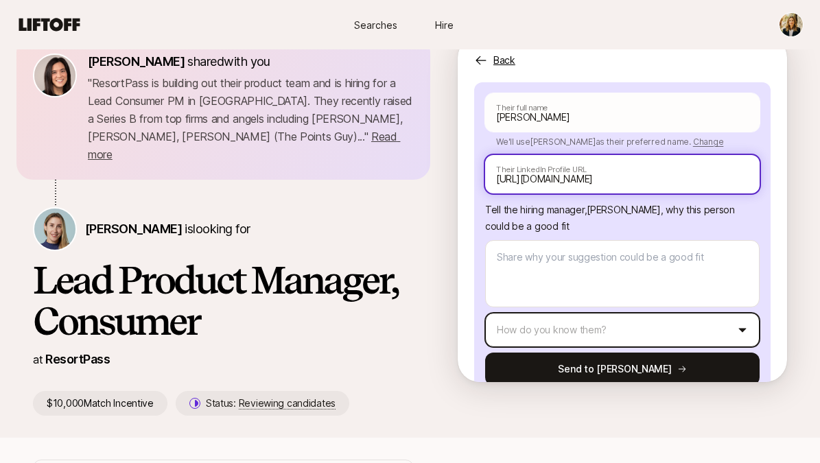
type input "https://www.linkedin.com/in/jhv85/"
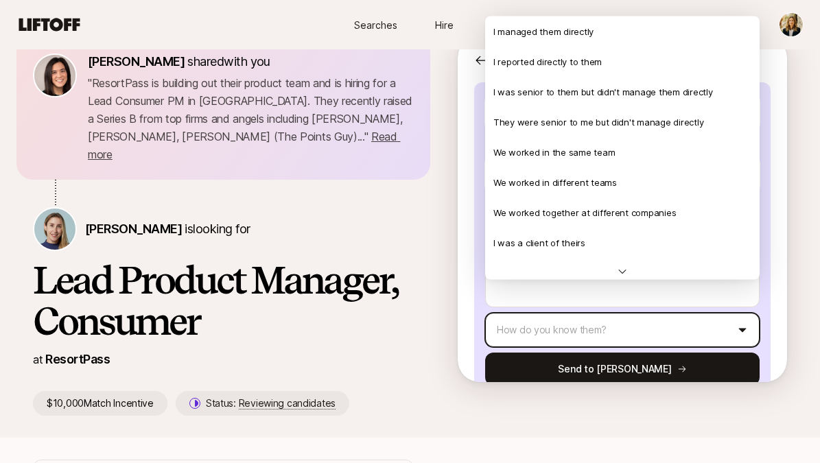
click at [525, 299] on html "Searches Hire Searches Hire Eleanor Morgan shared with you " ResortPass is buil…" at bounding box center [410, 195] width 820 height 463
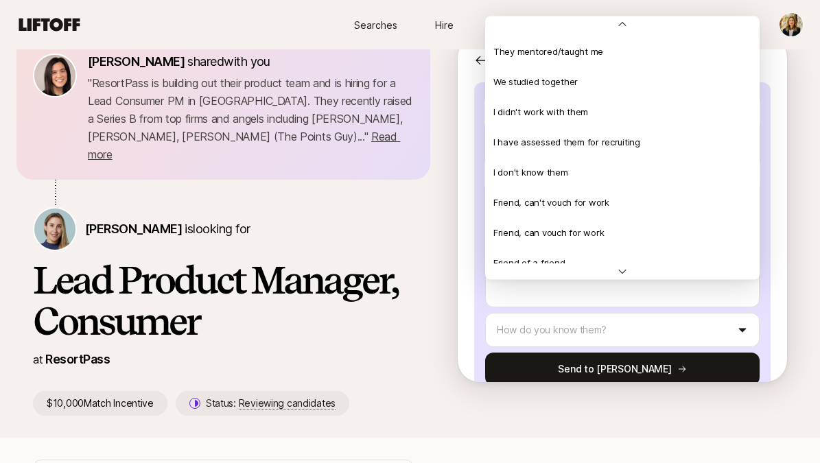
scroll to position [297, 0]
type textarea "x"
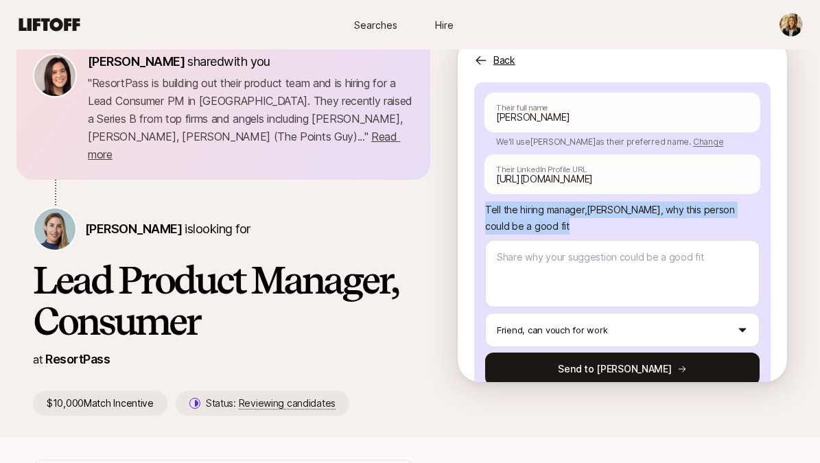
drag, startPoint x: 525, startPoint y: 197, endPoint x: 483, endPoint y: 178, distance: 45.8
click at [483, 178] on div "John Huân Vũ Their full name We'll use John as their preferred name. Change Joh…" at bounding box center [622, 239] width 297 height 314
copy p "Tell the hiring manager, Amy Krym , why this person could be a good fit"
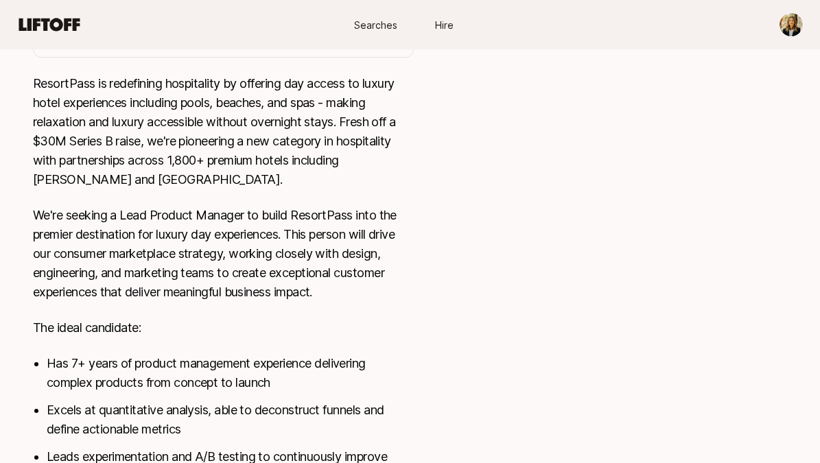
scroll to position [395, 0]
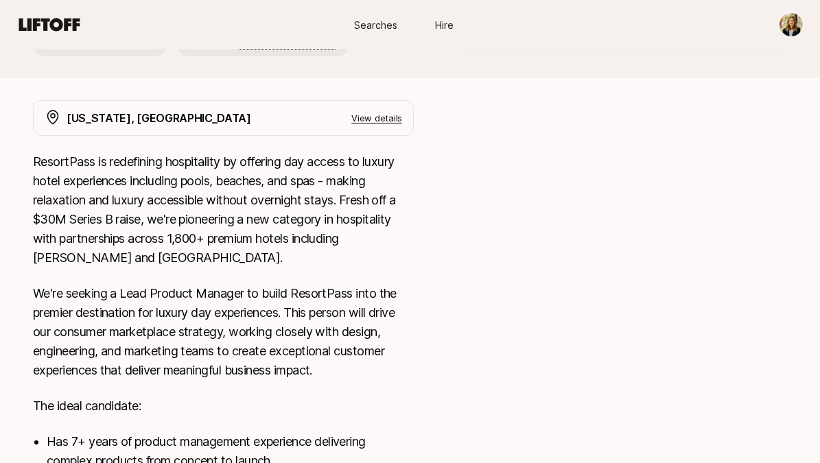
click at [380, 111] on p "View details" at bounding box center [376, 118] width 51 height 14
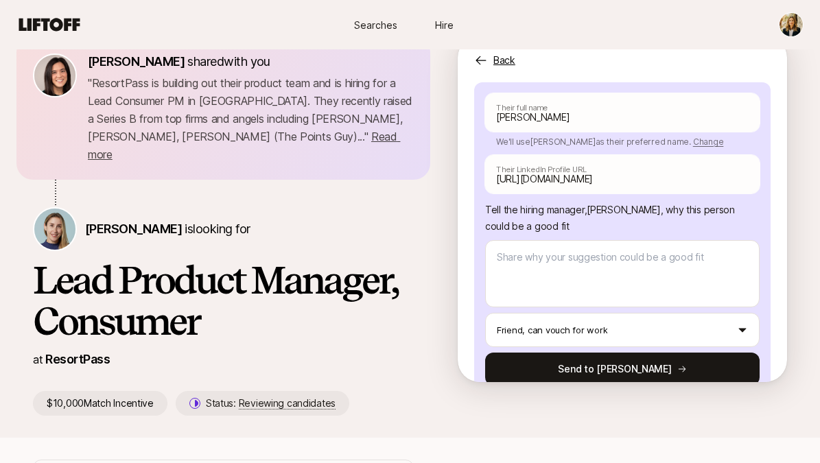
scroll to position [0, 0]
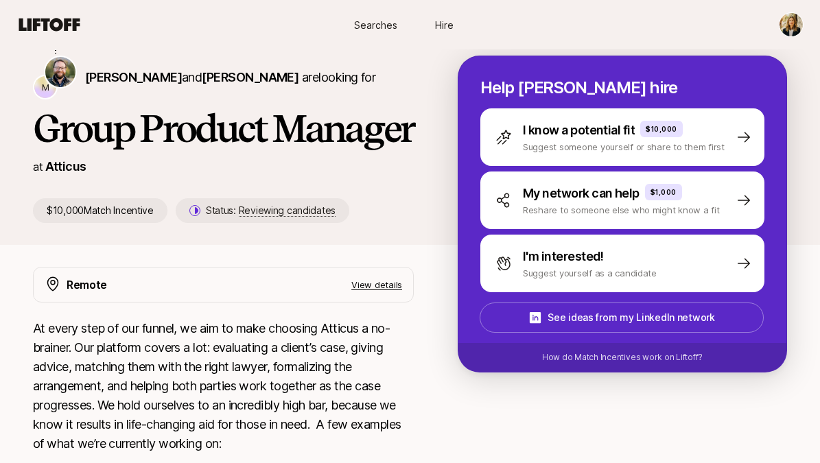
scroll to position [145, 0]
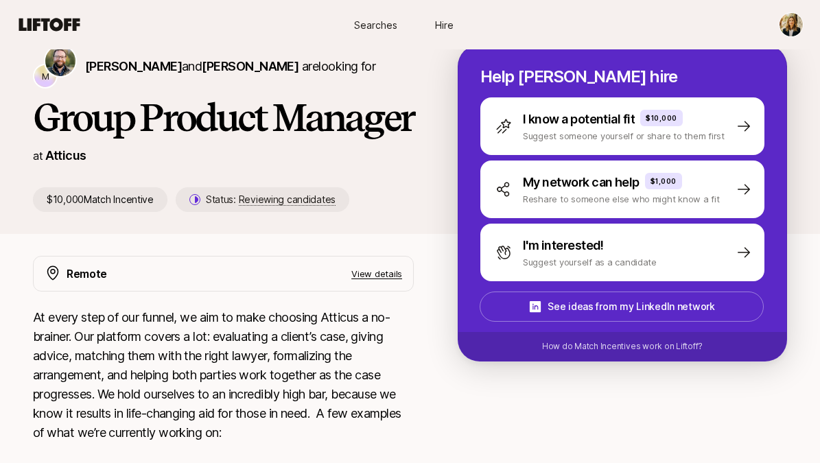
click at [373, 281] on p "View details" at bounding box center [376, 274] width 51 height 14
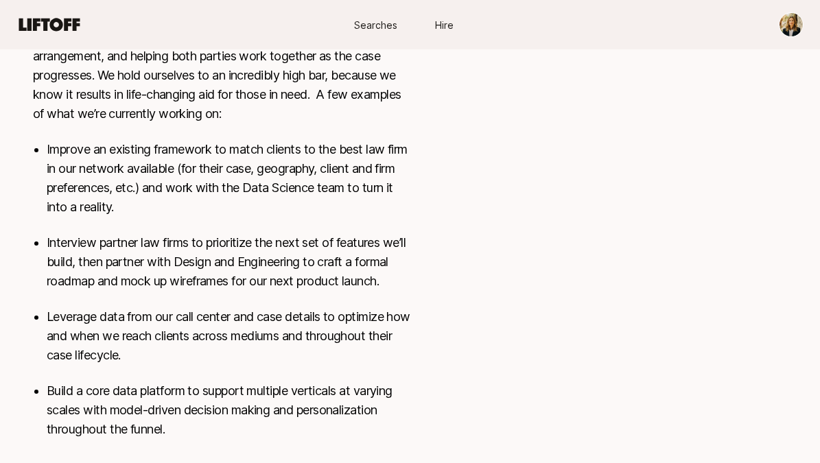
scroll to position [627, 0]
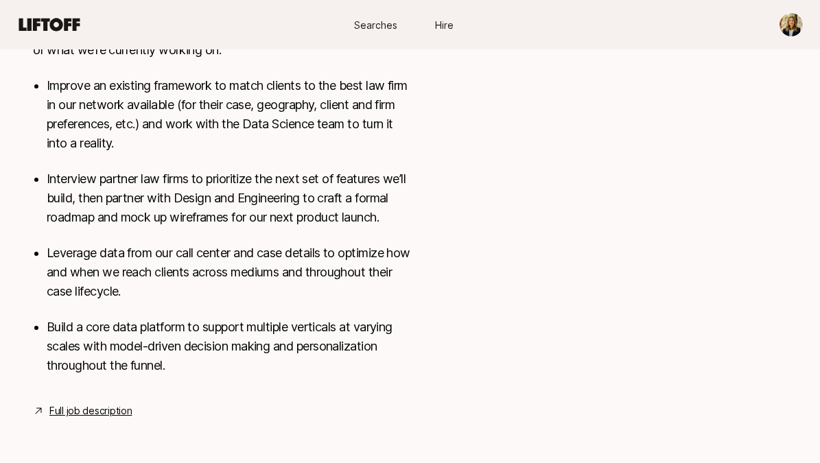
click at [131, 411] on div "Full job description" at bounding box center [223, 411] width 381 height 16
click at [119, 412] on link "Full job description" at bounding box center [90, 411] width 82 height 16
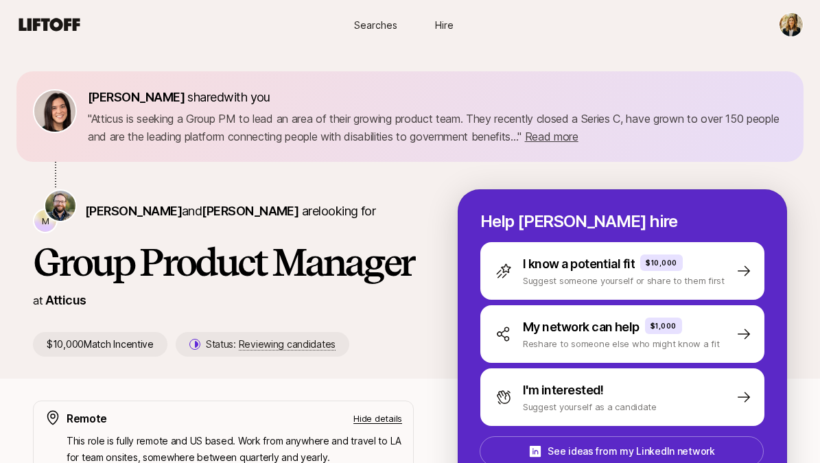
scroll to position [375, 0]
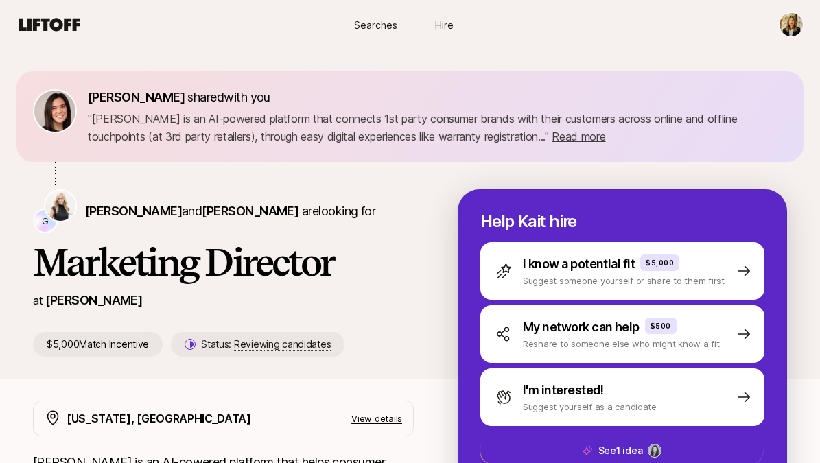
scroll to position [165, 0]
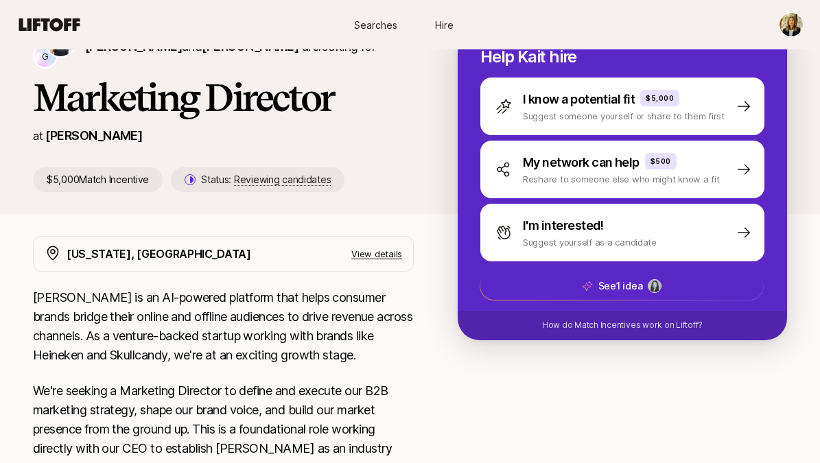
click at [397, 259] on p "View details" at bounding box center [376, 254] width 51 height 14
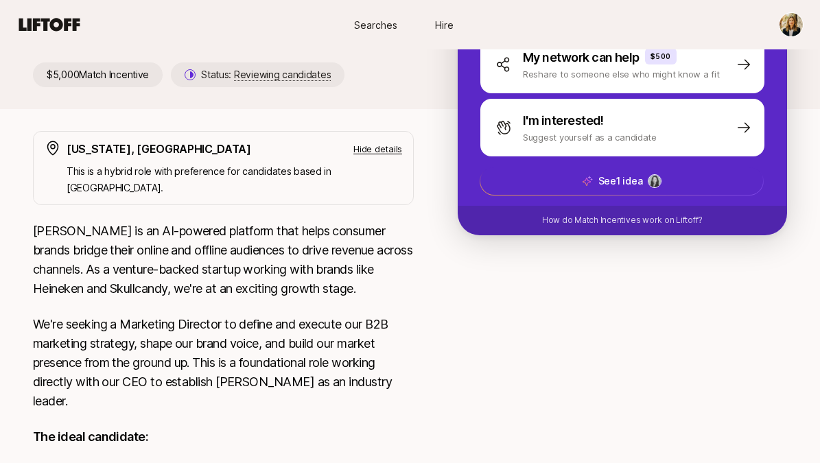
scroll to position [0, 0]
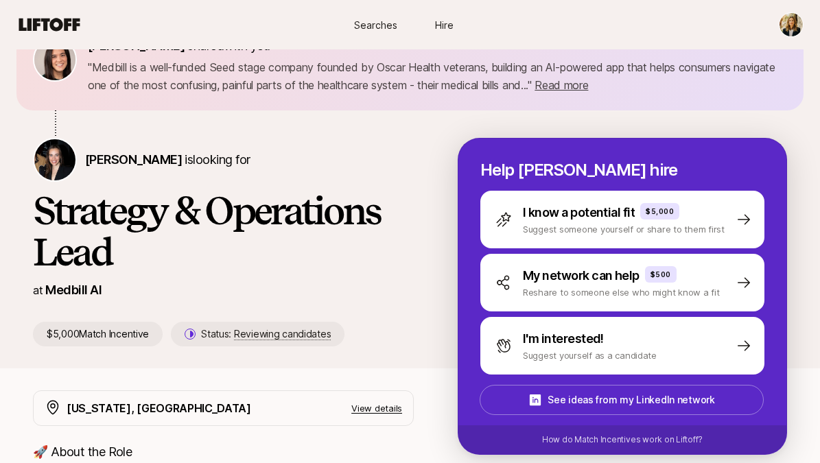
scroll to position [54, 0]
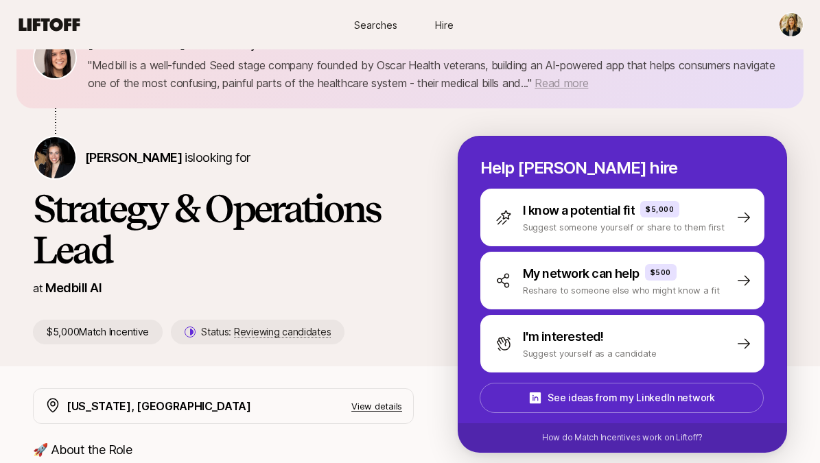
click at [588, 82] on span "Read more" at bounding box center [562, 83] width 54 height 14
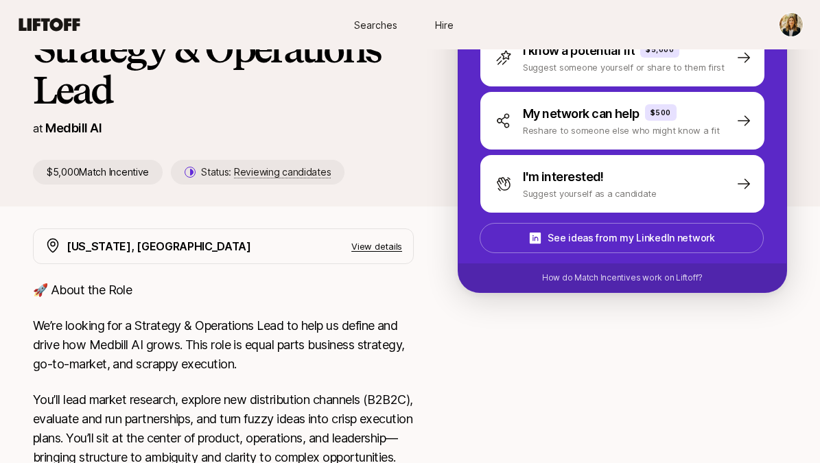
scroll to position [235, 0]
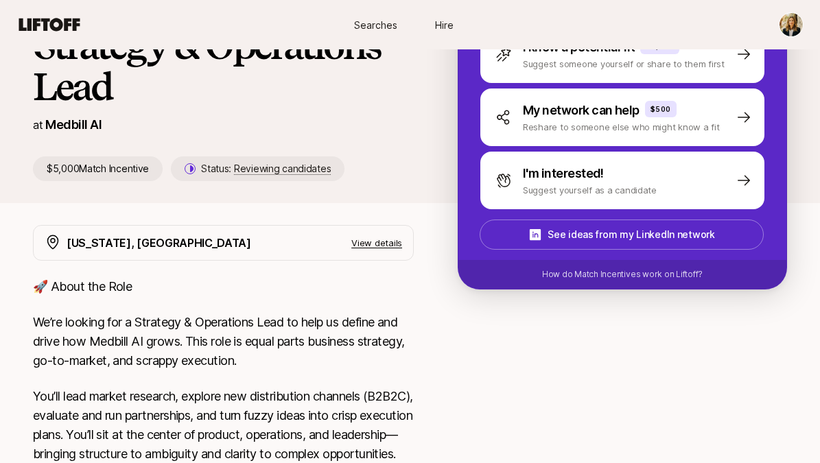
click at [384, 242] on p "View details" at bounding box center [376, 243] width 51 height 14
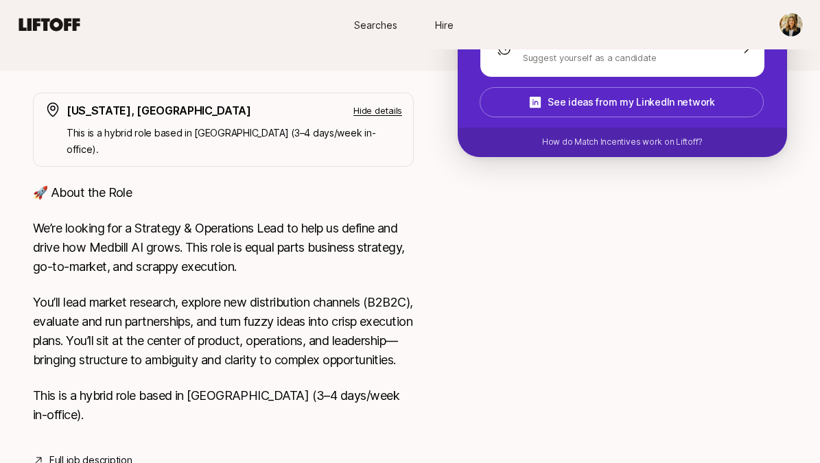
scroll to position [400, 0]
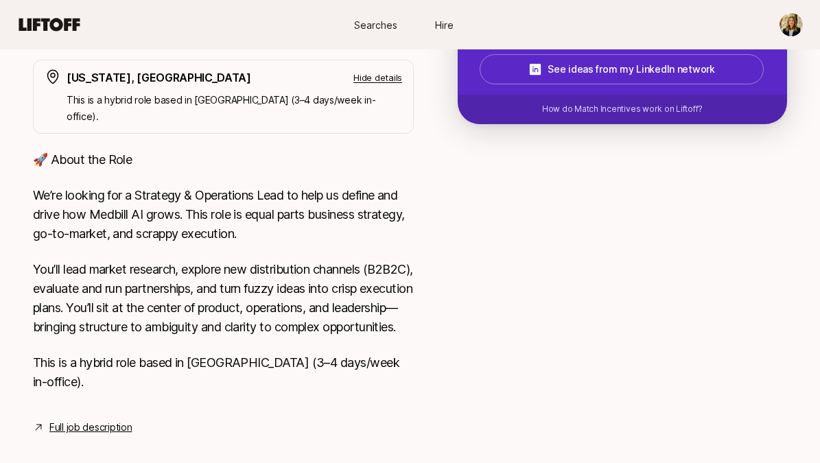
click at [78, 419] on link "Full job description" at bounding box center [90, 427] width 82 height 16
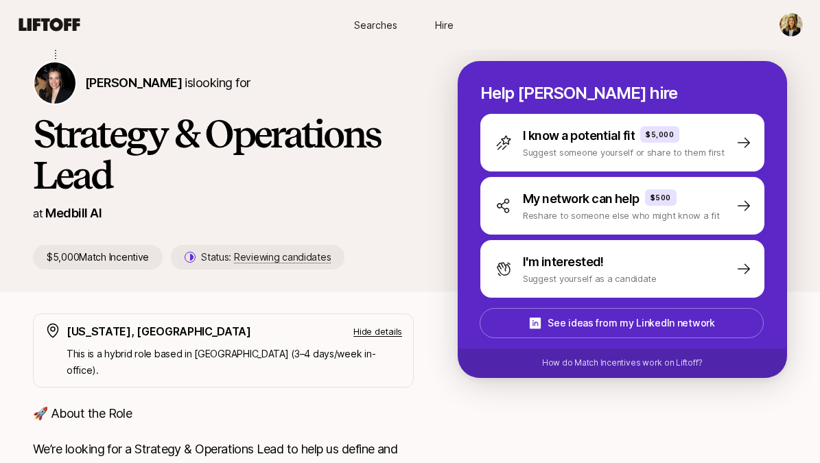
scroll to position [148, 0]
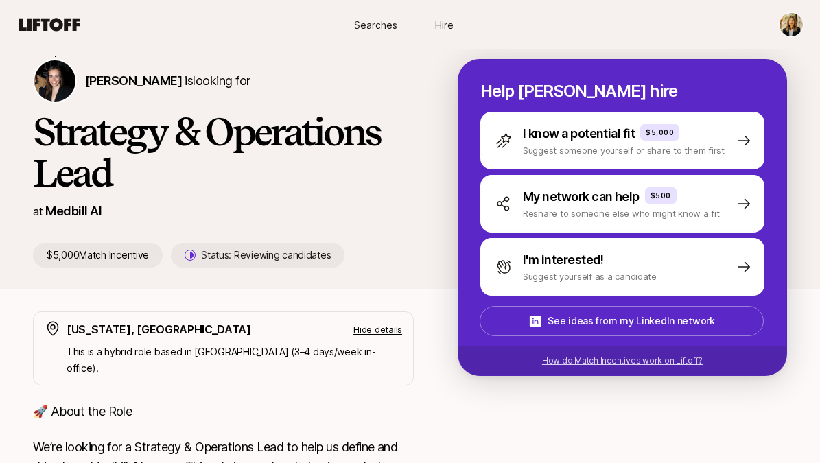
click at [596, 361] on p "How do Match Incentives work on Liftoff?" at bounding box center [622, 361] width 161 height 12
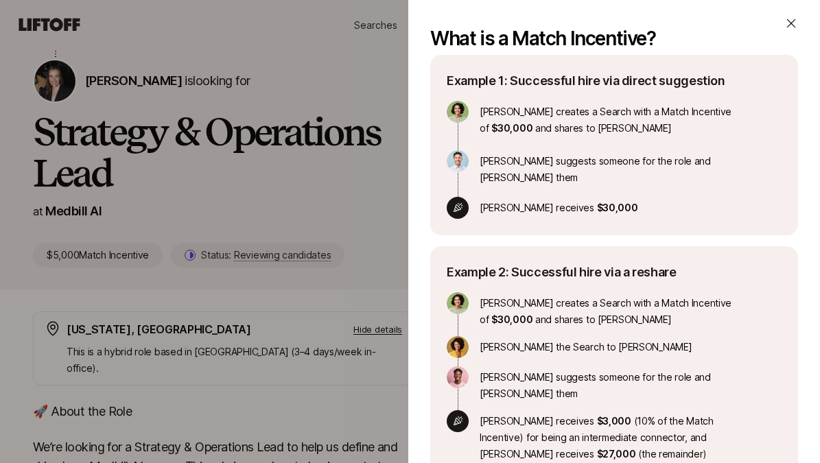
scroll to position [274, 0]
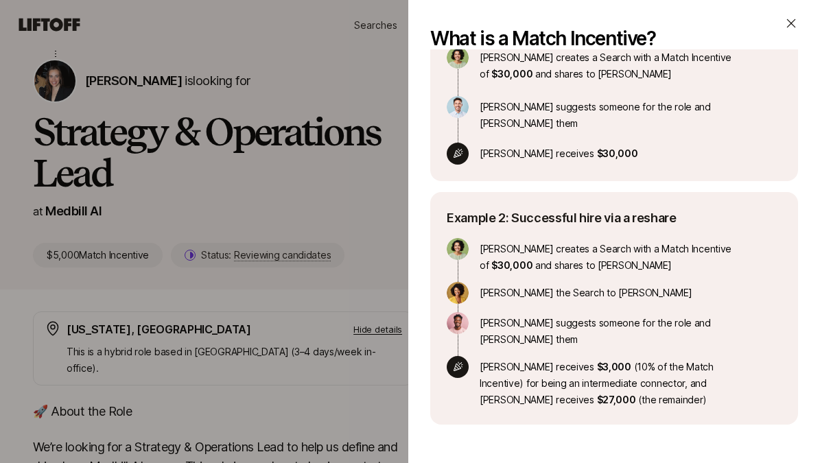
click at [387, 166] on div "What is a Match Incentive? A Match Incentive is a referral bonus you can offer …" at bounding box center [410, 231] width 820 height 463
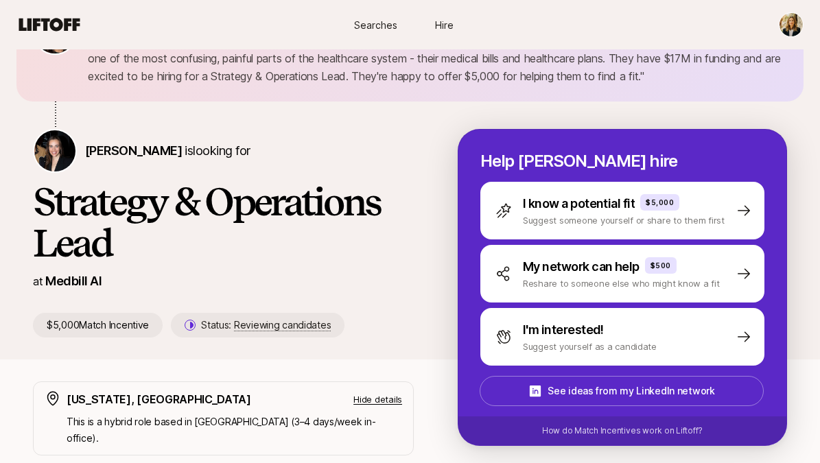
scroll to position [30, 0]
